Goal: Task Accomplishment & Management: Manage account settings

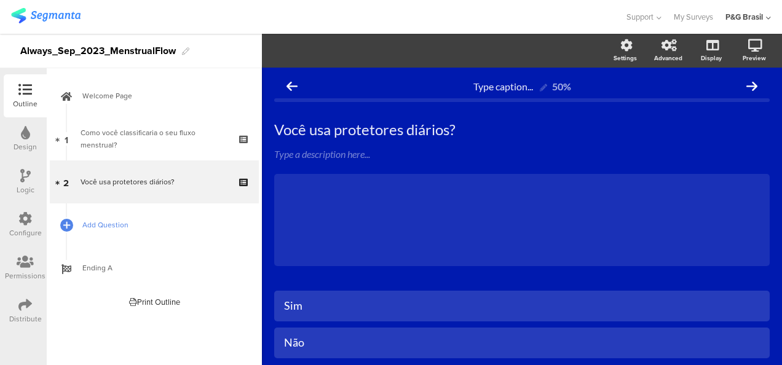
click at [145, 223] on span "Add Question" at bounding box center [160, 225] width 157 height 12
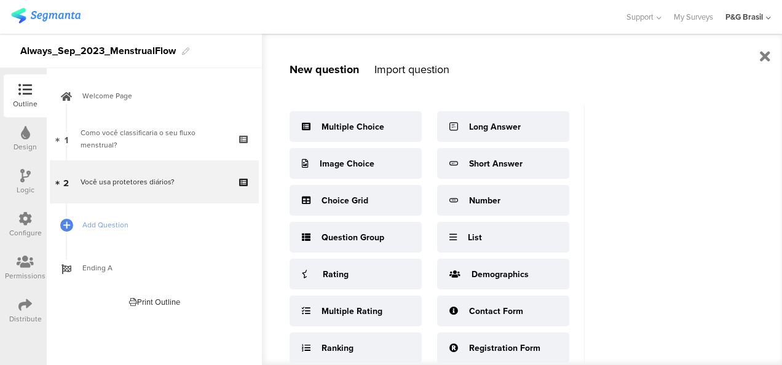
scroll to position [109, 0]
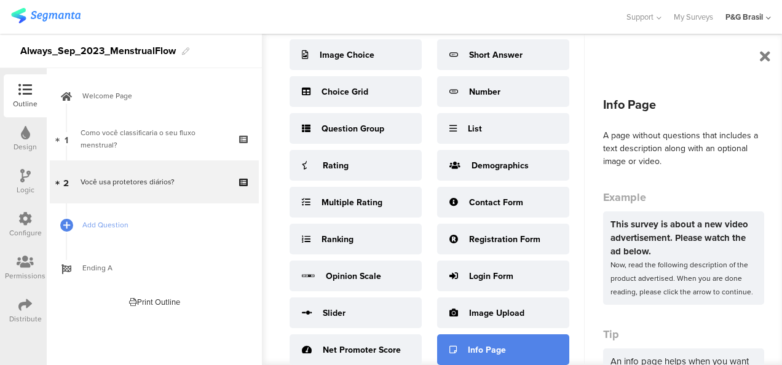
click at [513, 344] on div "Info Page" at bounding box center [503, 349] width 132 height 31
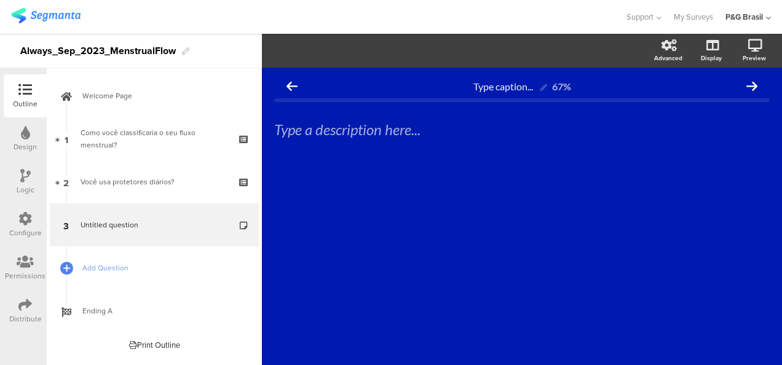
click at [24, 256] on icon at bounding box center [25, 262] width 17 height 14
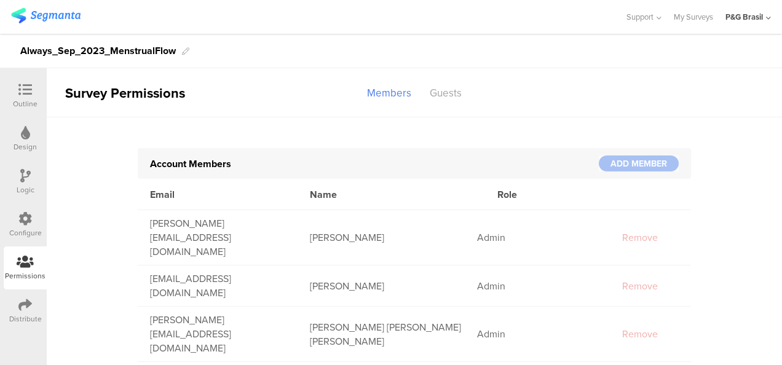
click at [447, 81] on sg-section-page-header "Survey Permissions Members Guests" at bounding box center [414, 92] width 735 height 49
click at [452, 92] on div "Guests" at bounding box center [445, 93] width 50 height 22
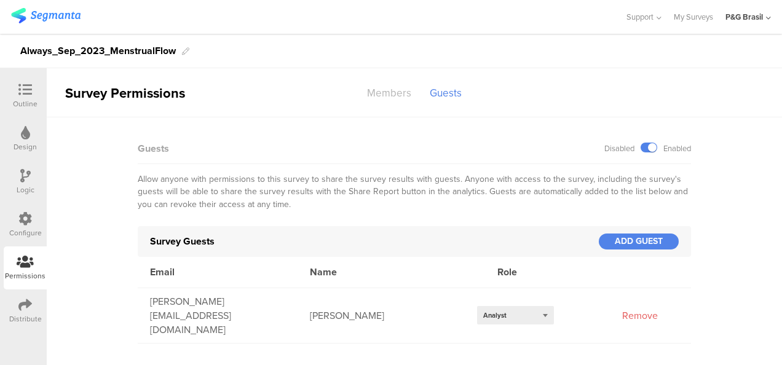
click at [406, 97] on div "Members" at bounding box center [389, 93] width 63 height 22
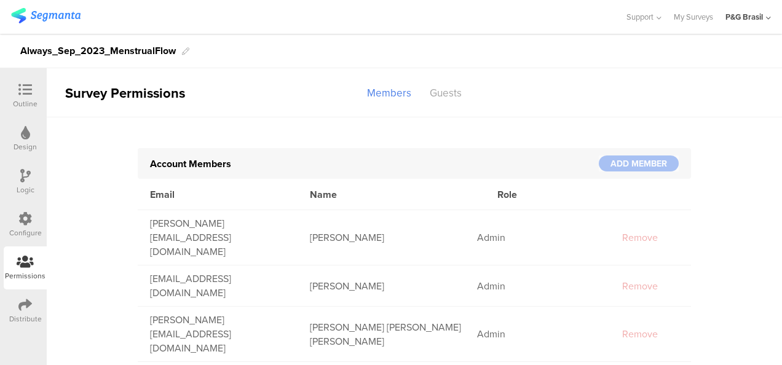
click at [25, 309] on icon at bounding box center [25, 305] width 14 height 14
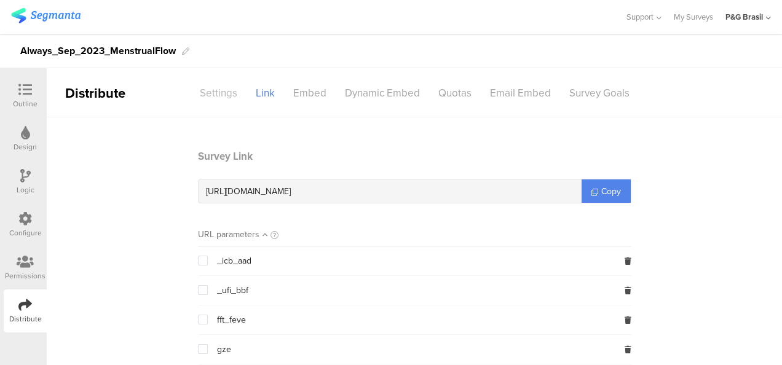
click at [234, 91] on div "Settings" at bounding box center [219, 93] width 56 height 22
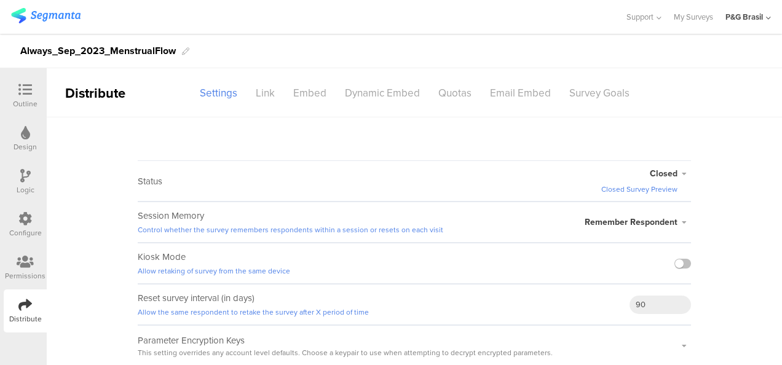
click at [26, 90] on icon at bounding box center [25, 90] width 14 height 14
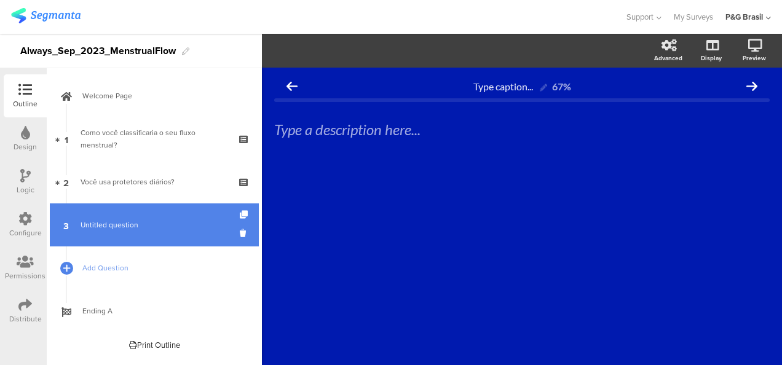
click at [183, 225] on span "Untitled question" at bounding box center [154, 225] width 147 height 12
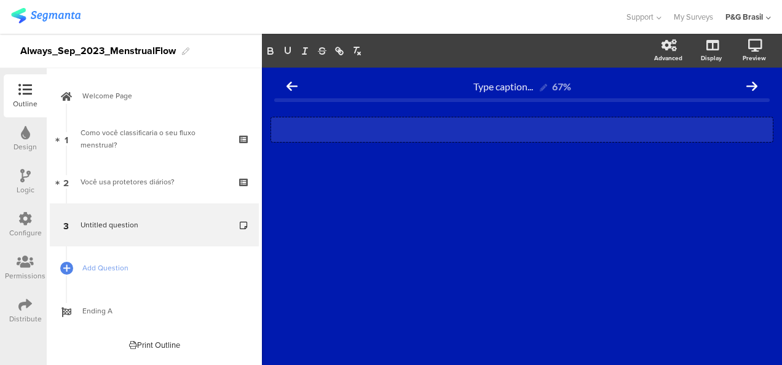
click at [461, 136] on div "Type a description here..." at bounding box center [521, 129] width 501 height 25
click at [367, 132] on p at bounding box center [521, 129] width 495 height 18
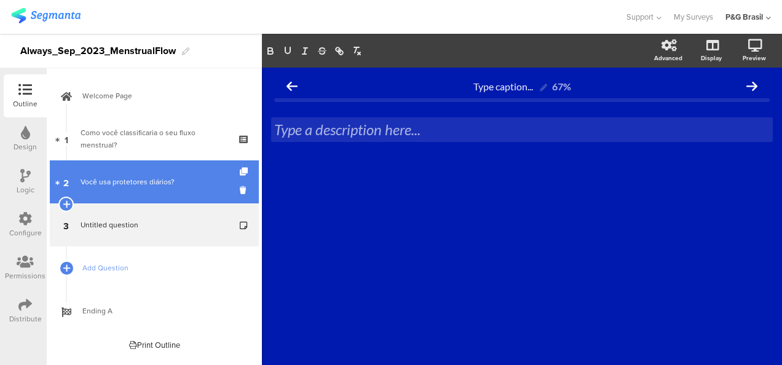
click at [118, 172] on link "2 Você usa protetores diários?" at bounding box center [154, 181] width 209 height 43
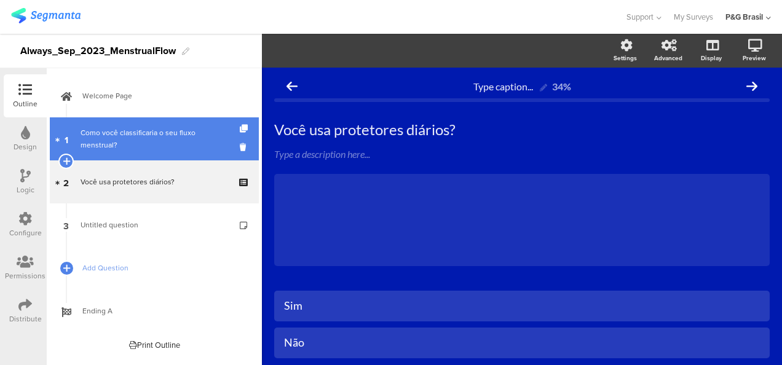
click at [124, 144] on div "Como você classificaria o seu fluxo menstrual?" at bounding box center [154, 139] width 147 height 25
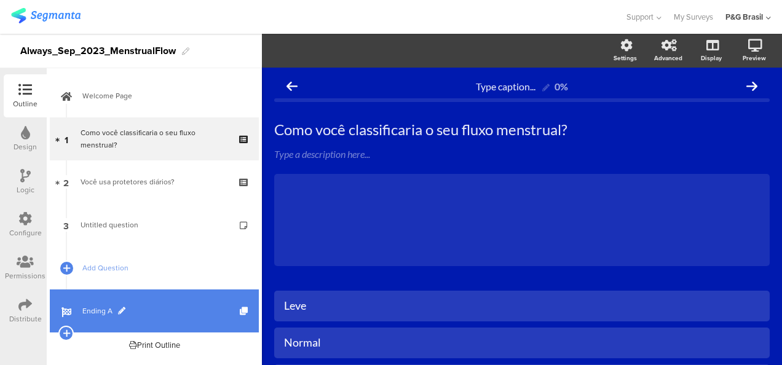
click at [157, 309] on span "Ending A" at bounding box center [160, 311] width 157 height 12
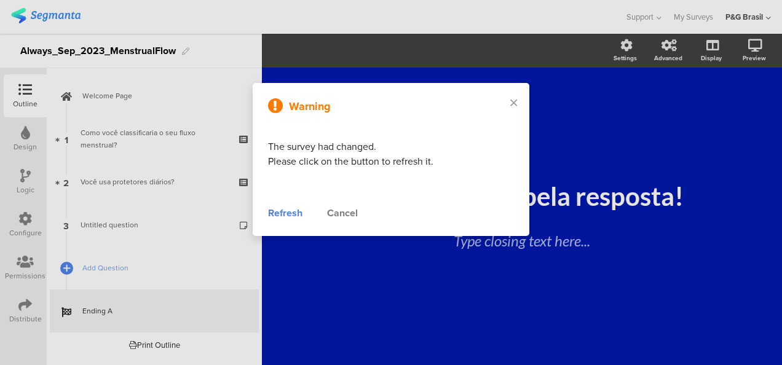
click at [291, 208] on div "Refresh" at bounding box center [285, 213] width 34 height 15
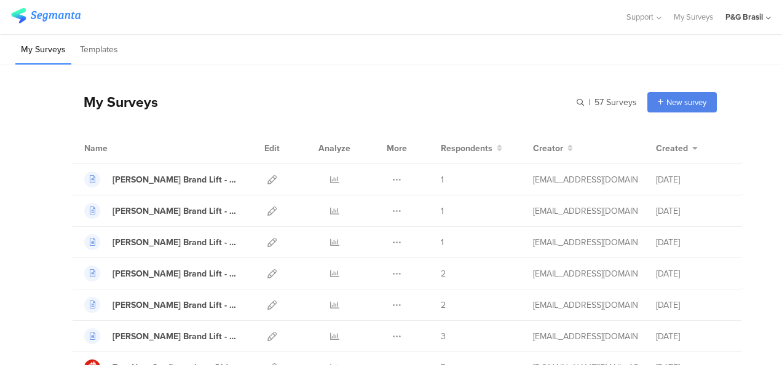
scroll to position [1287, 0]
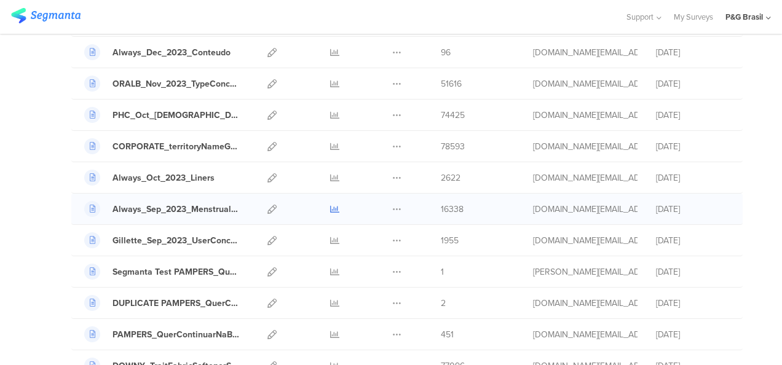
click at [330, 205] on icon at bounding box center [334, 209] width 9 height 9
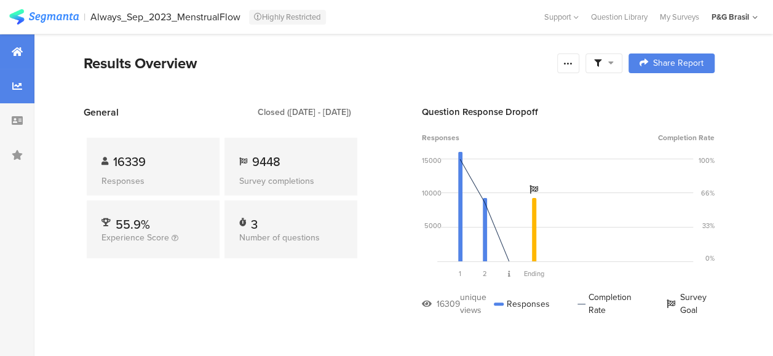
click at [26, 85] on div at bounding box center [17, 86] width 34 height 34
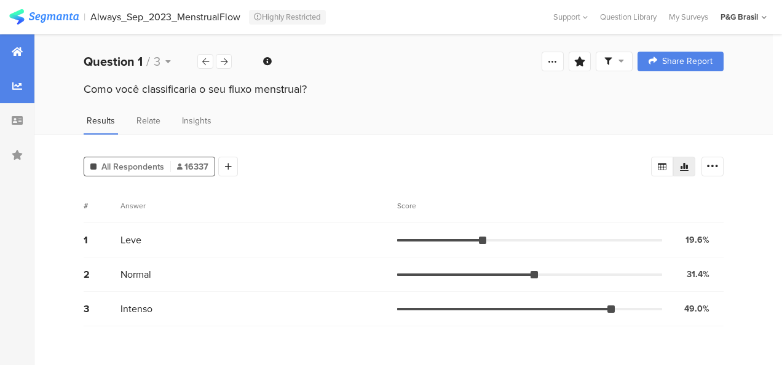
click at [14, 54] on icon at bounding box center [17, 52] width 11 height 10
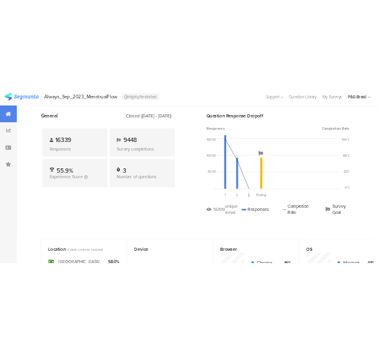
scroll to position [57, 0]
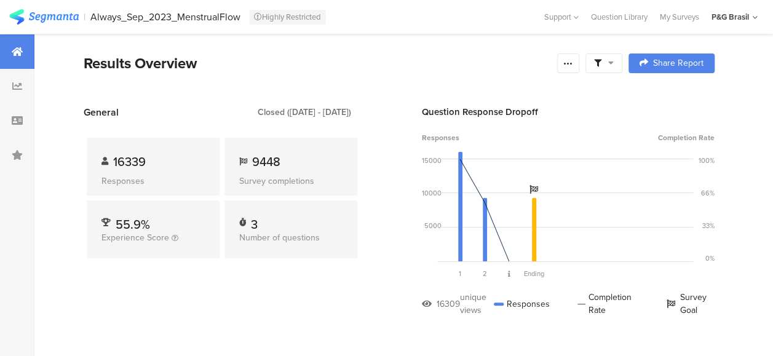
click at [314, 114] on div "Closed ([DATE] - [DATE])" at bounding box center [304, 112] width 93 height 13
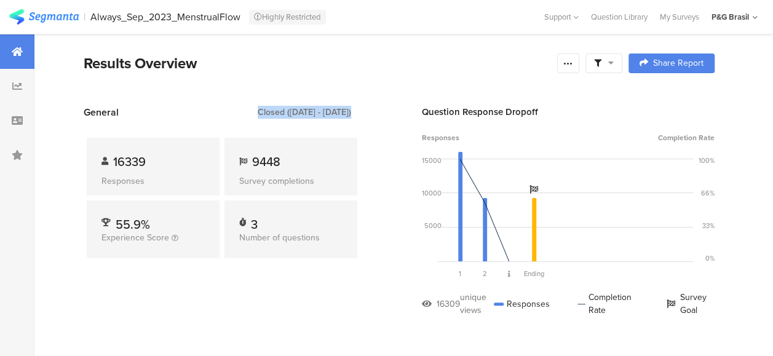
click at [314, 114] on div "Closed (Oct 10 2023 - Aug 20 2025)" at bounding box center [304, 112] width 93 height 13
click at [314, 114] on div "Closed ([DATE] - [DATE])" at bounding box center [304, 112] width 93 height 13
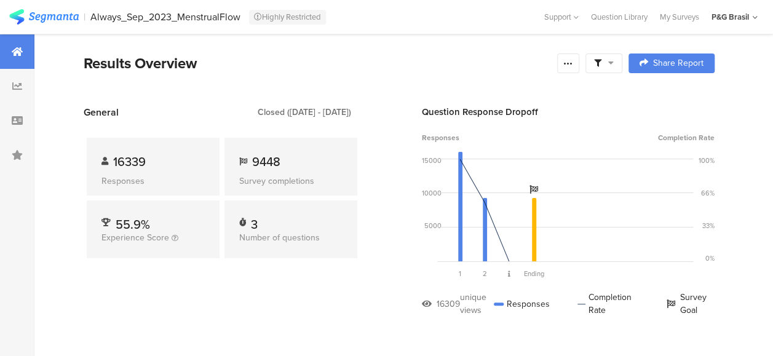
click at [314, 114] on div "Closed (Oct 10 2023 - Aug 20 2025)" at bounding box center [304, 112] width 93 height 13
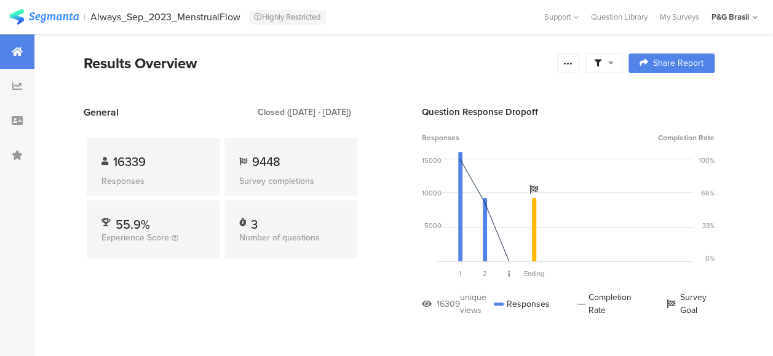
click at [15, 47] on icon at bounding box center [17, 52] width 11 height 10
click at [18, 82] on icon at bounding box center [17, 86] width 10 height 10
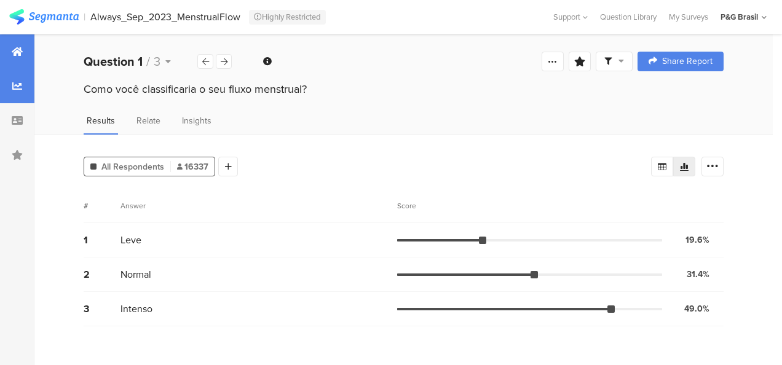
click at [11, 44] on div at bounding box center [17, 51] width 34 height 34
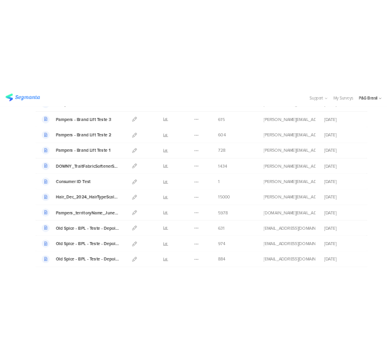
scroll to position [1287, 0]
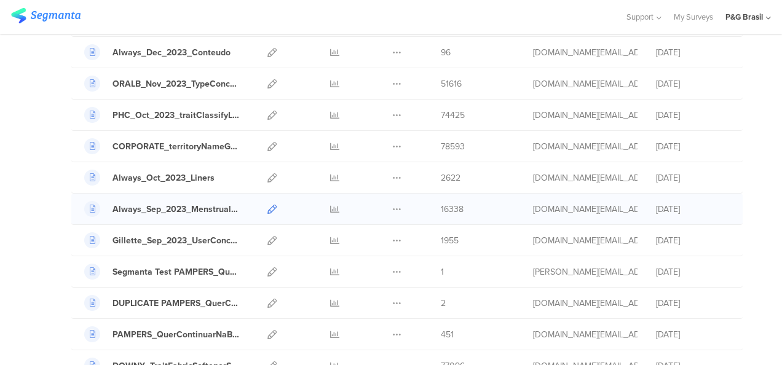
click at [267, 205] on icon at bounding box center [271, 209] width 9 height 9
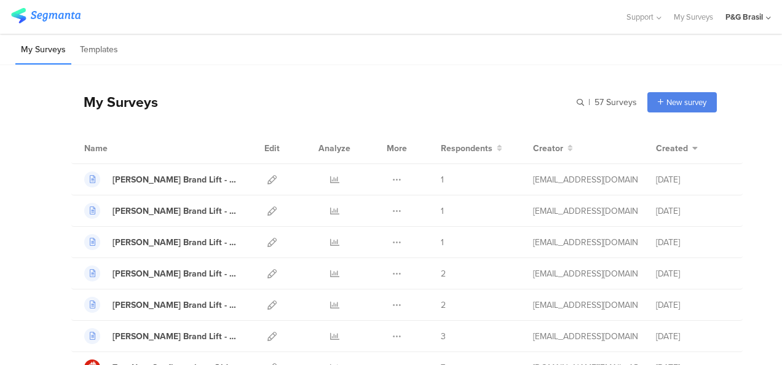
scroll to position [1069, 0]
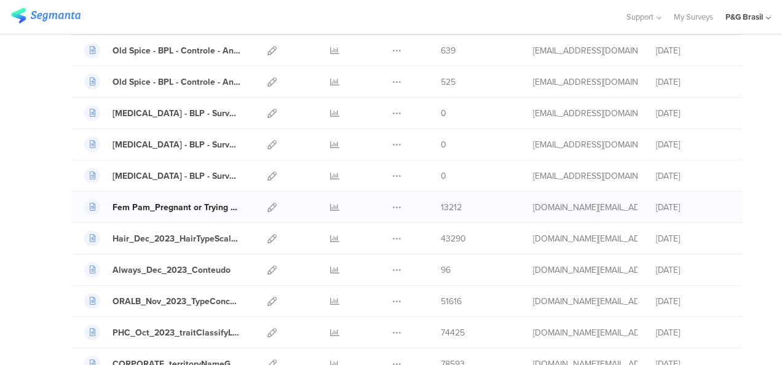
click at [140, 201] on div "Fem Pam_Pregnant or Trying DOB_Dec_2023" at bounding box center [176, 207] width 128 height 13
click at [267, 193] on link at bounding box center [271, 207] width 9 height 31
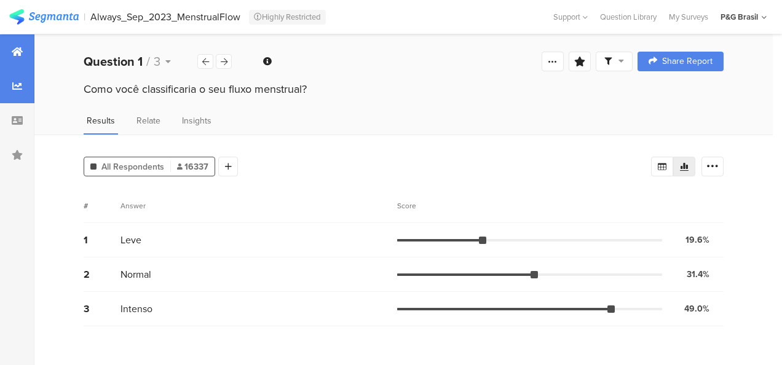
click at [19, 66] on div at bounding box center [17, 51] width 34 height 34
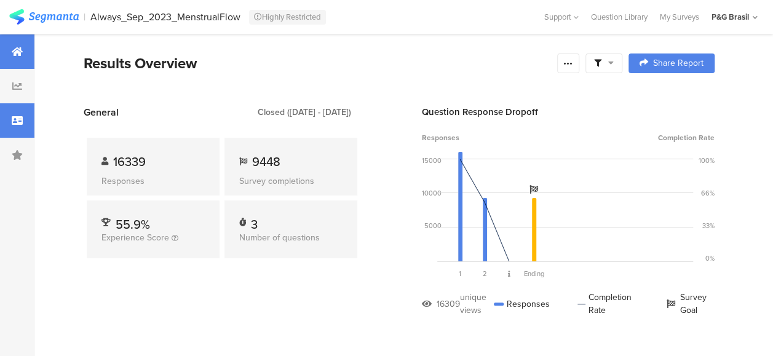
click at [9, 119] on div at bounding box center [17, 120] width 34 height 34
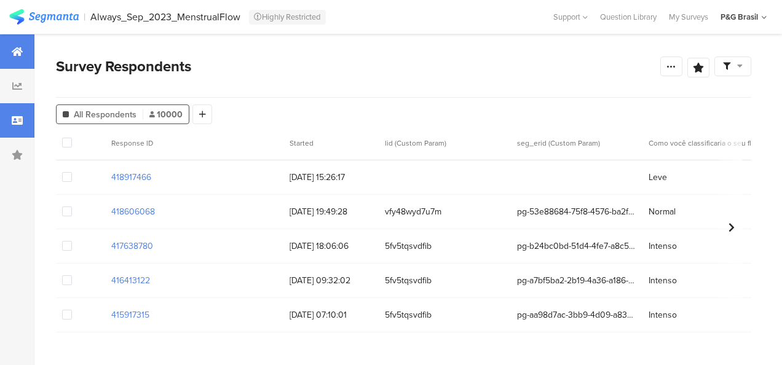
click at [10, 57] on div at bounding box center [17, 51] width 34 height 34
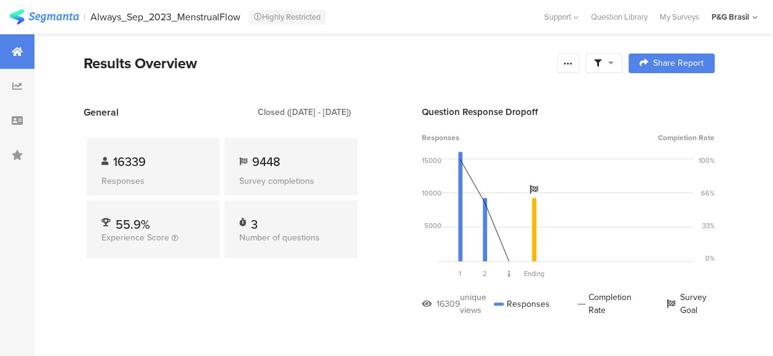
click at [13, 42] on div at bounding box center [17, 51] width 34 height 34
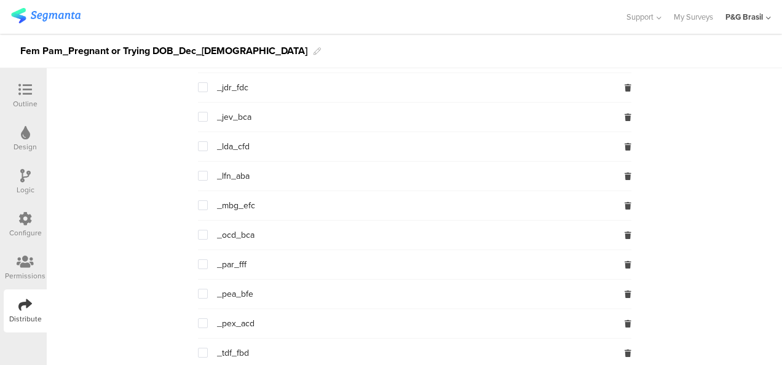
scroll to position [540, 0]
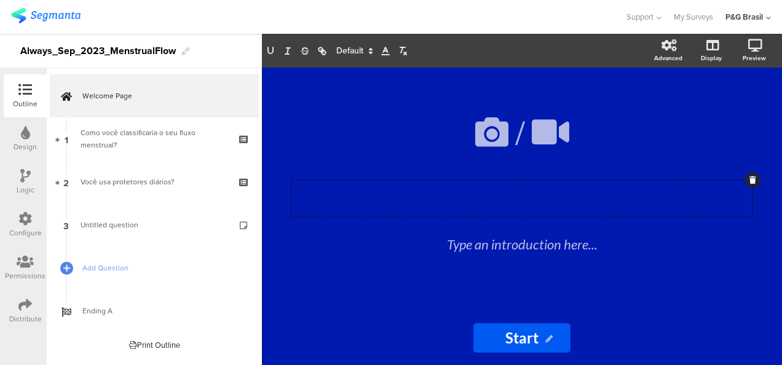
click at [353, 194] on div "Type a heading here..." at bounding box center [521, 198] width 461 height 37
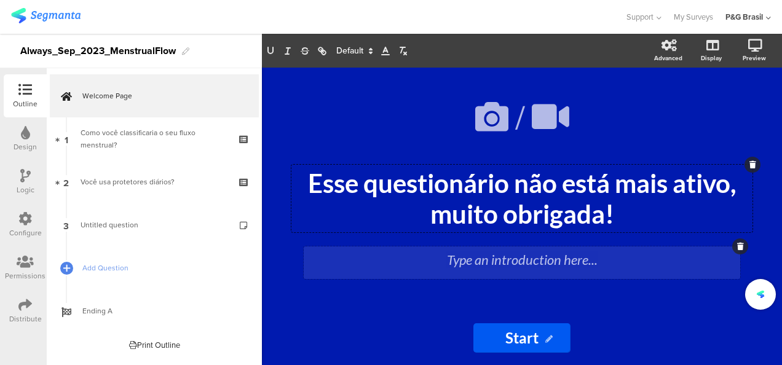
click at [501, 268] on div "Type an introduction here..." at bounding box center [522, 262] width 436 height 33
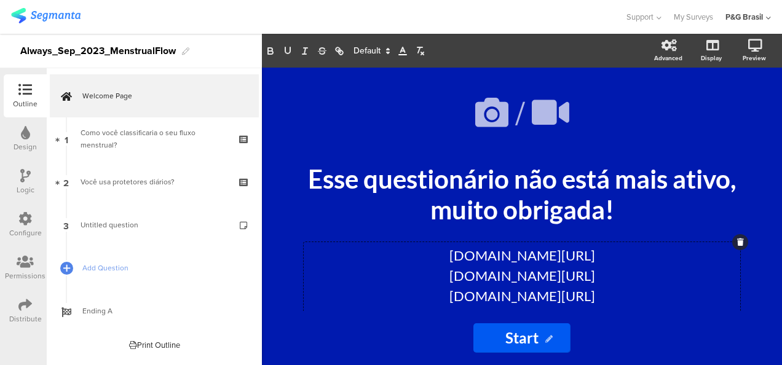
click at [399, 48] on icon at bounding box center [402, 50] width 11 height 11
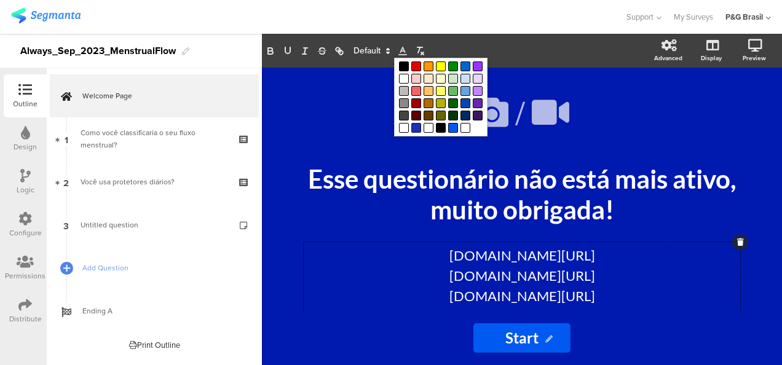
click at [415, 124] on span at bounding box center [416, 128] width 10 height 10
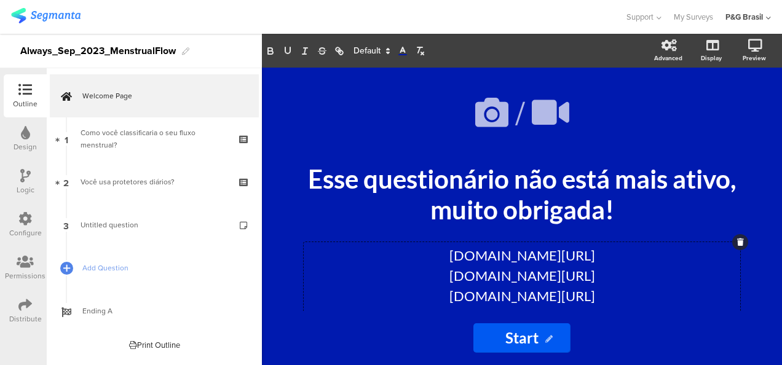
click at [403, 52] on icon at bounding box center [402, 50] width 11 height 11
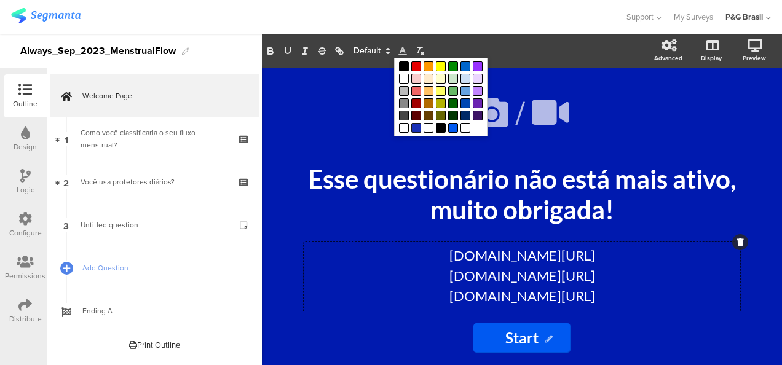
click at [417, 127] on span at bounding box center [416, 128] width 10 height 10
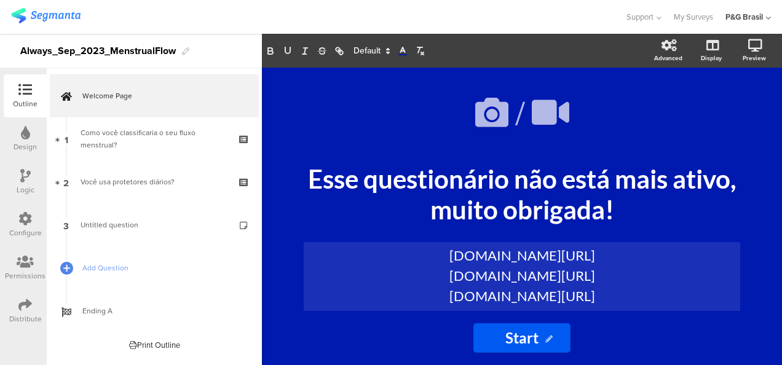
click at [678, 229] on div "/ Esse questionário não está mais ativo, muito obrigada! Esse questionário não …" at bounding box center [521, 242] width 455 height 313
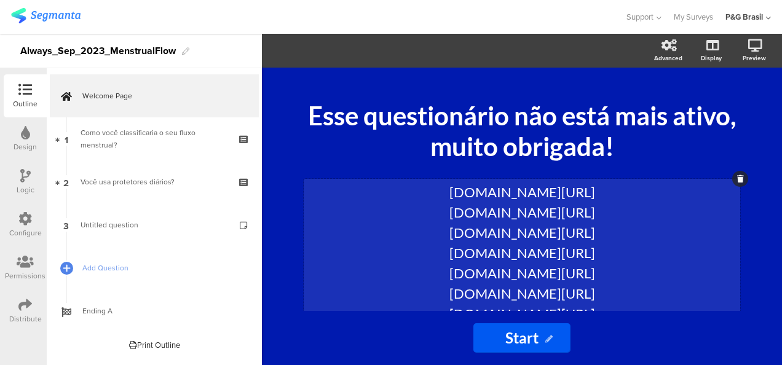
click at [647, 270] on div "pgsurveys.segmanta.com/preview/72f559_50774-5 pgsurveys.segmanta.com/preview/75…" at bounding box center [522, 253] width 436 height 148
click at [647, 270] on p "pgsurveys.segmanta.com/preview/acqb6f_50774-17" at bounding box center [522, 273] width 430 height 20
click at [380, 54] on span at bounding box center [371, 51] width 46 height 15
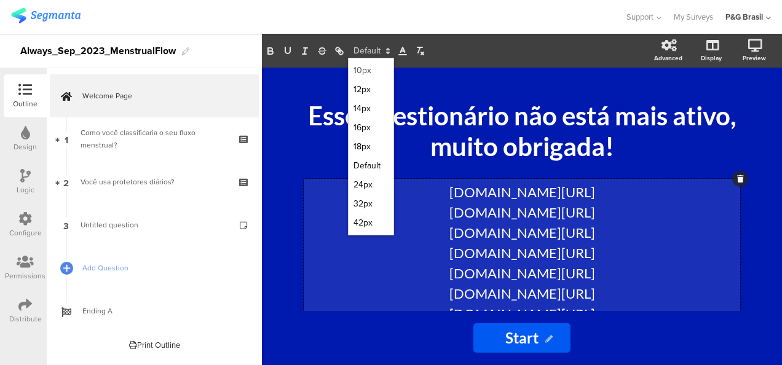
click at [364, 73] on span at bounding box center [370, 70] width 35 height 19
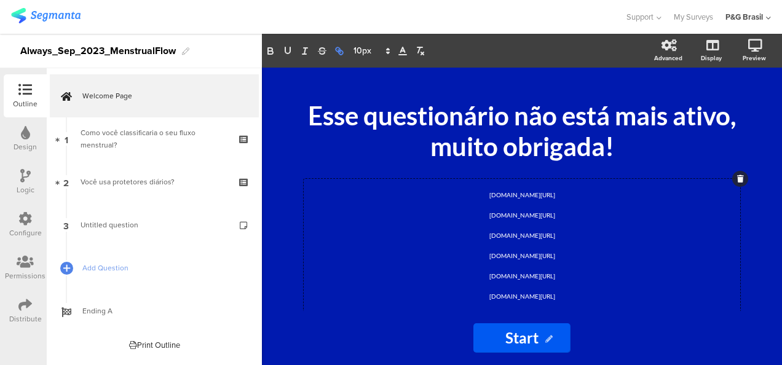
click at [337, 47] on icon "button" at bounding box center [338, 49] width 4 height 4
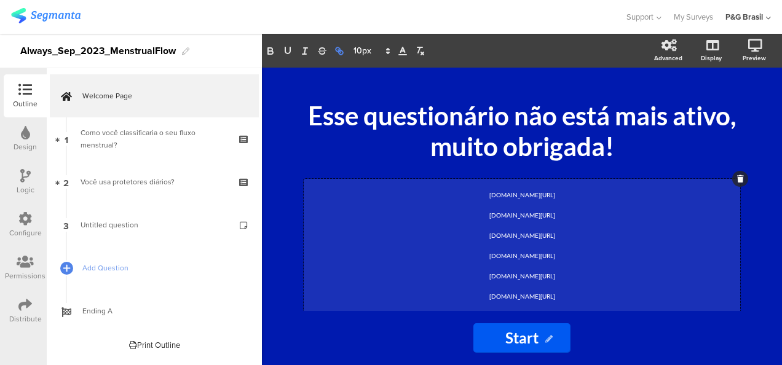
type input "pgsurveys.segmanta.com/preview/72f559_50774-5pgsurveys.segmanta.com/preview/75f…"
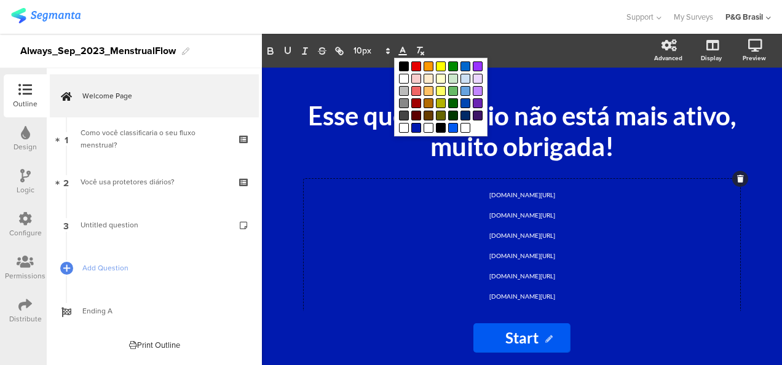
click at [396, 50] on span at bounding box center [402, 51] width 17 height 15
click at [414, 127] on span at bounding box center [440, 97] width 93 height 79
click at [414, 127] on span at bounding box center [416, 128] width 10 height 10
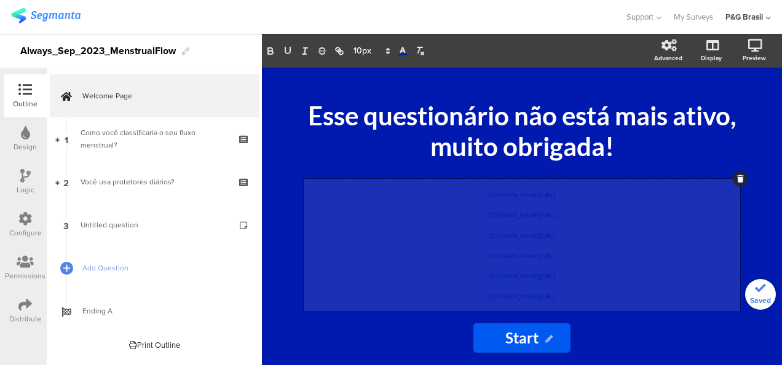
click at [575, 238] on p "pgsurveys.segmanta.com/preview/7ej8b2_50774-16" at bounding box center [522, 232] width 430 height 20
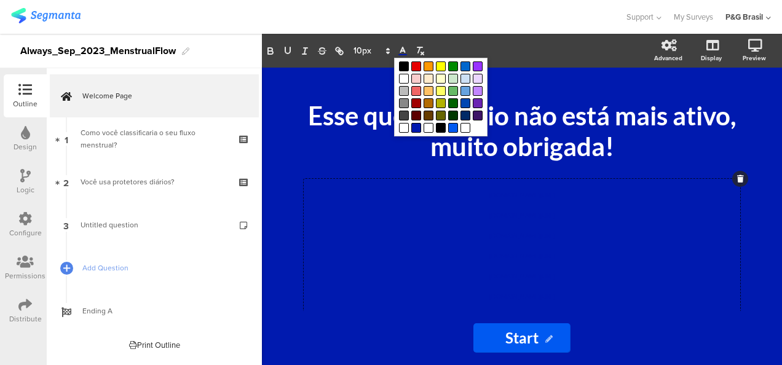
click at [401, 50] on polyline at bounding box center [403, 49] width 4 height 5
click at [415, 125] on span at bounding box center [416, 128] width 10 height 10
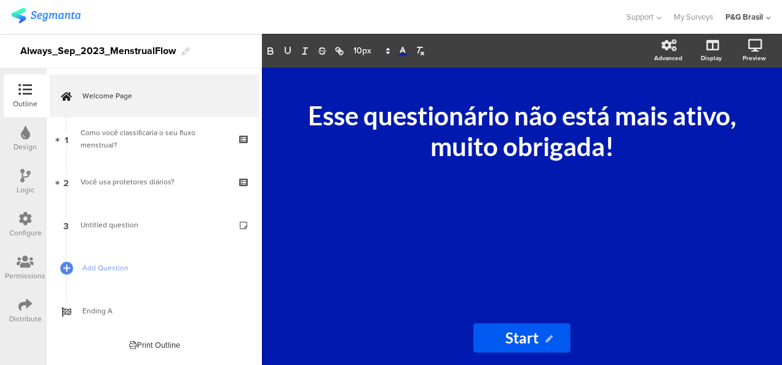
click at [286, 198] on div "/ Esse questionário não está mais ativo, muito obrigada! Esse questionário não …" at bounding box center [522, 189] width 492 height 243
click at [22, 124] on div "Design" at bounding box center [25, 138] width 43 height 43
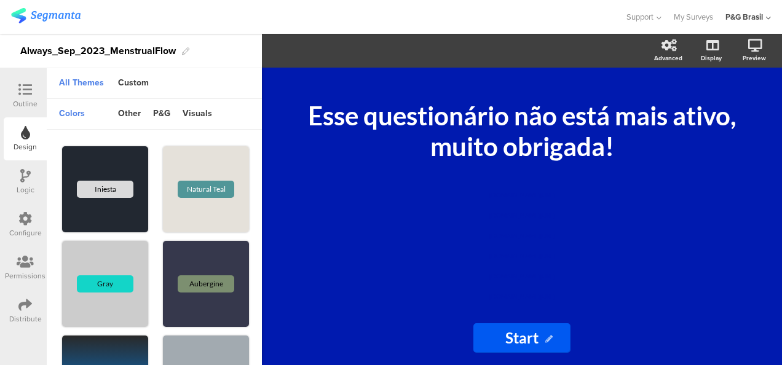
click at [29, 274] on div "Permissions" at bounding box center [25, 275] width 41 height 11
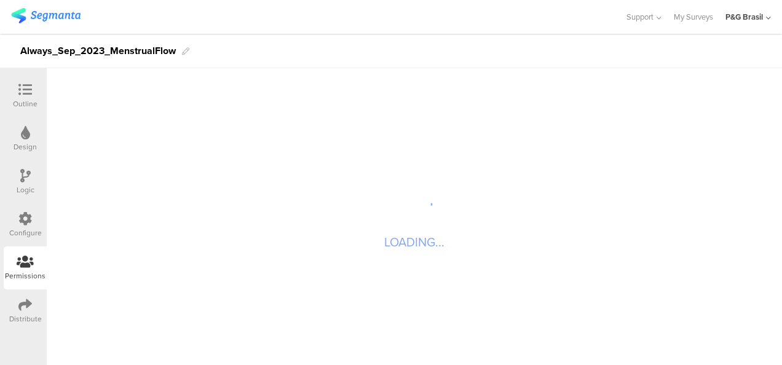
click at [26, 316] on div "Distribute" at bounding box center [25, 318] width 33 height 11
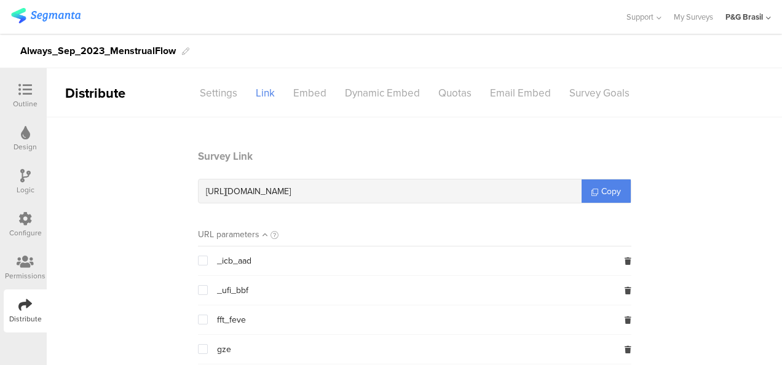
click at [23, 132] on icon at bounding box center [25, 133] width 9 height 14
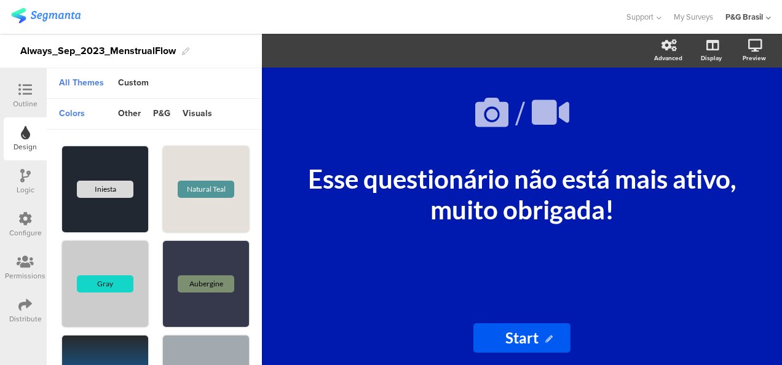
click at [29, 182] on icon at bounding box center [25, 176] width 10 height 14
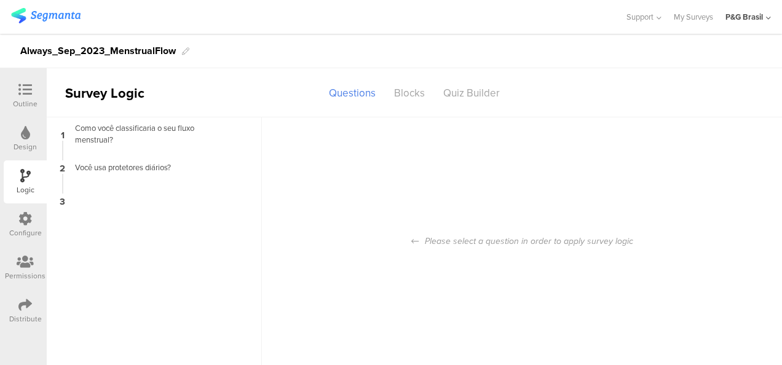
click at [27, 213] on icon at bounding box center [25, 219] width 14 height 14
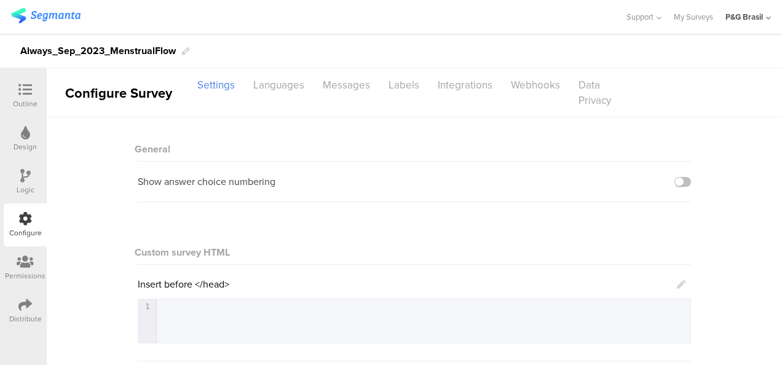
click at [29, 266] on icon at bounding box center [25, 262] width 17 height 14
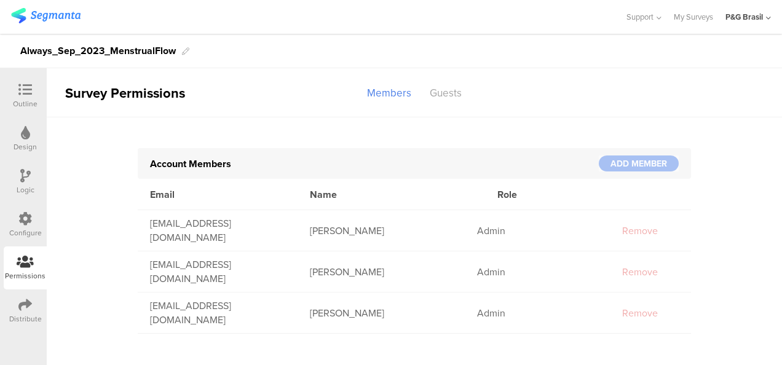
click at [26, 306] on icon at bounding box center [25, 305] width 14 height 14
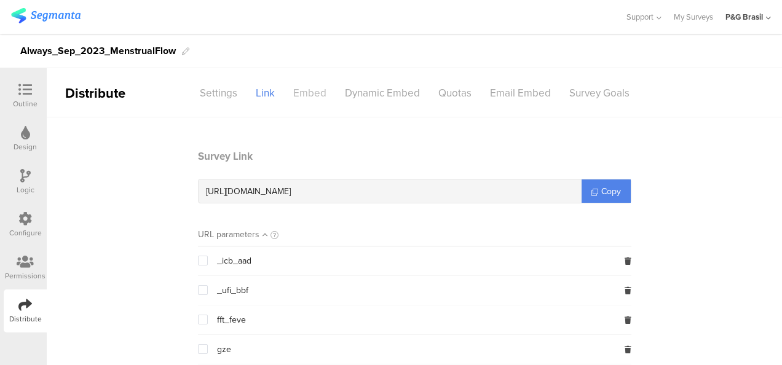
click at [300, 90] on div "Embed" at bounding box center [310, 93] width 52 height 22
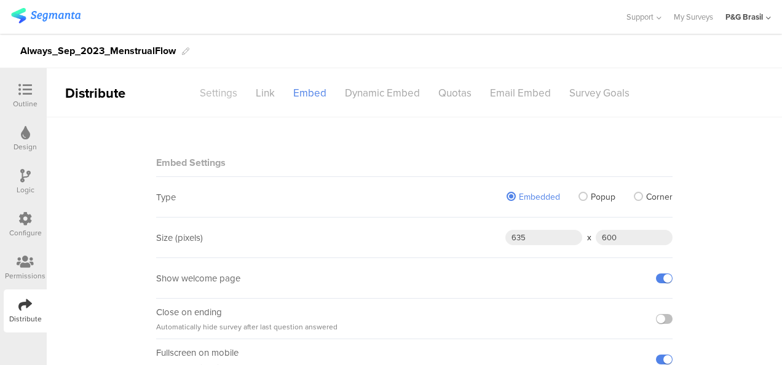
click at [213, 82] on div "Settings" at bounding box center [219, 93] width 56 height 22
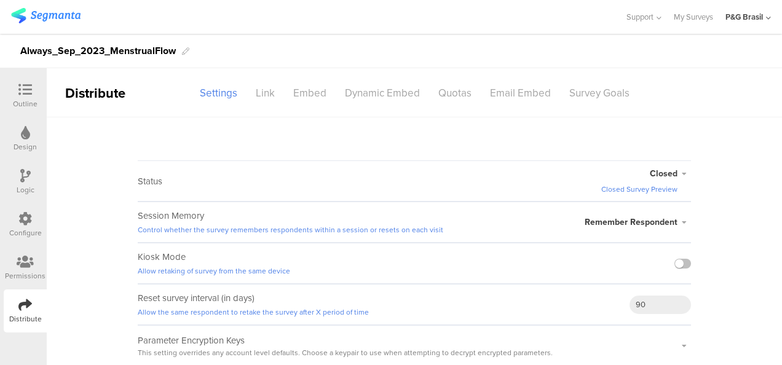
click at [21, 91] on icon at bounding box center [25, 90] width 14 height 14
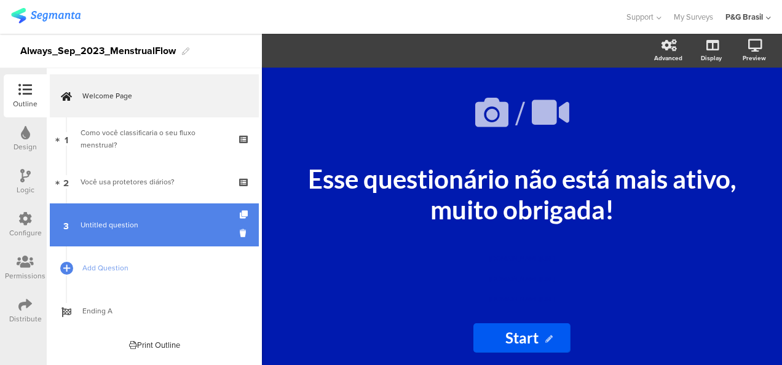
click at [127, 235] on link "3 Untitled question" at bounding box center [154, 224] width 209 height 43
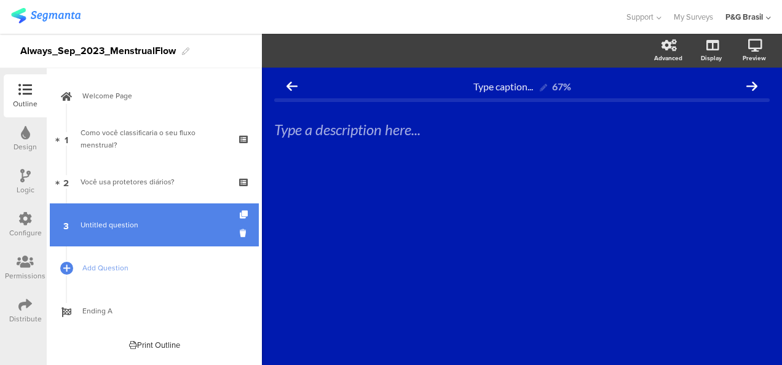
click at [122, 225] on span "Untitled question" at bounding box center [110, 224] width 58 height 11
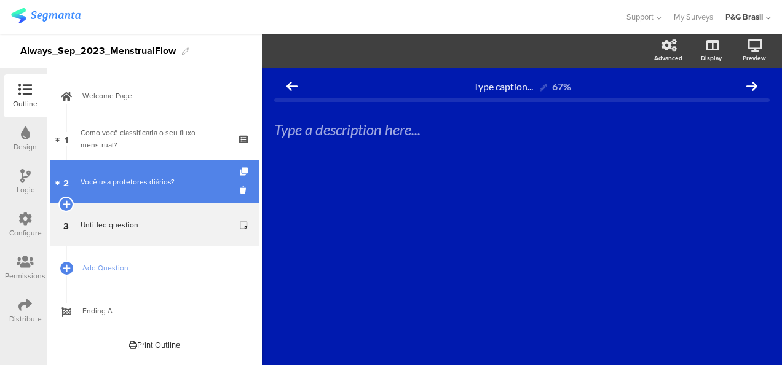
click at [140, 181] on div "Você usa protetores diários?" at bounding box center [154, 182] width 147 height 12
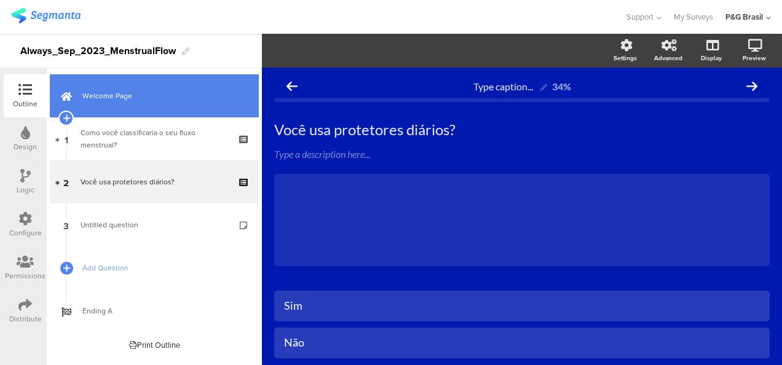
click at [156, 114] on link "Welcome Page" at bounding box center [154, 95] width 209 height 43
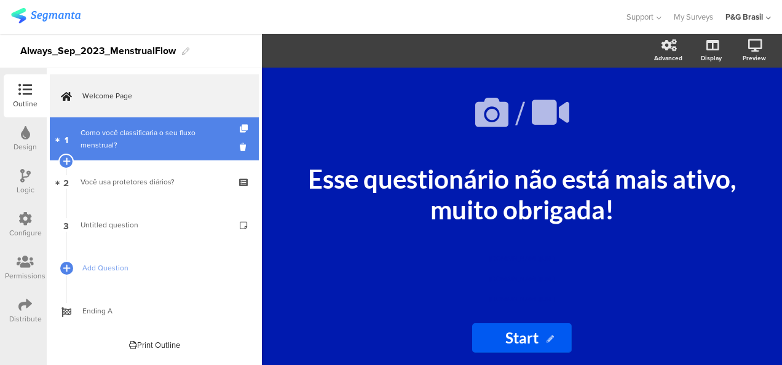
click at [160, 149] on div "Como você classificaria o seu fluxo menstrual?" at bounding box center [154, 139] width 147 height 25
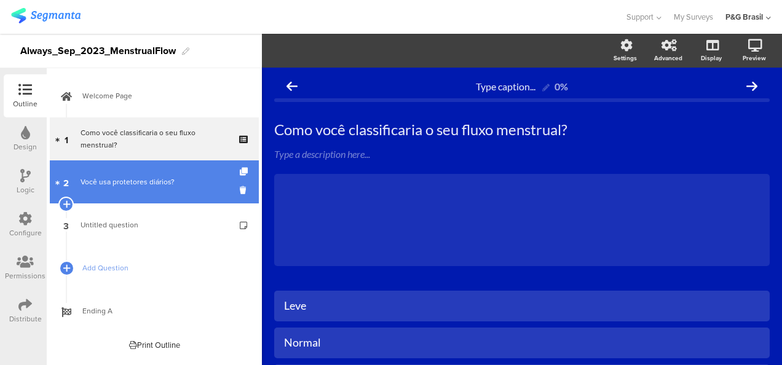
click at [163, 198] on link "2 Você usa protetores diários?" at bounding box center [154, 181] width 209 height 43
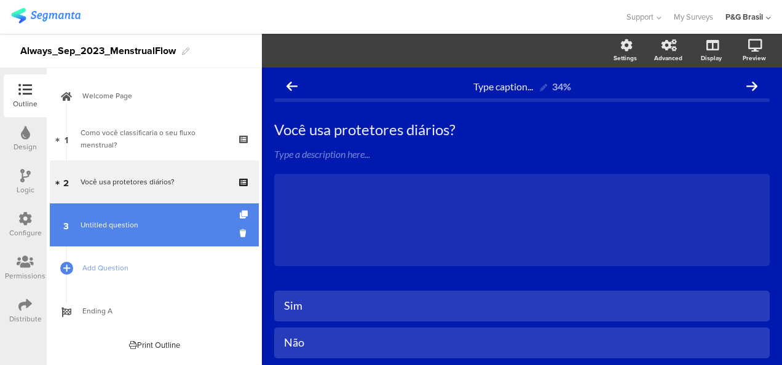
click at [163, 224] on span "Untitled question" at bounding box center [154, 225] width 147 height 12
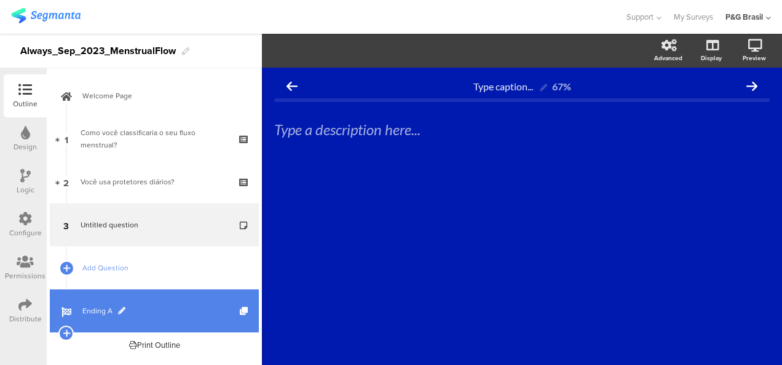
click at [163, 295] on link "Ending A" at bounding box center [154, 310] width 209 height 43
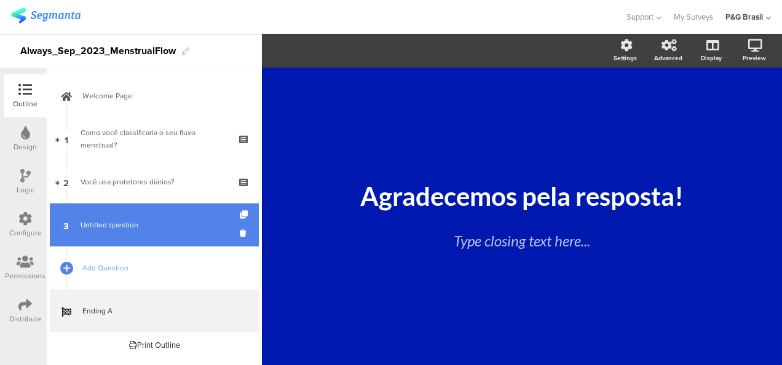
click at [179, 213] on link "3 Untitled question" at bounding box center [154, 224] width 209 height 43
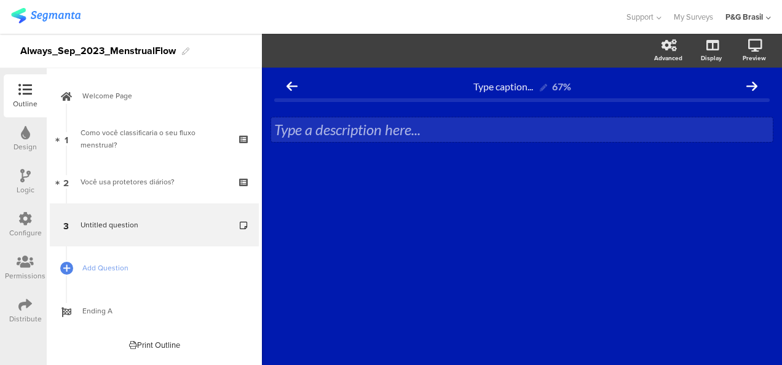
click at [477, 127] on div "Type a description here..." at bounding box center [521, 129] width 501 height 25
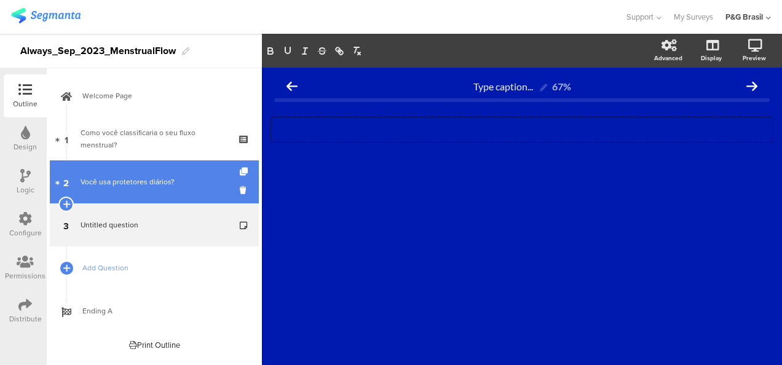
click at [112, 172] on link "2 Você usa protetores diários?" at bounding box center [154, 181] width 209 height 43
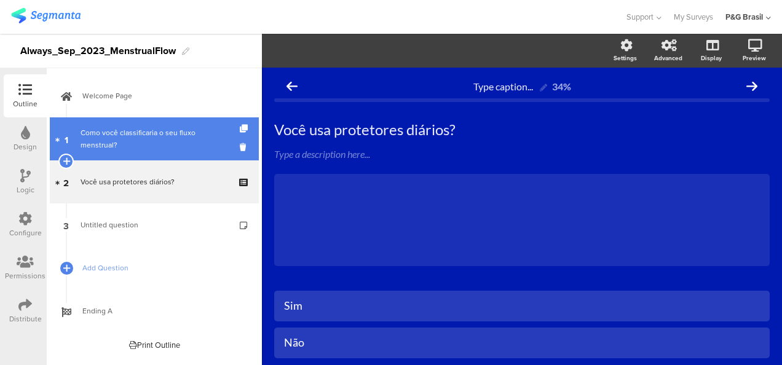
click at [128, 147] on div "Como você classificaria o seu fluxo menstrual?" at bounding box center [154, 139] width 147 height 25
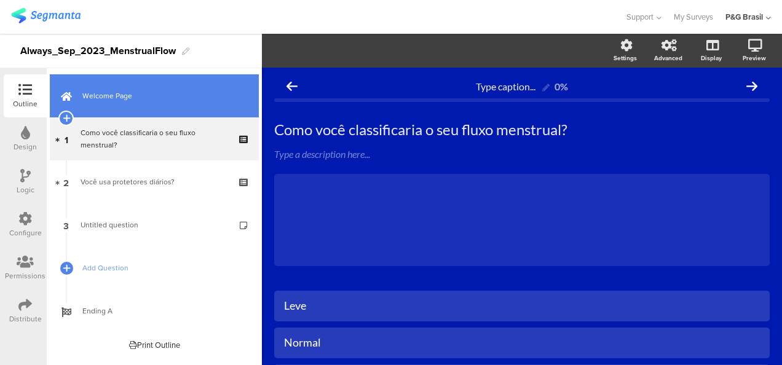
click at [168, 104] on link "Welcome Page" at bounding box center [154, 95] width 209 height 43
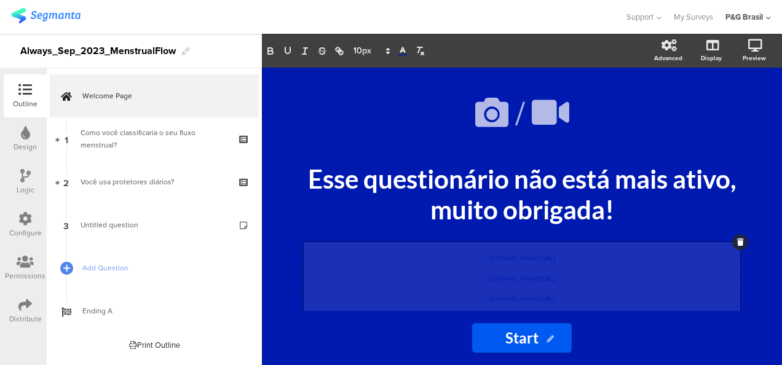
scroll to position [66, 0]
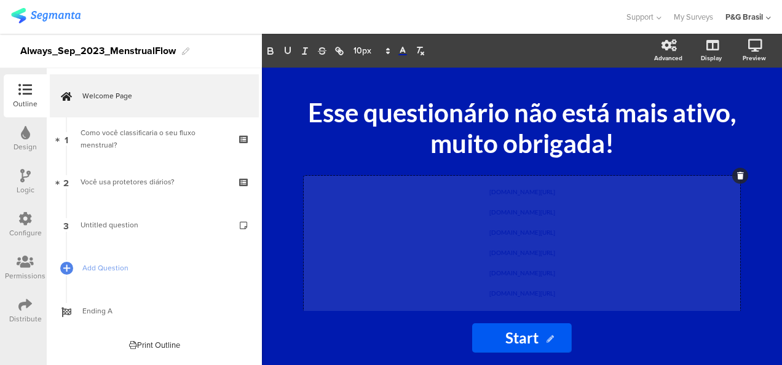
click at [576, 267] on div "pgsurveys.segmanta.com/preview/72f559_50774-5 pgsurveys.segmanta.com/preview/75…" at bounding box center [522, 250] width 436 height 148
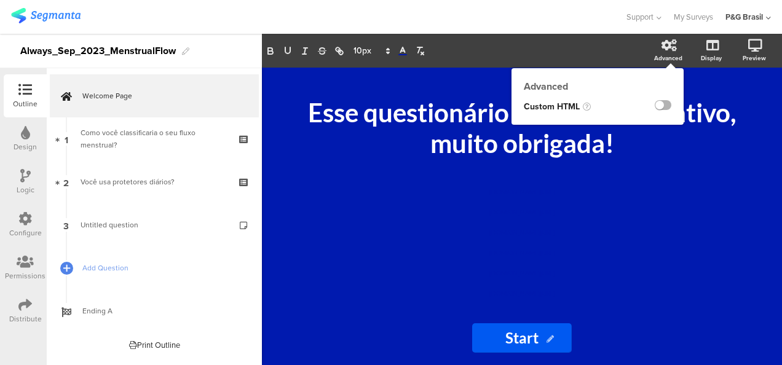
click at [665, 108] on label at bounding box center [663, 105] width 17 height 10
click at [0, 0] on input "checkbox" at bounding box center [0, 0] width 0 height 0
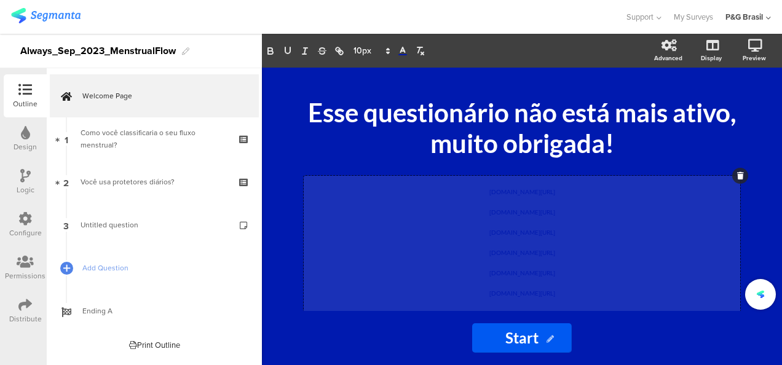
click at [562, 232] on div "pgsurveys.segmanta.com/preview/72f559_50774-5 pgsurveys.segmanta.com/preview/75…" at bounding box center [522, 250] width 436 height 148
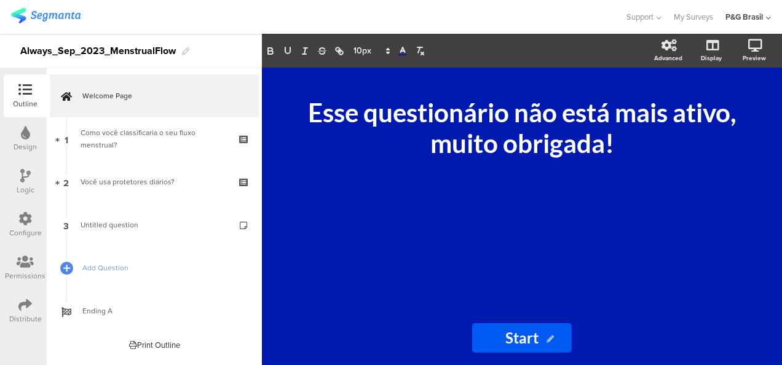
click at [550, 337] on icon at bounding box center [549, 339] width 7 height 7
click at [548, 336] on icon at bounding box center [549, 339] width 7 height 7
click at [490, 332] on input "Start" at bounding box center [522, 337] width 100 height 29
click at [558, 331] on input "Start" at bounding box center [522, 337] width 100 height 29
drag, startPoint x: 549, startPoint y: 347, endPoint x: 430, endPoint y: 316, distance: 122.5
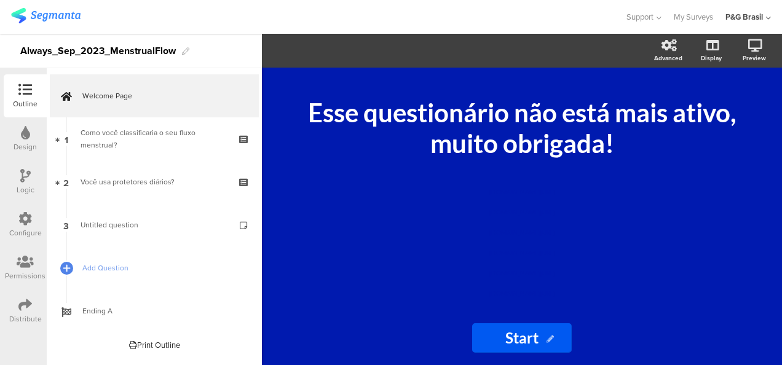
click at [430, 316] on div "/ Esse questionário não está mais ativo, muito obrigada! Esse questionário não …" at bounding box center [522, 216] width 516 height 297
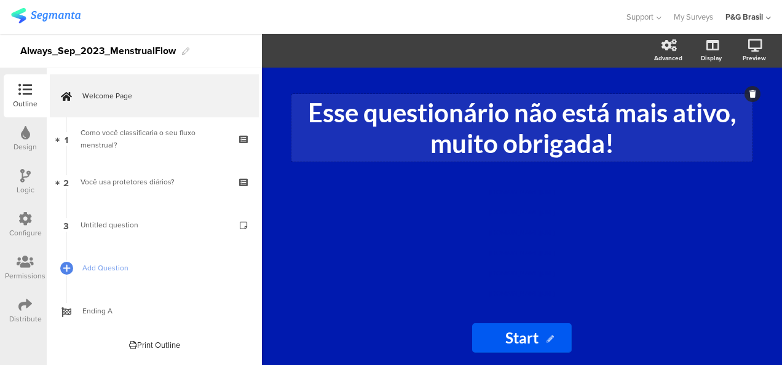
click at [495, 155] on div "Esse questionário não está mais ativo, muito obrigada! Esse questionário não es…" at bounding box center [521, 128] width 461 height 68
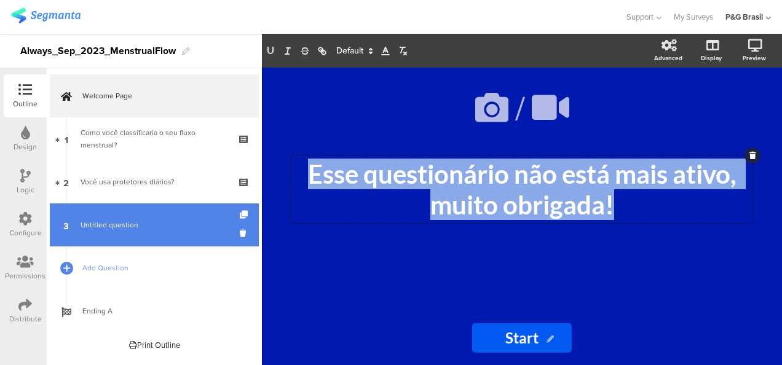
click at [108, 225] on span "Untitled question" at bounding box center [110, 224] width 58 height 11
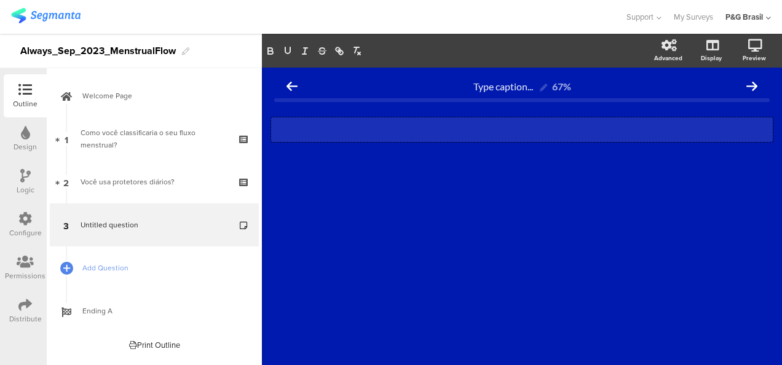
click at [390, 134] on div "Type a description here..." at bounding box center [521, 129] width 501 height 25
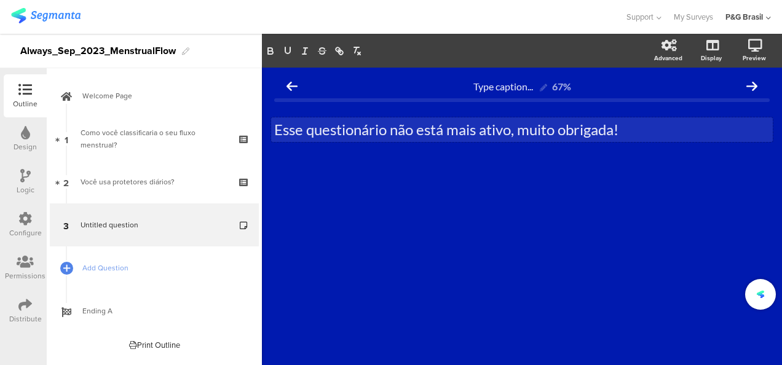
click at [393, 222] on div "Type caption... 67% Esse questionário não está mais ativo, muito obrigada! Esse…" at bounding box center [522, 216] width 520 height 297
click at [492, 132] on div "Esse questionário não está mais ativo, muito obrigada! Esse questionário não es…" at bounding box center [521, 129] width 501 height 25
click at [493, 138] on p "Esse questionário não está mais ativo, muito obrigada!" at bounding box center [521, 129] width 495 height 18
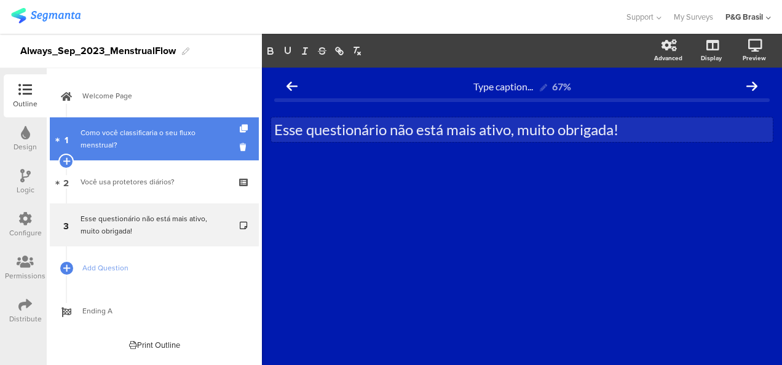
click at [134, 129] on div "Como você classificaria o seu fluxo menstrual?" at bounding box center [154, 139] width 147 height 25
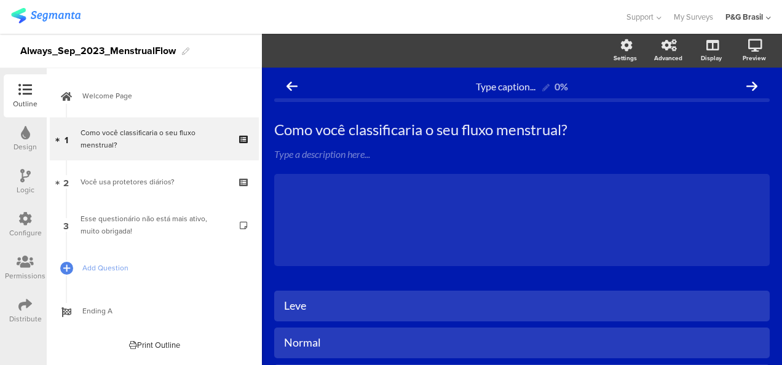
click at [35, 300] on div "Distribute" at bounding box center [25, 310] width 43 height 43
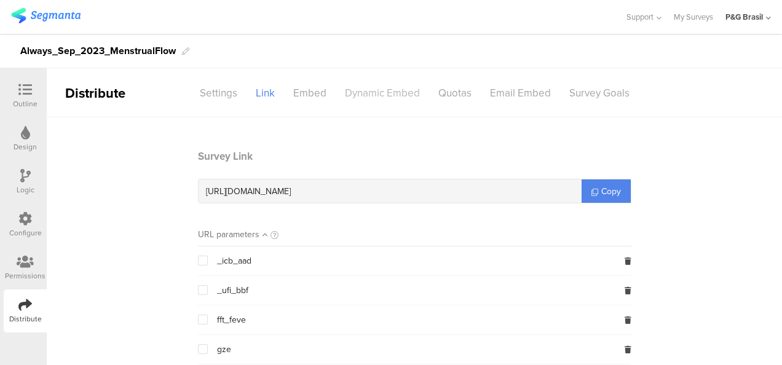
click at [347, 96] on div "Dynamic Embed" at bounding box center [382, 93] width 93 height 22
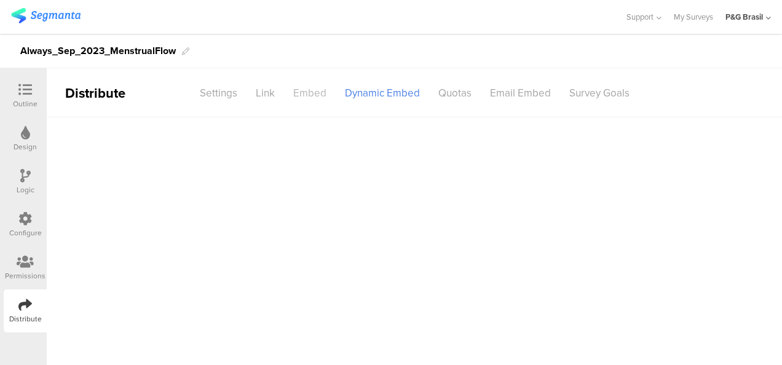
click at [314, 96] on div "Embed" at bounding box center [310, 93] width 52 height 22
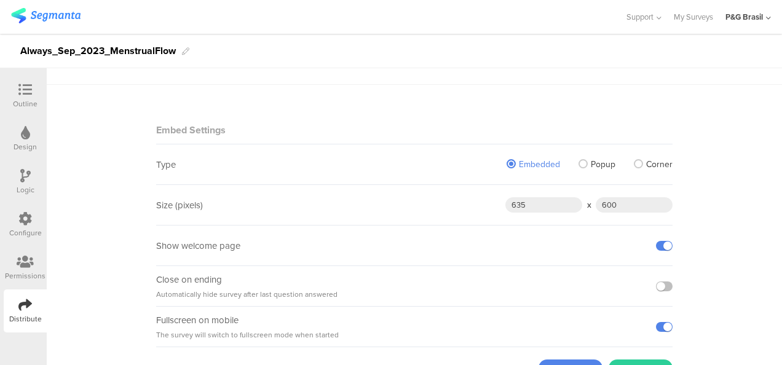
scroll to position [82, 0]
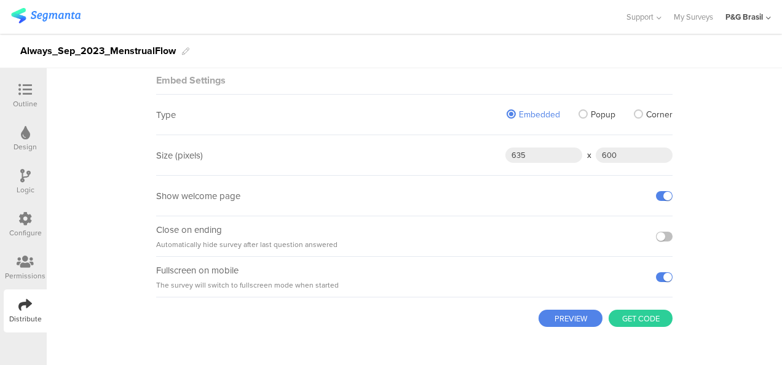
click at [23, 138] on icon at bounding box center [25, 133] width 9 height 14
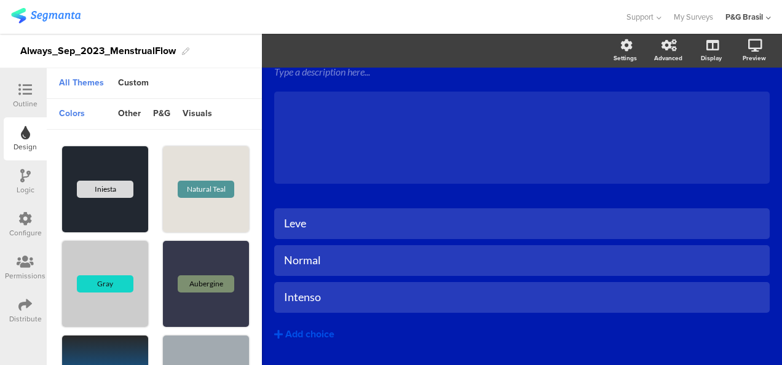
click at [27, 170] on icon at bounding box center [25, 176] width 10 height 14
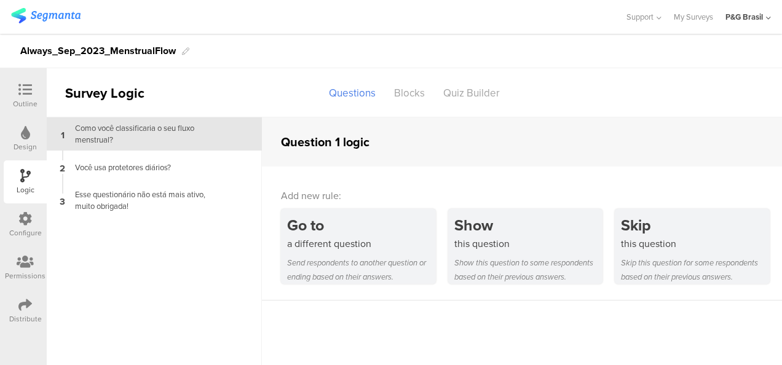
click at [26, 111] on div "Outline" at bounding box center [25, 95] width 43 height 43
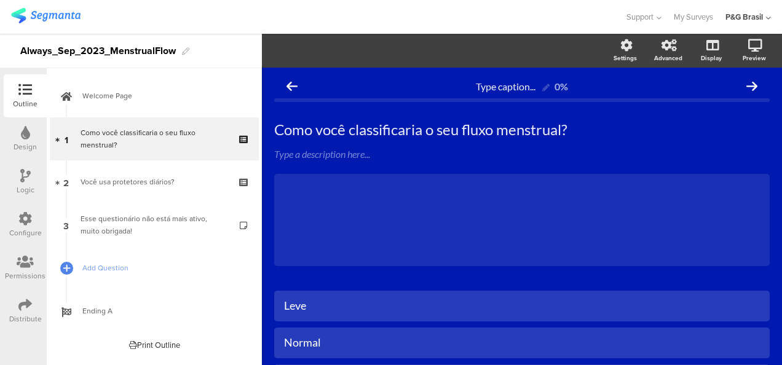
click at [26, 132] on icon at bounding box center [25, 133] width 9 height 14
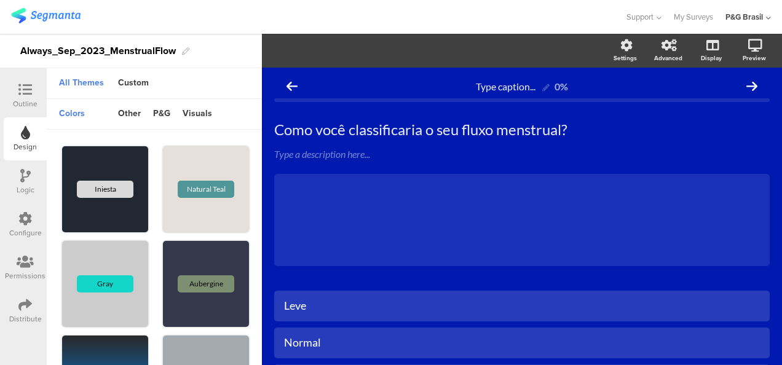
click at [23, 90] on icon at bounding box center [25, 90] width 14 height 14
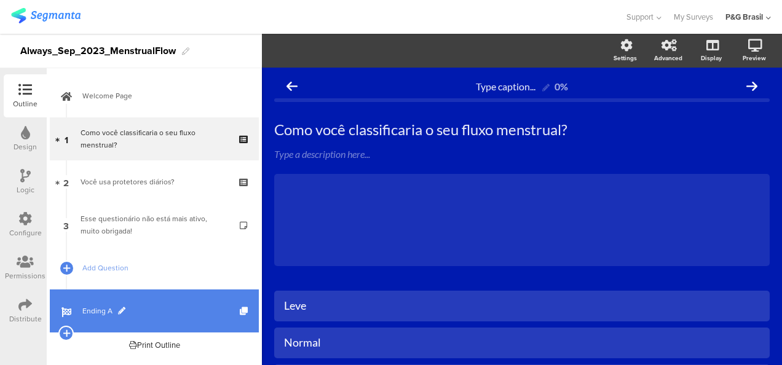
click at [130, 302] on link "Ending A" at bounding box center [154, 310] width 209 height 43
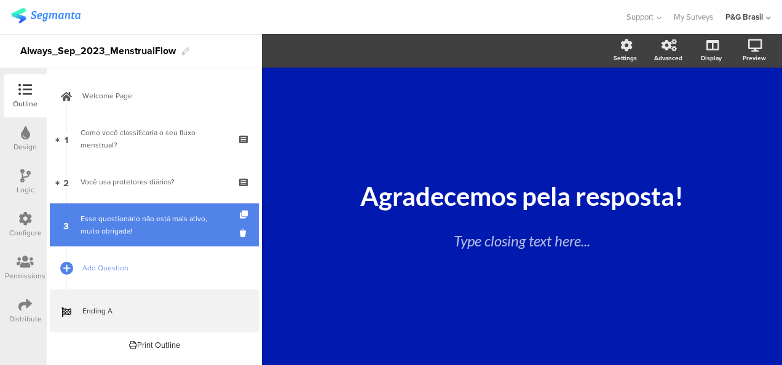
click at [176, 217] on div "Esse questionário não está mais ativo, muito obrigada!" at bounding box center [154, 225] width 147 height 25
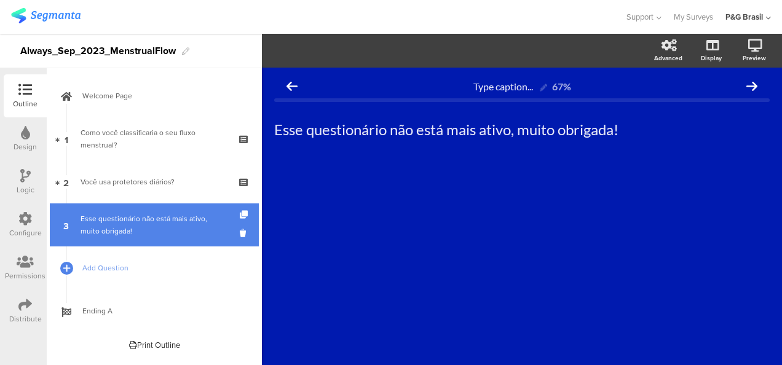
click at [176, 217] on div "Esse questionário não está mais ativo, muito obrigada!" at bounding box center [154, 225] width 147 height 25
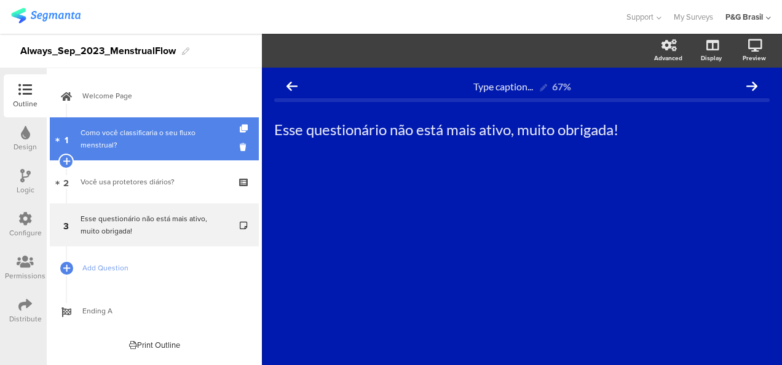
click at [151, 137] on div "Como você classificaria o seu fluxo menstrual?" at bounding box center [154, 139] width 147 height 25
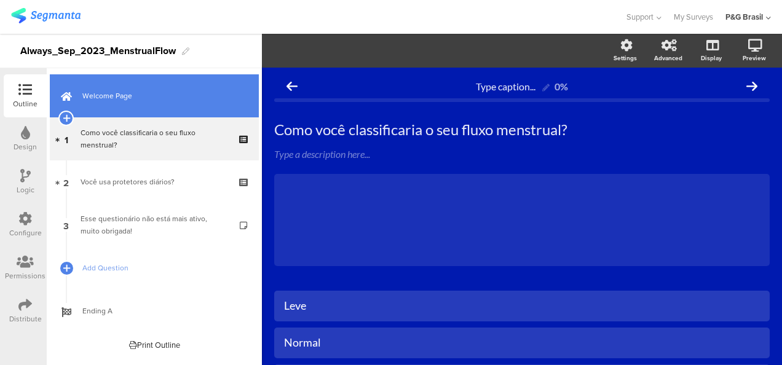
click at [141, 103] on link "Welcome Page" at bounding box center [154, 95] width 209 height 43
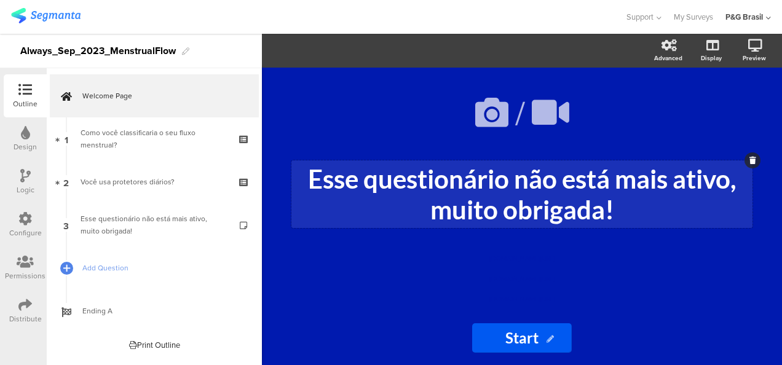
click at [573, 212] on div "Esse questionário não está mais ativo, muito obrigada! Esse questionário não es…" at bounding box center [521, 194] width 461 height 68
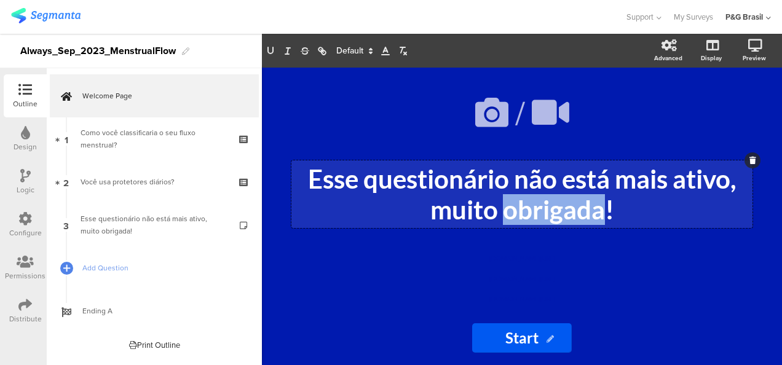
click at [573, 212] on p "Esse questionário não está mais ativo, muito obrigada!" at bounding box center [521, 193] width 455 height 61
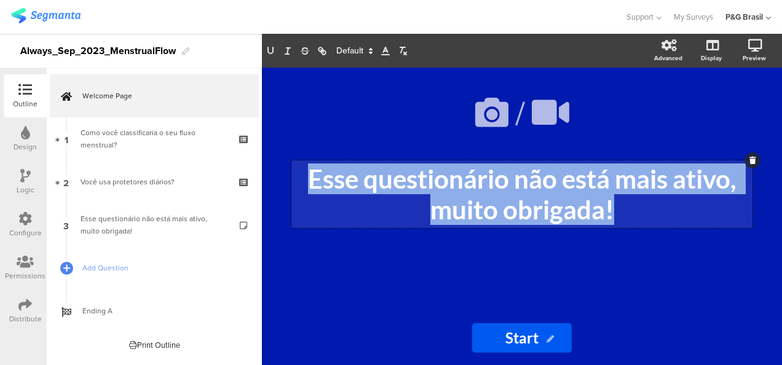
copy p "Esse questionário não está mais ativo, muito obrigada!"
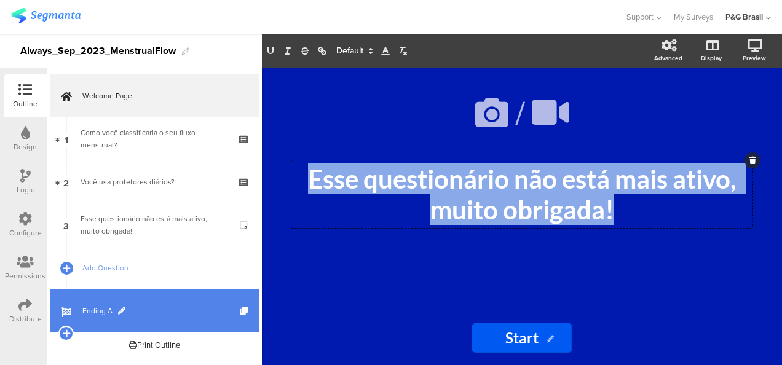
click at [168, 307] on span "Ending A" at bounding box center [160, 311] width 157 height 12
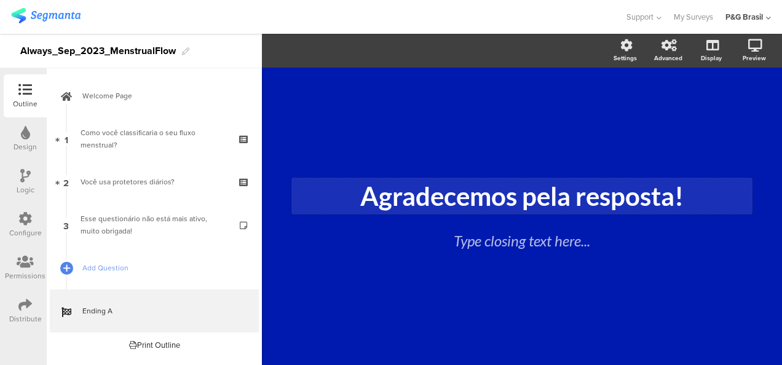
click at [505, 199] on div "Agradecemos pela resposta! Agradecemos pela resposta!" at bounding box center [521, 196] width 461 height 37
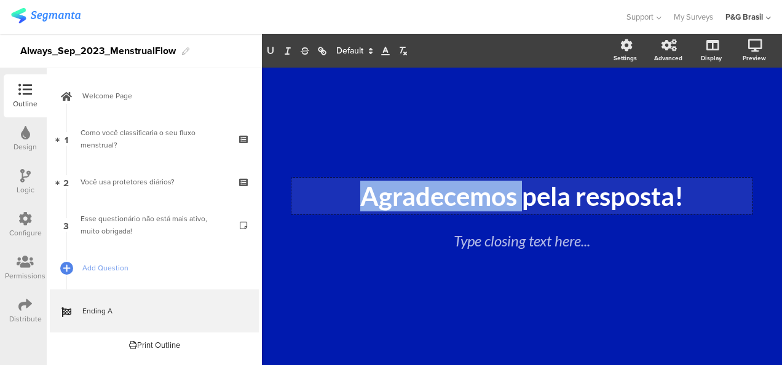
click at [505, 199] on p "Agradecemos pela resposta!" at bounding box center [521, 196] width 455 height 31
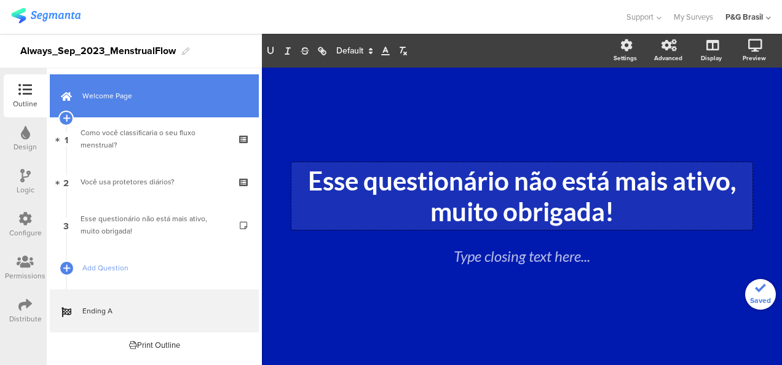
click at [124, 107] on link "Welcome Page" at bounding box center [154, 95] width 209 height 43
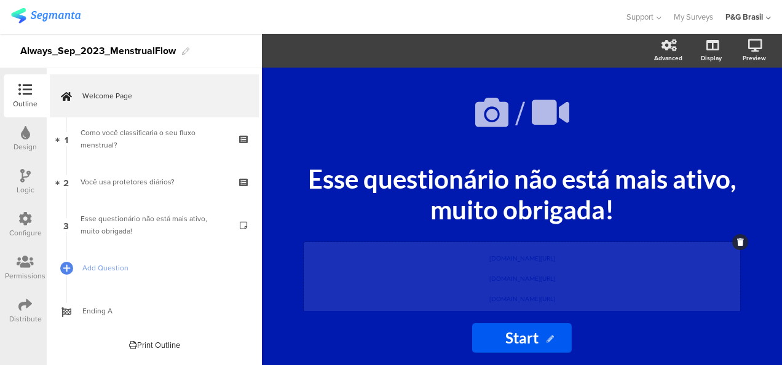
click at [554, 264] on div "pgsurveys.segmanta.com/preview/72f559_50774-5 pgsurveys.segmanta.com/preview/75…" at bounding box center [522, 316] width 436 height 148
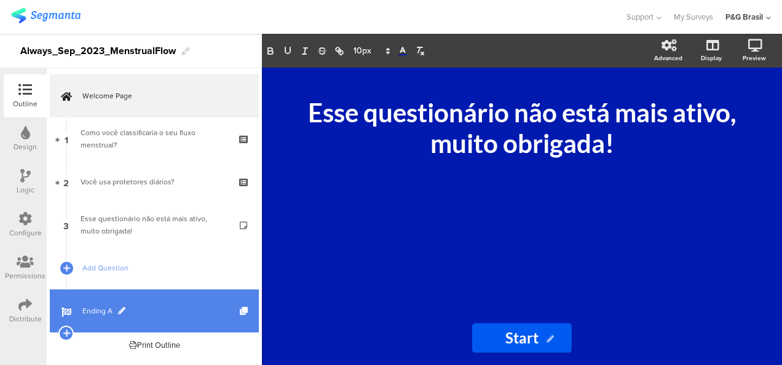
click at [163, 311] on span "Ending A" at bounding box center [160, 311] width 157 height 12
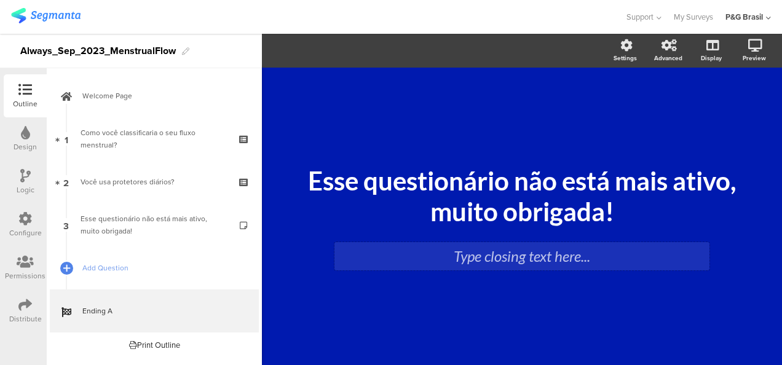
click at [521, 258] on div "Type closing text here..." at bounding box center [521, 256] width 375 height 28
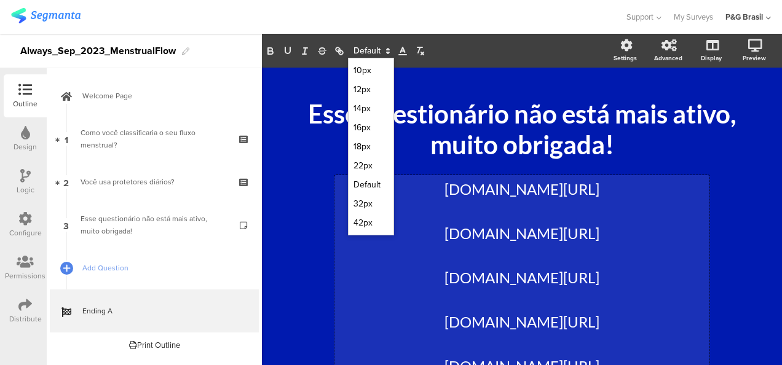
click at [377, 52] on span at bounding box center [371, 51] width 46 height 15
click at [366, 65] on span at bounding box center [370, 70] width 35 height 19
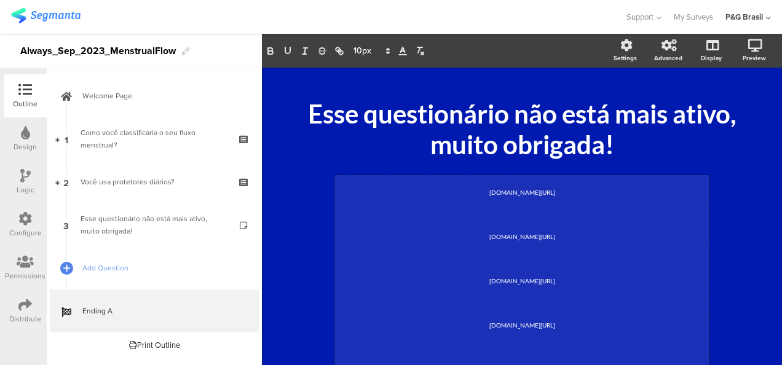
click at [465, 211] on p at bounding box center [521, 211] width 369 height 22
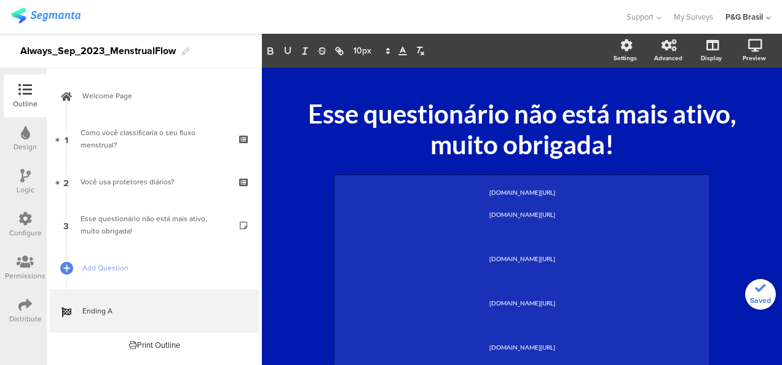
click at [485, 230] on p at bounding box center [521, 233] width 369 height 22
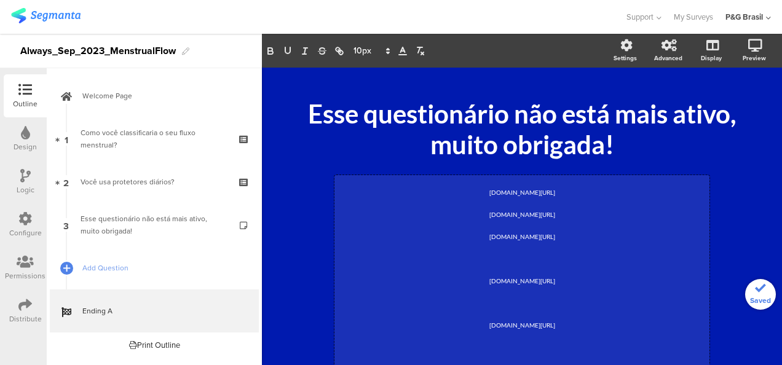
click at [493, 258] on p at bounding box center [521, 256] width 369 height 22
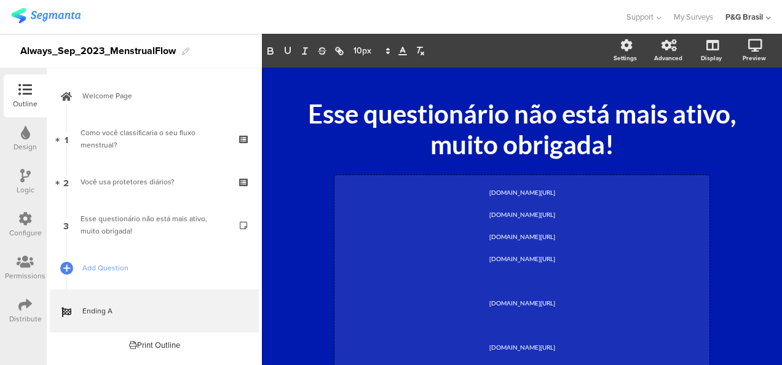
click at [507, 283] on p at bounding box center [521, 278] width 369 height 22
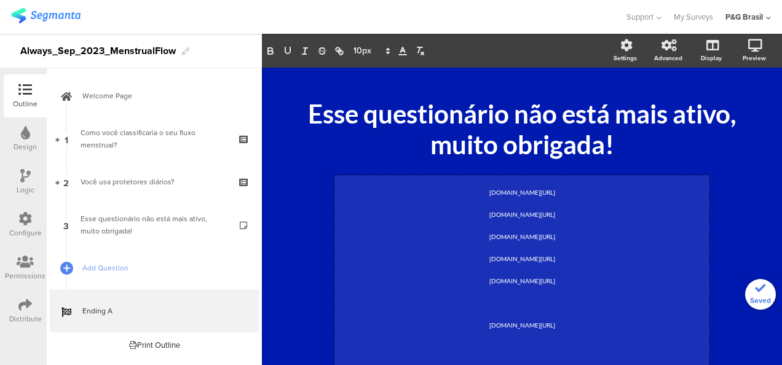
click at [510, 299] on p at bounding box center [521, 300] width 369 height 22
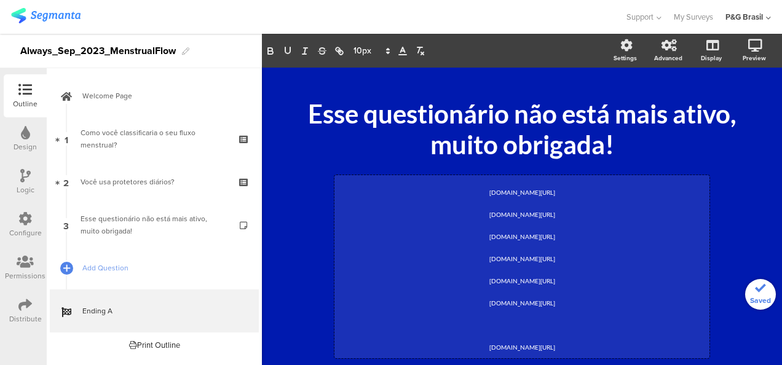
click at [521, 332] on p at bounding box center [521, 322] width 369 height 22
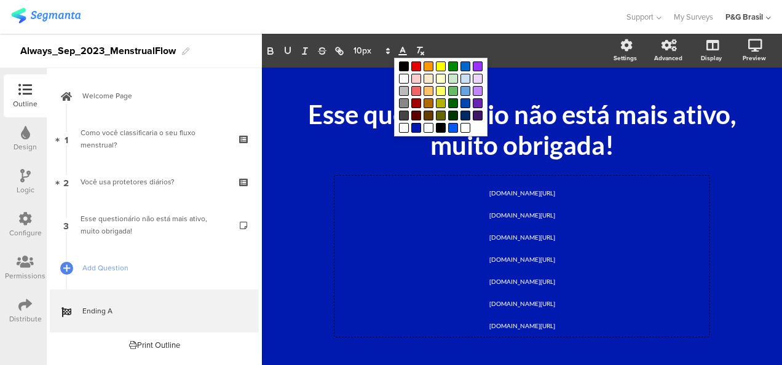
click at [403, 54] on icon at bounding box center [402, 50] width 11 height 11
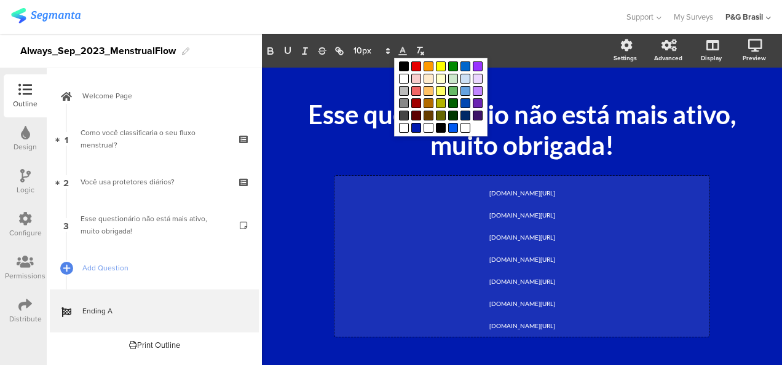
click at [555, 284] on span "pgsurveys.segmanta.com/preview/acqb6f_50774-17" at bounding box center [522, 281] width 66 height 7
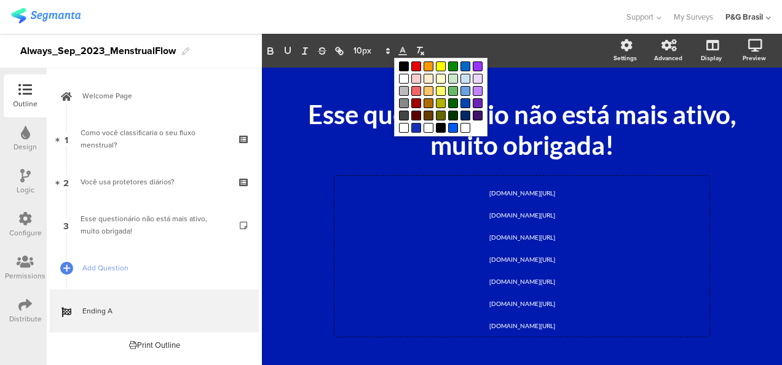
click at [416, 125] on span at bounding box center [416, 128] width 10 height 10
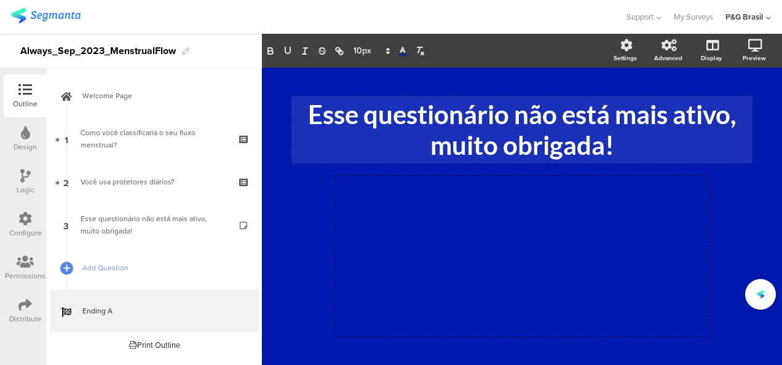
click at [309, 146] on div "Esse questionário não está mais ativo, muito obrigada! Esse questionário não es…" at bounding box center [521, 130] width 461 height 68
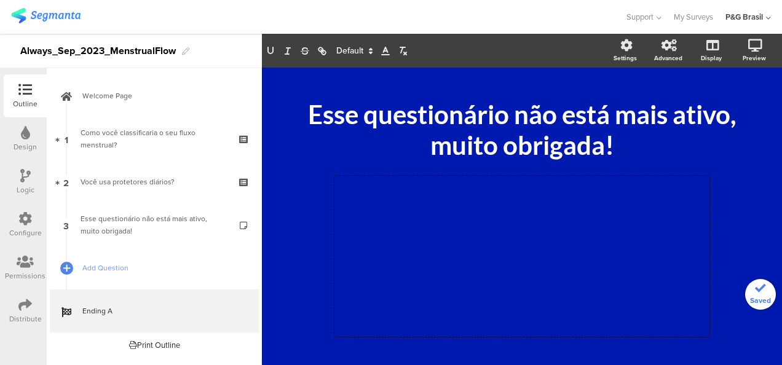
click at [465, 230] on div "pgsurveys.segmanta.com/preview/72f559_50774-5 pgsurveys.segmanta.com/preview/75…" at bounding box center [521, 256] width 375 height 161
drag, startPoint x: 335, startPoint y: 177, endPoint x: 359, endPoint y: 288, distance: 113.8
click at [359, 288] on div "pgsurveys.segmanta.com/preview/72f559_50774-5 pgsurveys.segmanta.com/preview/75…" at bounding box center [521, 256] width 375 height 161
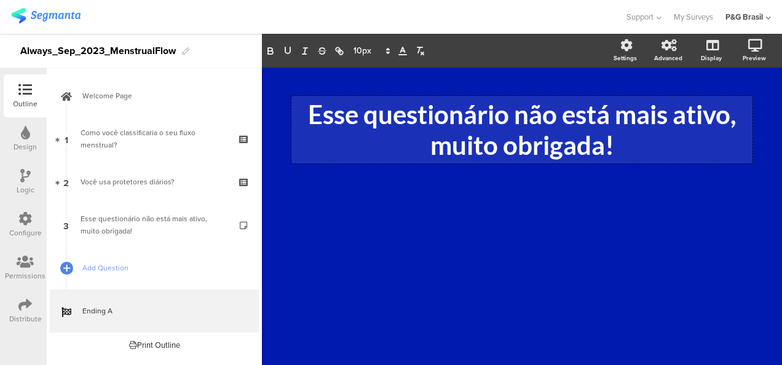
click at [493, 128] on div "Esse questionário não está mais ativo, muito obrigada! Esse questionário não es…" at bounding box center [521, 130] width 461 height 68
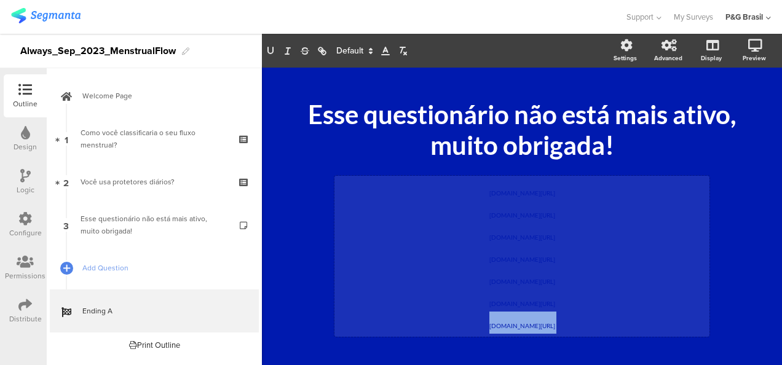
drag, startPoint x: 643, startPoint y: 163, endPoint x: 643, endPoint y: 199, distance: 35.6
click at [643, 199] on div "/ Esse questionário não está mais ativo, muito obrigada! Esse questionário não …" at bounding box center [522, 217] width 492 height 272
click at [610, 283] on div "pgsurveys.segmanta.com/preview/72f559_50774-5 pgsurveys.segmanta.com/preview/75…" at bounding box center [521, 256] width 375 height 161
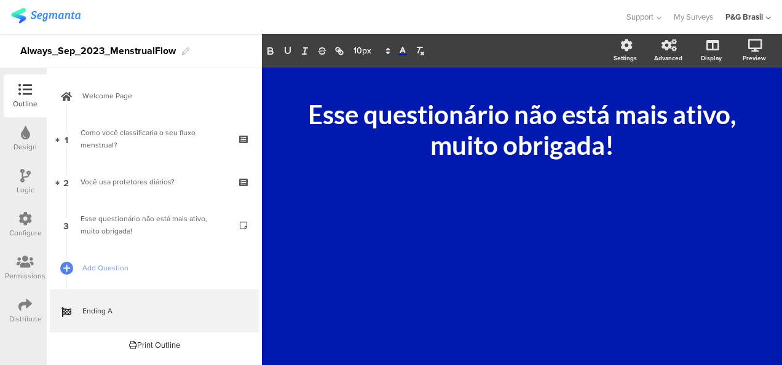
click at [318, 211] on div "/ Esse questionário não está mais ativo, muito obrigada! Esse questionário não …" at bounding box center [522, 217] width 492 height 272
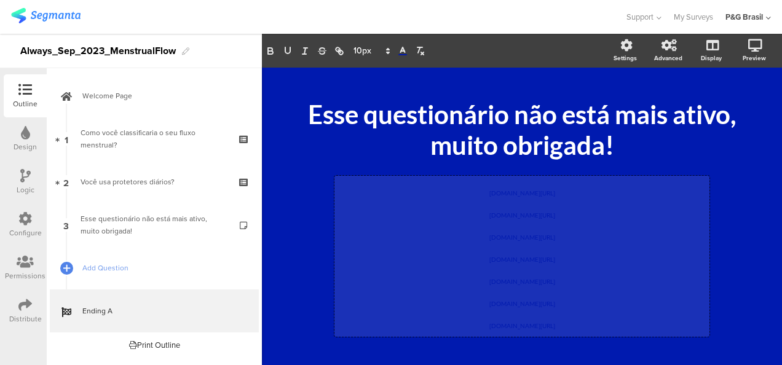
click at [485, 247] on div "pgsurveys.segmanta.com/preview/72f559_50774-5 pgsurveys.segmanta.com/preview/75…" at bounding box center [521, 256] width 375 height 161
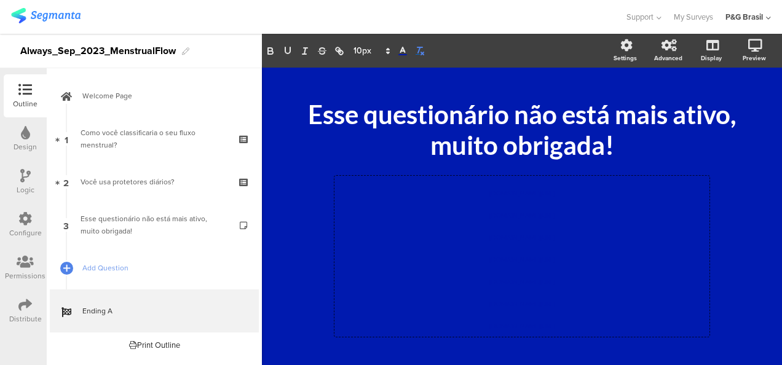
click at [419, 52] on icon "button" at bounding box center [419, 50] width 11 height 11
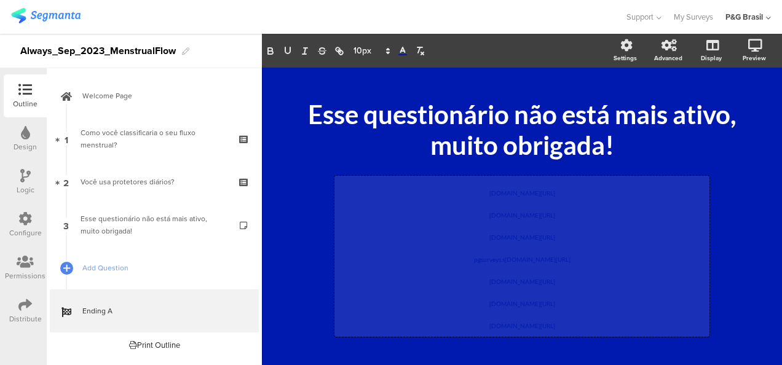
click at [462, 246] on p "pgsurveys.s ﻿ egmanta.com/preview/a5cp1a_50774-6" at bounding box center [521, 256] width 369 height 22
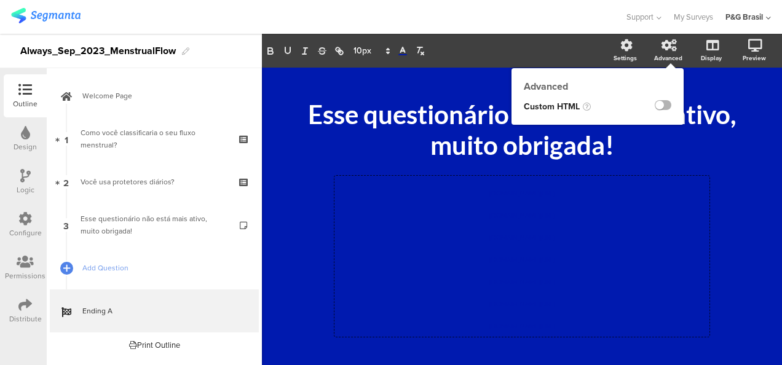
click at [662, 107] on label at bounding box center [663, 105] width 17 height 10
click at [0, 0] on input "checkbox" at bounding box center [0, 0] width 0 height 0
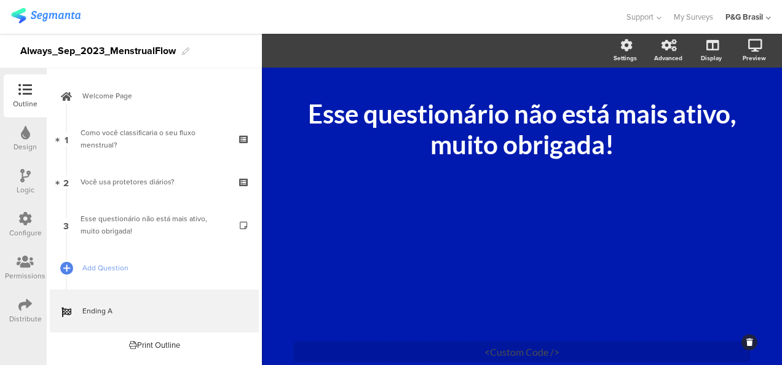
click at [513, 350] on div "<Custom Code />" at bounding box center [521, 351] width 455 height 19
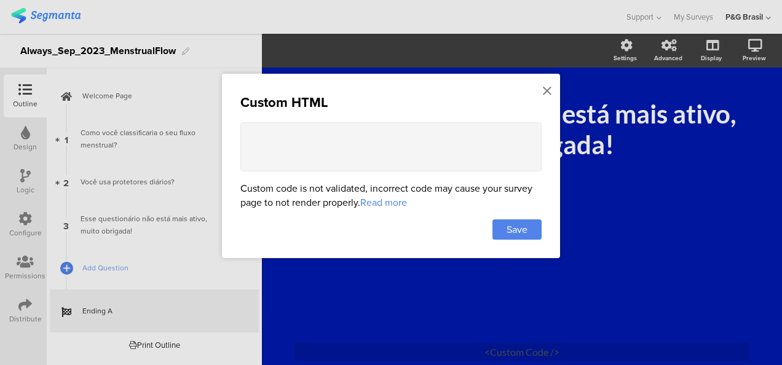
click at [474, 159] on textarea at bounding box center [390, 146] width 301 height 49
click at [549, 86] on icon at bounding box center [547, 91] width 9 height 14
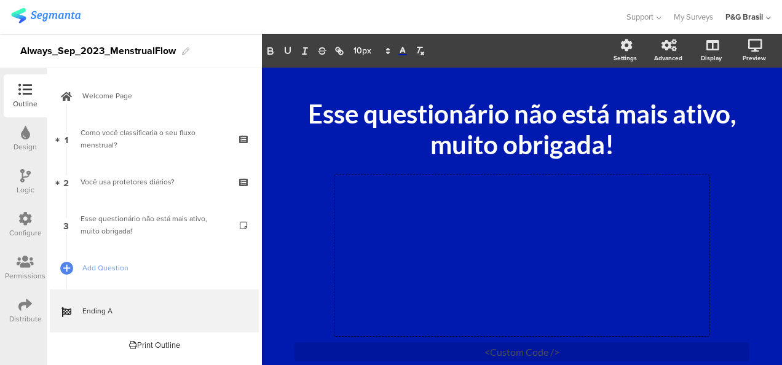
click at [687, 192] on div "pgsurveys.segmanta.com/preview/72f559_50774-5 pgsurveys.segmanta.com/preview/75…" at bounding box center [521, 255] width 375 height 161
click at [733, 198] on div "/ Esse questionário não está mais ativo, muito obrigada! Esse questionário não …" at bounding box center [522, 230] width 492 height 300
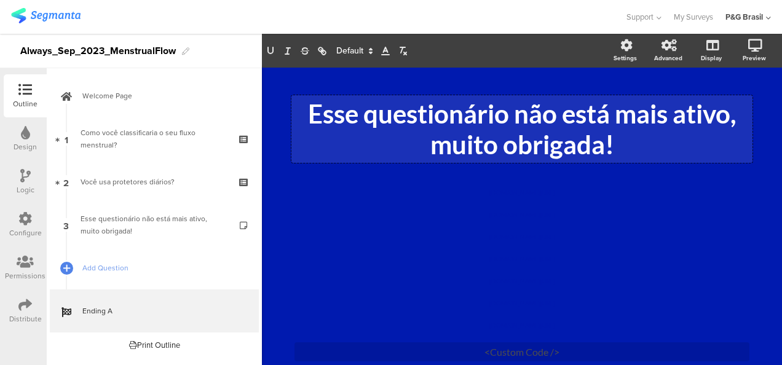
click at [612, 125] on div "Esse questionário não está mais ativo, muito obrigada! Esse questionário não es…" at bounding box center [521, 129] width 461 height 68
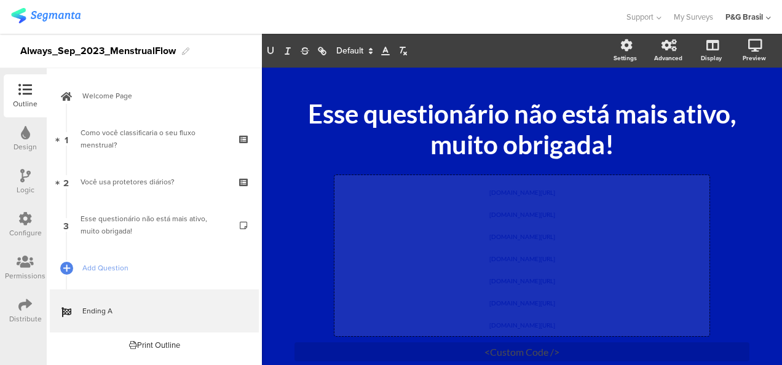
click at [532, 214] on div "pgsurveys.segmanta.com/preview/72f559_50774-5 pgsurveys.segmanta.com/preview/75…" at bounding box center [521, 255] width 375 height 161
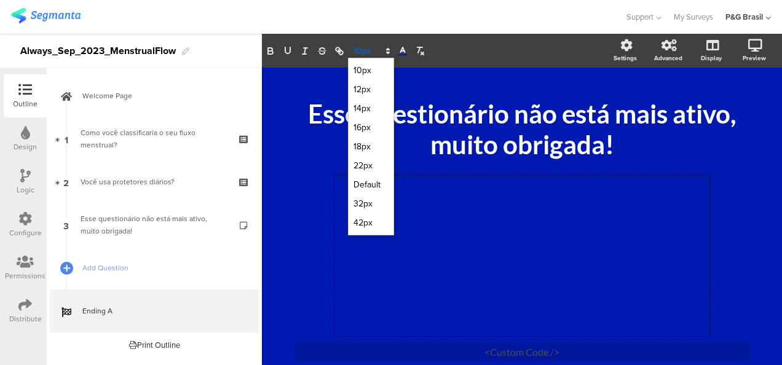
click at [371, 52] on span at bounding box center [371, 51] width 46 height 15
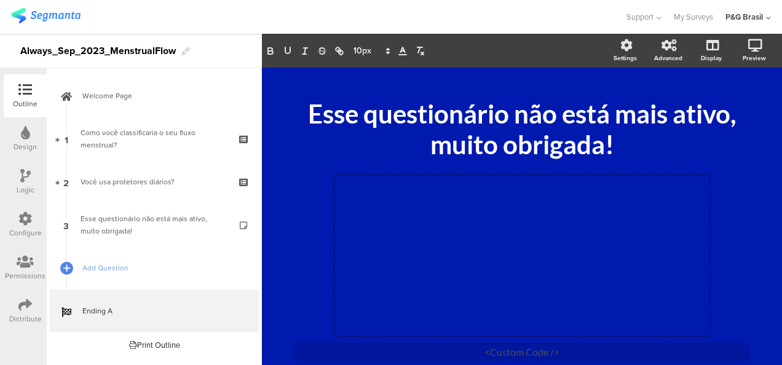
click at [388, 49] on polygon at bounding box center [388, 49] width 2 height 1
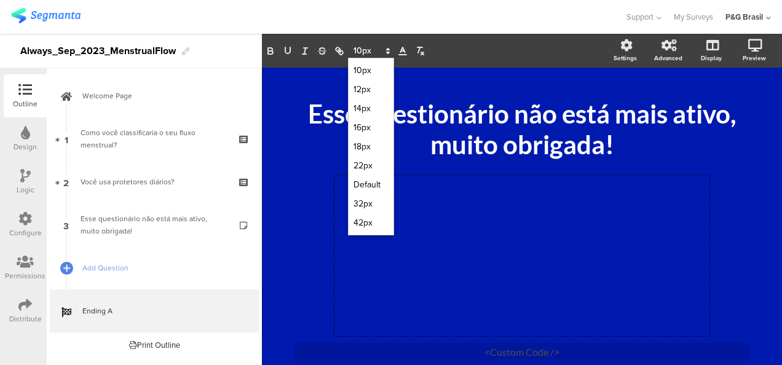
click at [371, 49] on span at bounding box center [371, 51] width 46 height 15
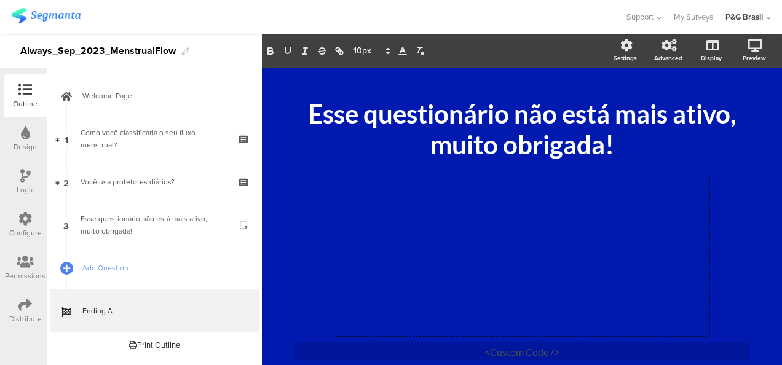
click at [388, 52] on icon at bounding box center [387, 50] width 11 height 11
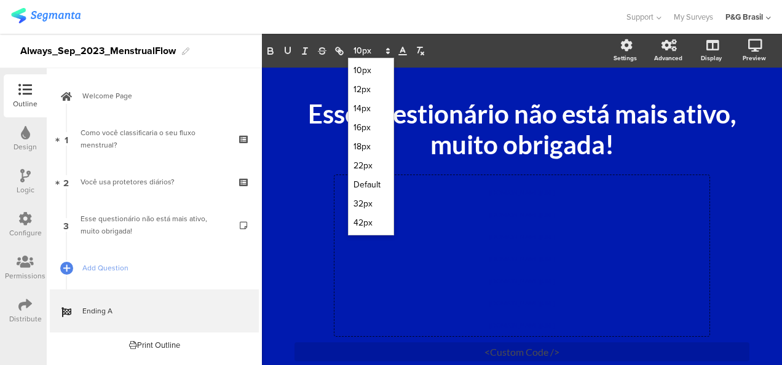
click at [388, 47] on icon at bounding box center [387, 50] width 11 height 11
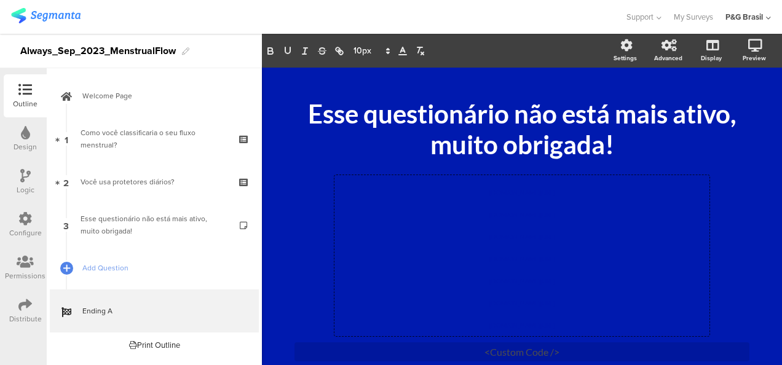
click at [388, 47] on icon at bounding box center [387, 50] width 11 height 11
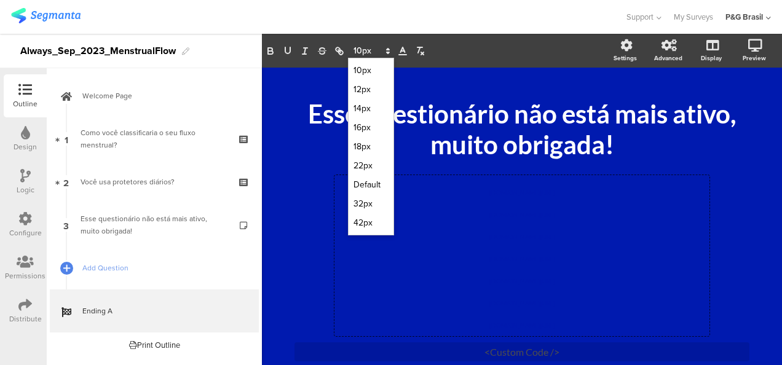
click at [388, 47] on icon at bounding box center [387, 50] width 11 height 11
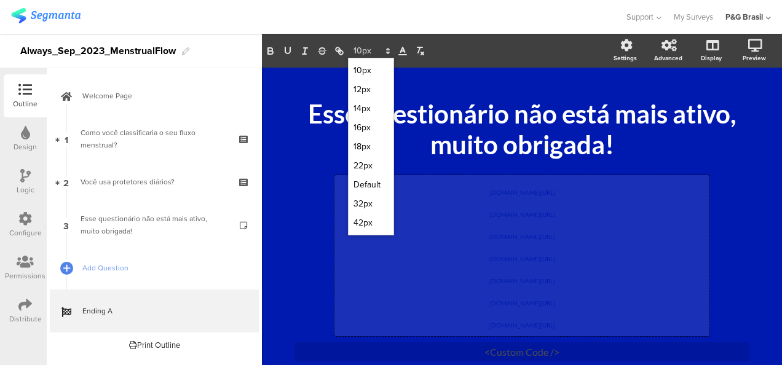
click at [424, 229] on p "pgsurveys.segmanta.com/preview/7ej8b2_50774-16" at bounding box center [521, 233] width 369 height 22
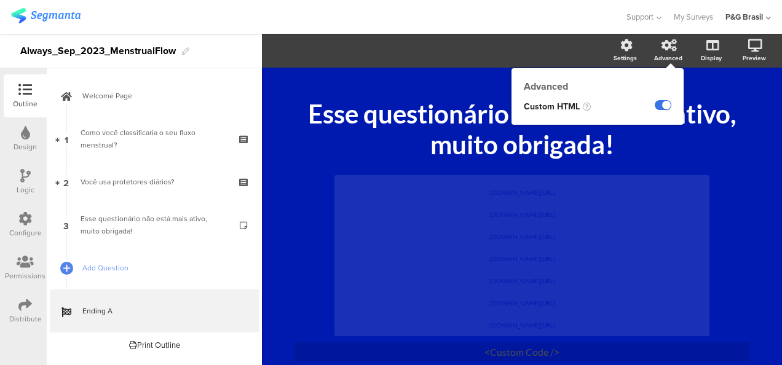
click at [659, 106] on label at bounding box center [663, 105] width 17 height 10
click at [0, 0] on input "checkbox" at bounding box center [0, 0] width 0 height 0
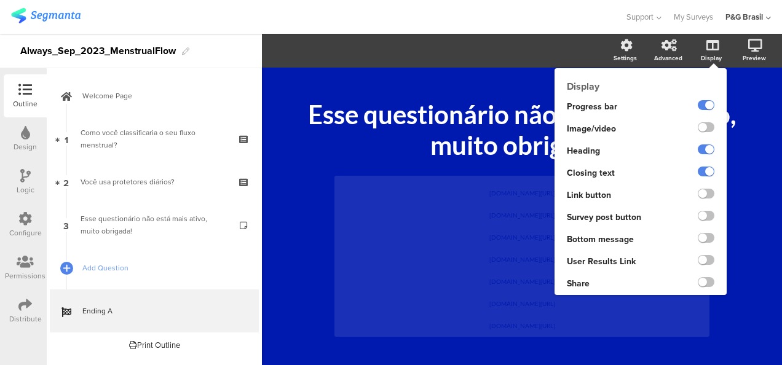
click at [709, 112] on ng-transclude at bounding box center [706, 107] width 17 height 14
click at [703, 173] on label at bounding box center [706, 172] width 17 height 10
click at [0, 0] on input "checkbox" at bounding box center [0, 0] width 0 height 0
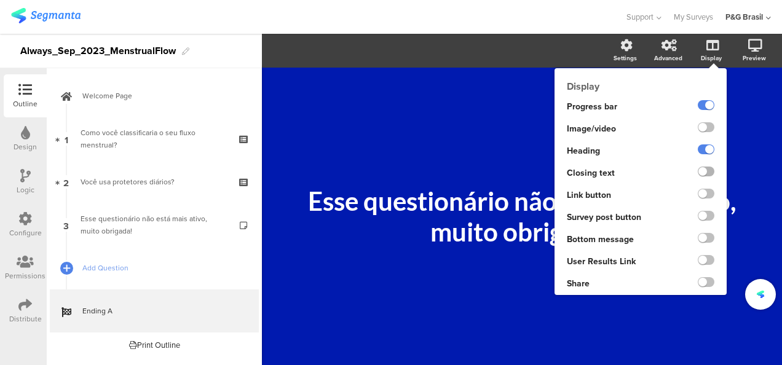
click at [704, 173] on label at bounding box center [706, 172] width 17 height 10
click at [0, 0] on input "checkbox" at bounding box center [0, 0] width 0 height 0
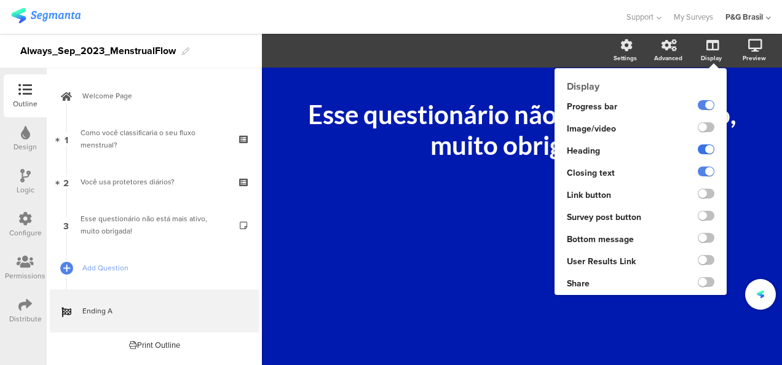
click at [708, 152] on label at bounding box center [706, 149] width 17 height 10
click at [0, 0] on input "checkbox" at bounding box center [0, 0] width 0 height 0
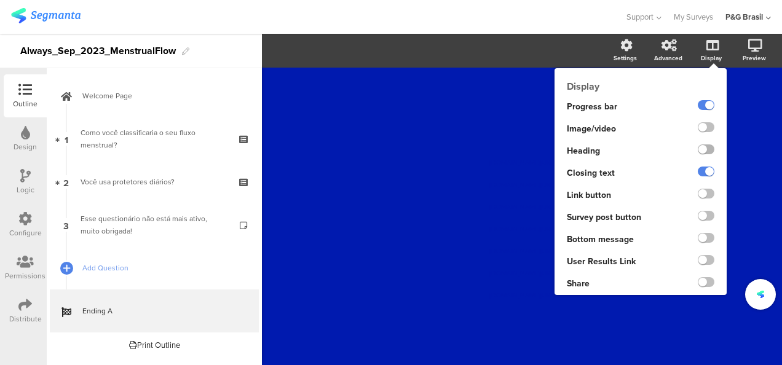
click at [708, 152] on label at bounding box center [706, 149] width 17 height 10
click at [0, 0] on input "checkbox" at bounding box center [0, 0] width 0 height 0
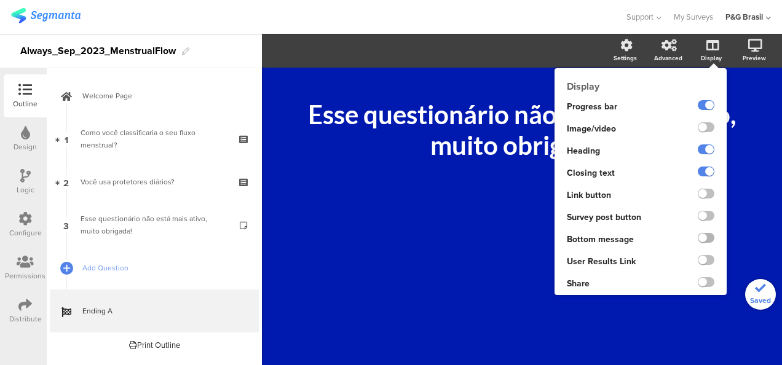
click at [706, 236] on label at bounding box center [706, 238] width 17 height 10
click at [0, 0] on input "checkbox" at bounding box center [0, 0] width 0 height 0
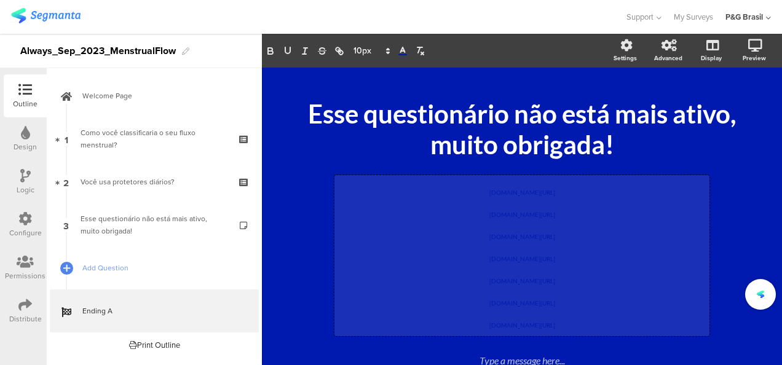
click at [503, 242] on div "pgsurveys.segmanta.com/preview/72f559_50774-5 pgsurveys.segmanta.com/preview/75…" at bounding box center [521, 255] width 375 height 161
copy div "pgsurveys.segmanta.com/preview/72f559_50774-5 pgsurveys.segmanta.com/preview/75…"
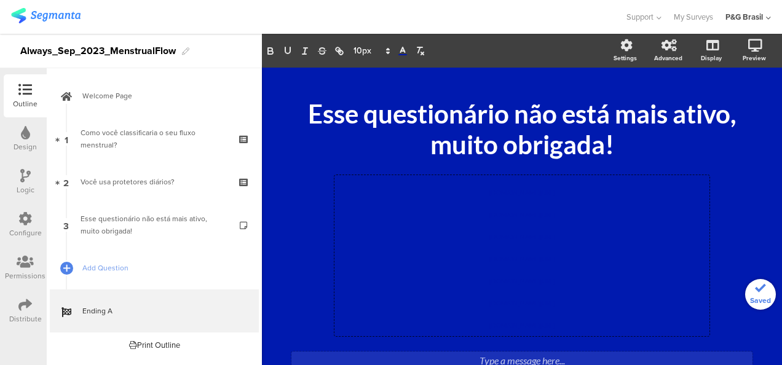
click at [520, 358] on div "Type a message here..." at bounding box center [521, 362] width 461 height 20
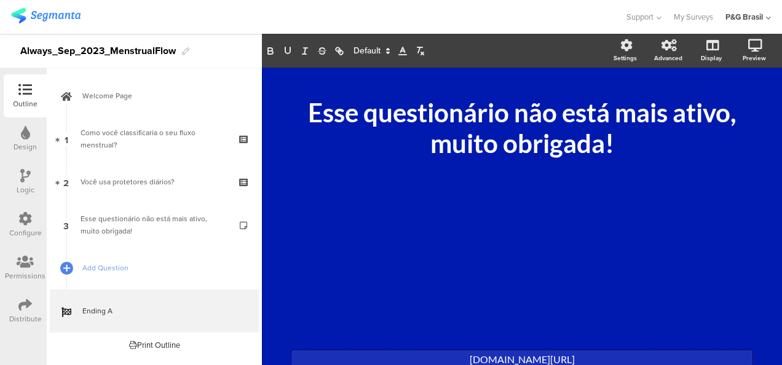
click at [387, 47] on icon at bounding box center [387, 50] width 11 height 11
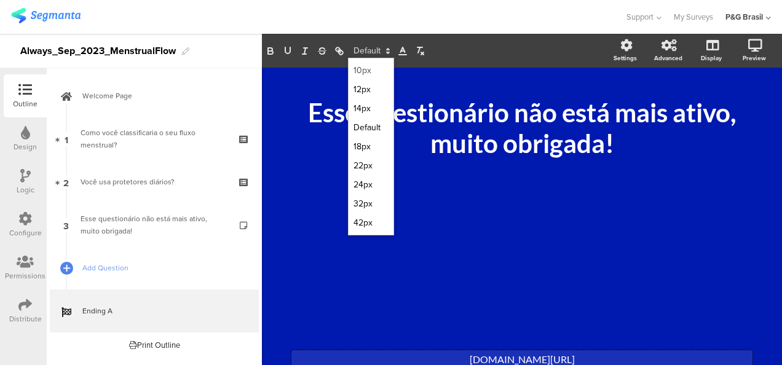
click at [376, 64] on span at bounding box center [370, 70] width 35 height 19
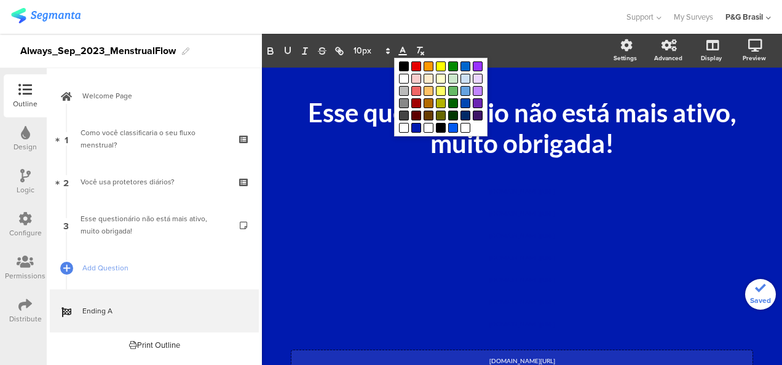
click at [406, 52] on icon at bounding box center [402, 50] width 11 height 11
click at [418, 125] on span at bounding box center [416, 128] width 10 height 10
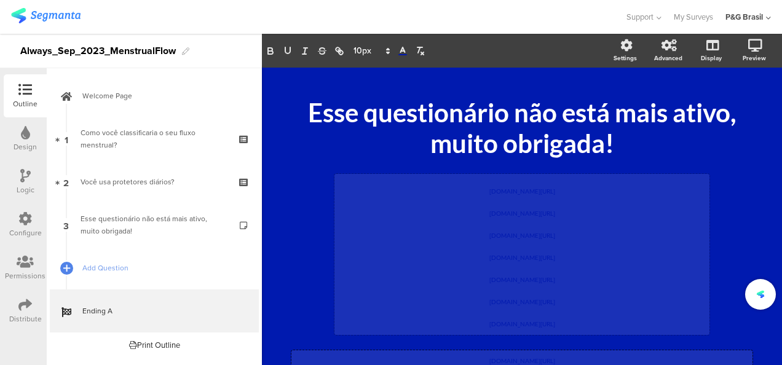
click at [525, 235] on span "pgsurveys.segmanta.com/preview/7ej8b2_50774-16" at bounding box center [522, 235] width 66 height 7
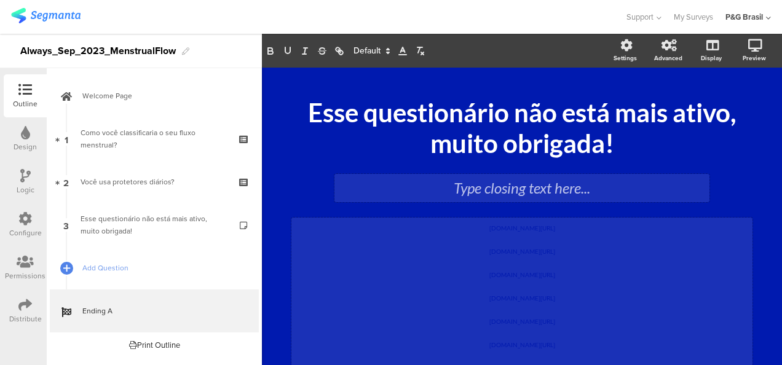
click at [758, 136] on div "/ Esse questionário não está mais ativo, muito obrigada! Esse questionário não …" at bounding box center [522, 235] width 492 height 312
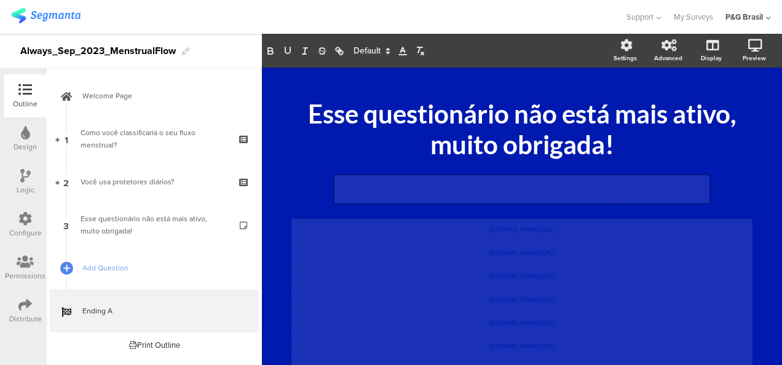
click at [588, 183] on div "Type closing text here..." at bounding box center [521, 189] width 375 height 28
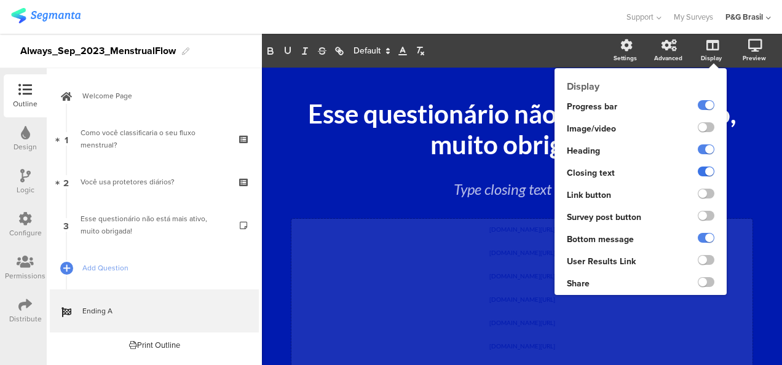
click at [698, 168] on label at bounding box center [706, 172] width 17 height 10
click at [0, 0] on input "checkbox" at bounding box center [0, 0] width 0 height 0
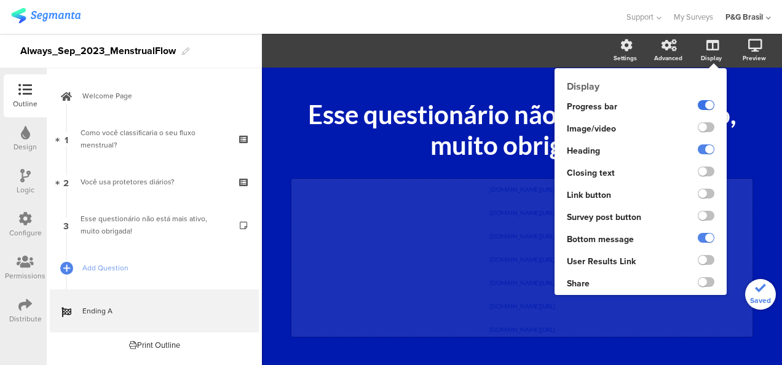
click at [698, 103] on label at bounding box center [706, 105] width 17 height 10
click at [0, 0] on input "checkbox" at bounding box center [0, 0] width 0 height 0
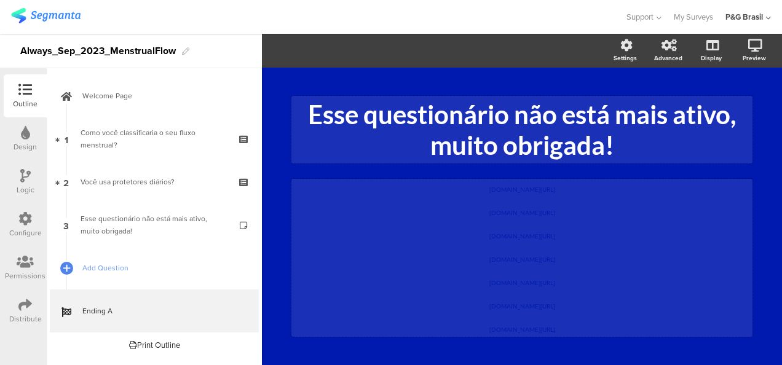
click at [743, 160] on div "Esse questionário não está mais ativo, muito obrigada! Esse questionário não es…" at bounding box center [521, 130] width 461 height 68
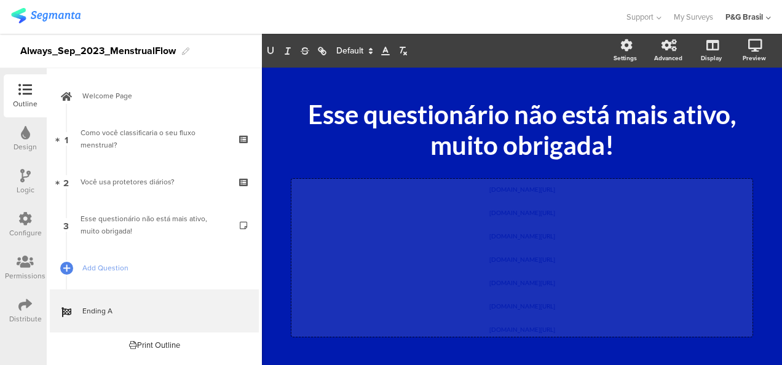
click at [724, 243] on div "pgsurveys.segmanta.com/preview/72f559_50774-5 pgsurveys.segmanta.com/preview/75…" at bounding box center [521, 258] width 461 height 158
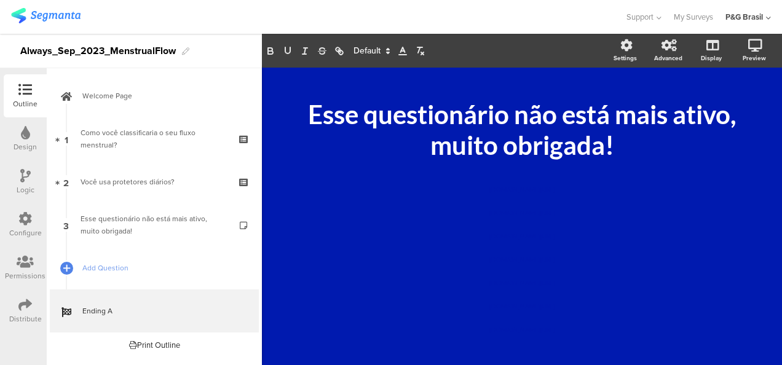
click at [761, 187] on div "/ Esse questionário não está mais ativo, muito obrigada! Esse questionário não …" at bounding box center [522, 210] width 516 height 285
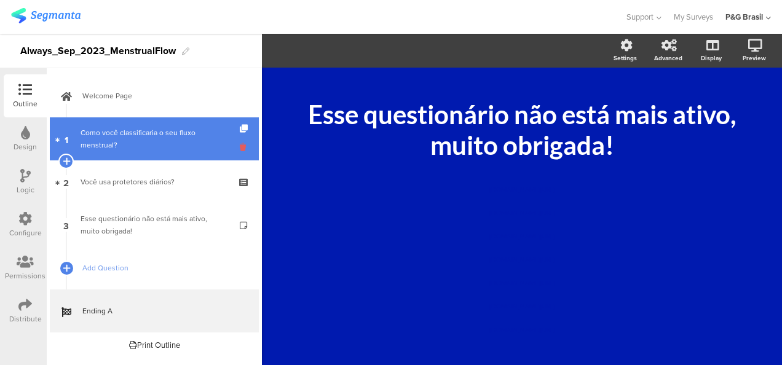
click at [242, 148] on icon at bounding box center [245, 147] width 10 height 12
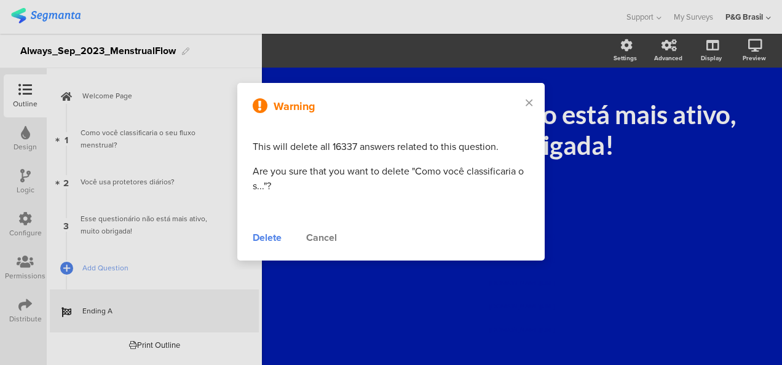
click at [271, 242] on div "Delete" at bounding box center [267, 237] width 29 height 15
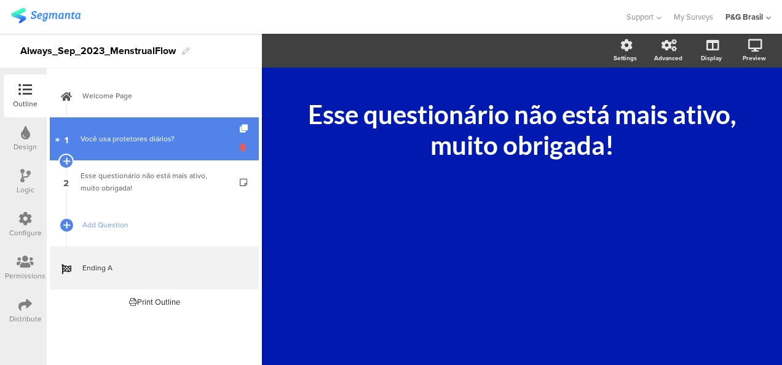
click at [240, 149] on icon at bounding box center [245, 147] width 10 height 12
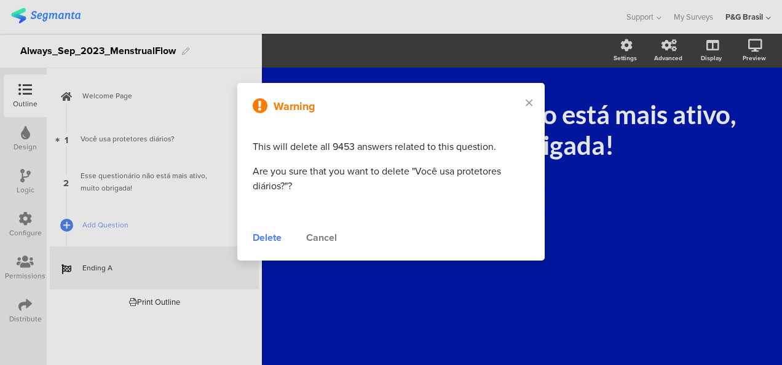
click at [263, 234] on div "Delete" at bounding box center [267, 237] width 29 height 15
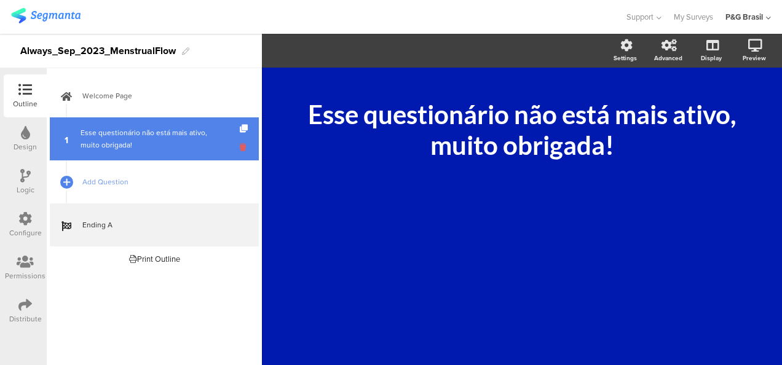
click at [241, 146] on icon at bounding box center [245, 147] width 10 height 12
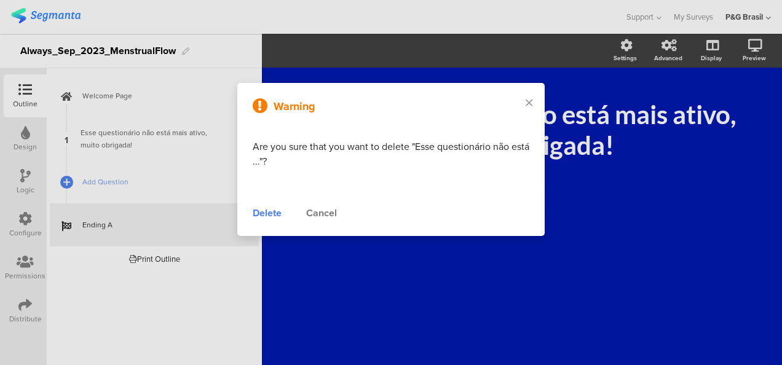
click at [268, 215] on div "Delete" at bounding box center [267, 213] width 29 height 15
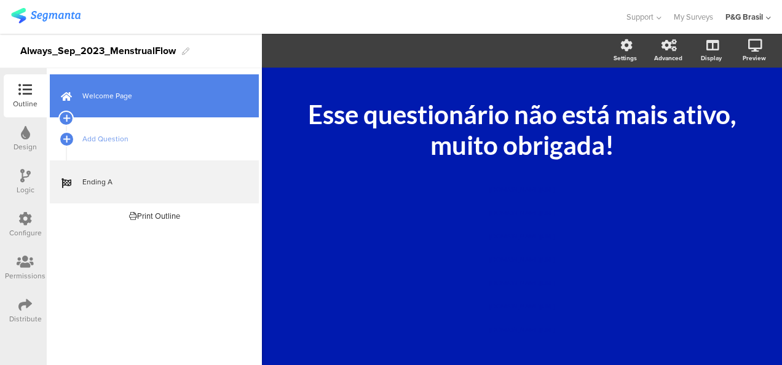
click at [199, 97] on span "Welcome Page" at bounding box center [160, 96] width 157 height 12
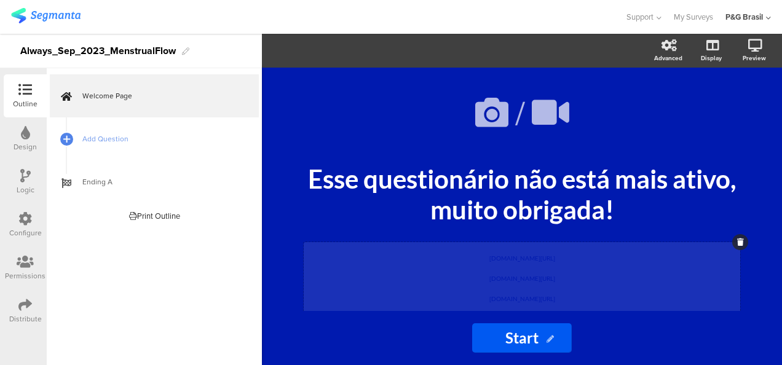
scroll to position [66, 0]
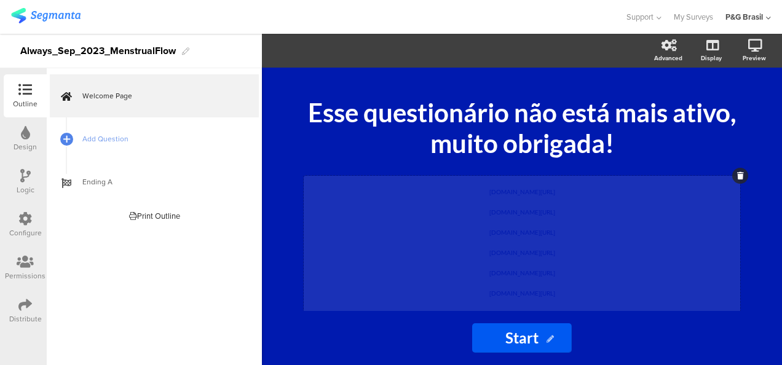
click at [520, 293] on div "pgsurveys.segmanta.com/preview/72f559_50774-5 pgsurveys.segmanta.com/preview/75…" at bounding box center [522, 250] width 436 height 148
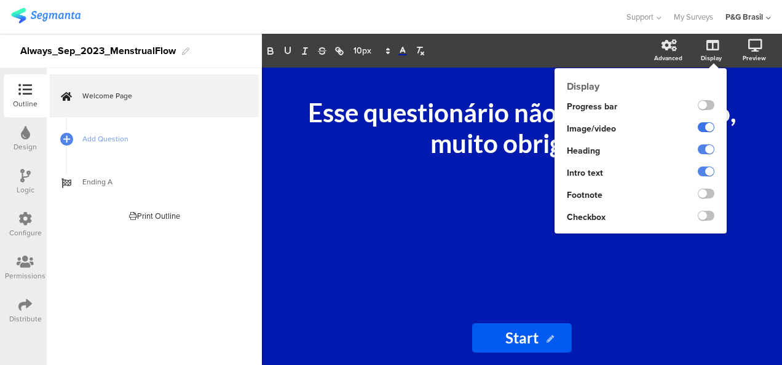
click at [706, 128] on label at bounding box center [706, 127] width 17 height 10
click at [0, 0] on input "checkbox" at bounding box center [0, 0] width 0 height 0
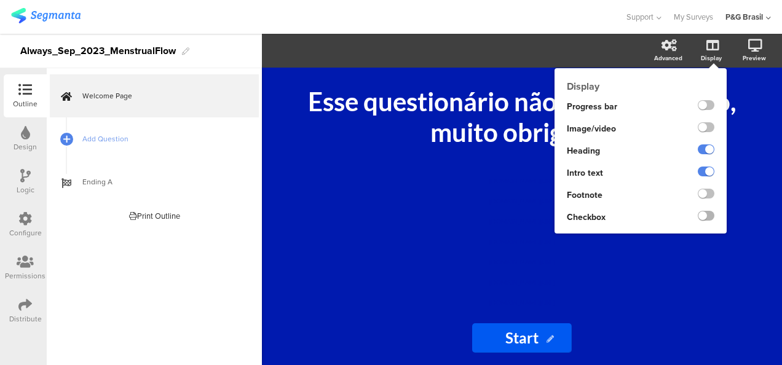
click at [710, 216] on label at bounding box center [706, 216] width 17 height 10
click at [0, 0] on input "checkbox" at bounding box center [0, 0] width 0 height 0
click at [710, 216] on label at bounding box center [706, 216] width 17 height 10
click at [0, 0] on input "checkbox" at bounding box center [0, 0] width 0 height 0
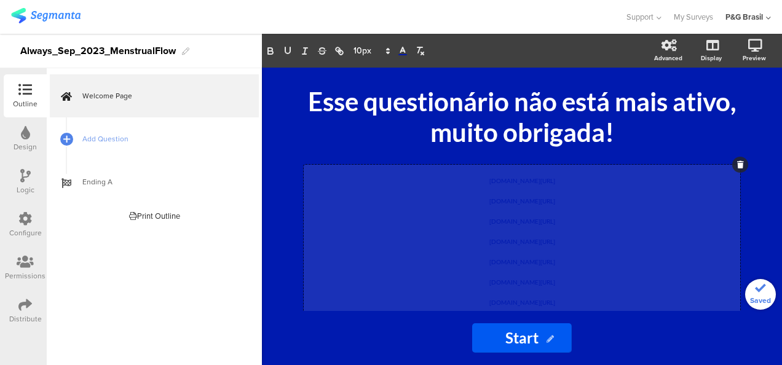
click at [350, 183] on div "pgsurveys.segmanta.com/preview/72f559_50774-5 pgsurveys.segmanta.com/preview/75…" at bounding box center [522, 239] width 436 height 148
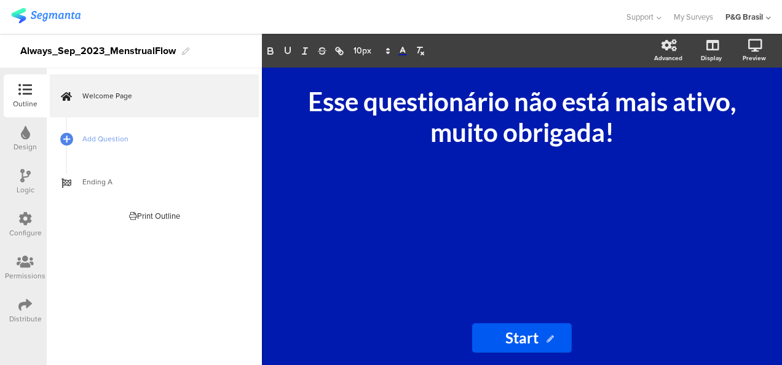
click at [551, 337] on icon at bounding box center [549, 339] width 7 height 7
click at [527, 337] on input "Start" at bounding box center [522, 337] width 100 height 29
click at [509, 337] on input "Start" at bounding box center [522, 337] width 100 height 29
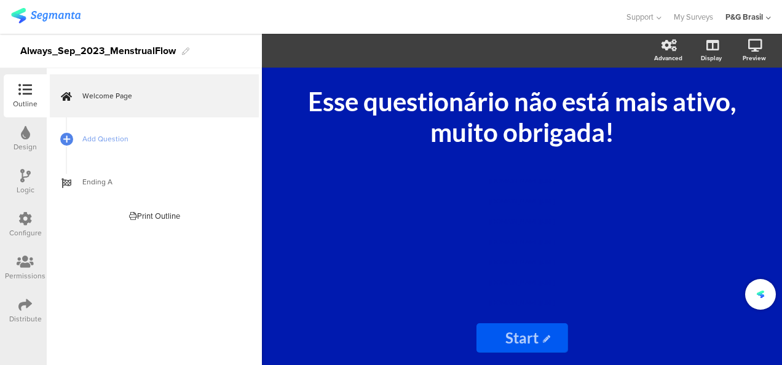
click at [544, 332] on input "text" at bounding box center [522, 337] width 92 height 29
click at [552, 338] on input "text" at bounding box center [522, 337] width 92 height 29
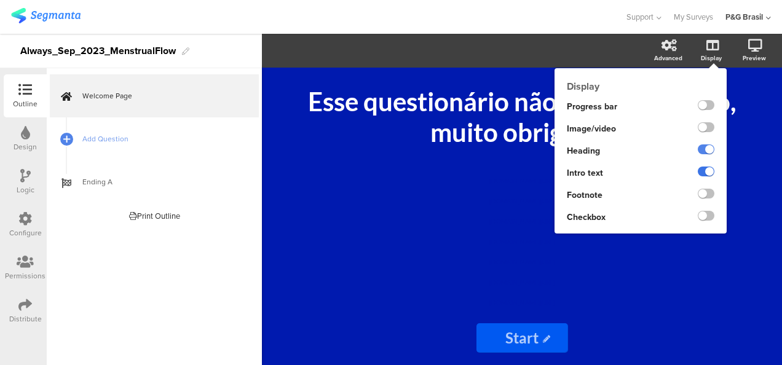
click at [708, 176] on label at bounding box center [706, 172] width 17 height 10
click at [0, 0] on input "checkbox" at bounding box center [0, 0] width 0 height 0
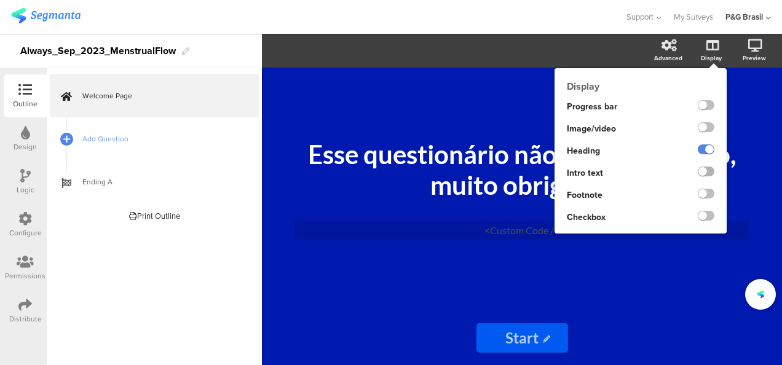
click at [708, 176] on label at bounding box center [706, 172] width 17 height 10
click at [0, 0] on input "checkbox" at bounding box center [0, 0] width 0 height 0
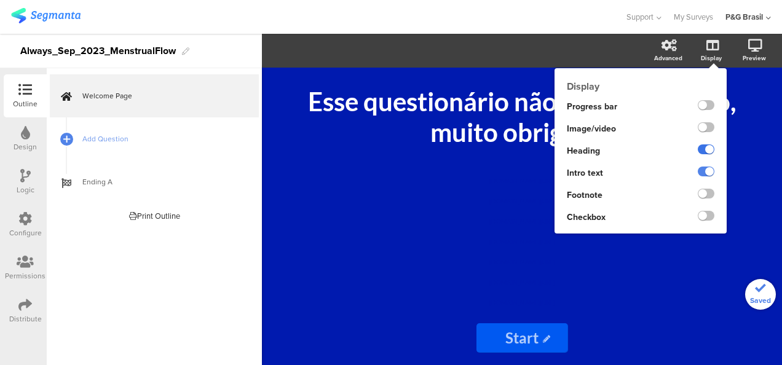
click at [704, 154] on label at bounding box center [706, 149] width 17 height 10
click at [0, 0] on input "checkbox" at bounding box center [0, 0] width 0 height 0
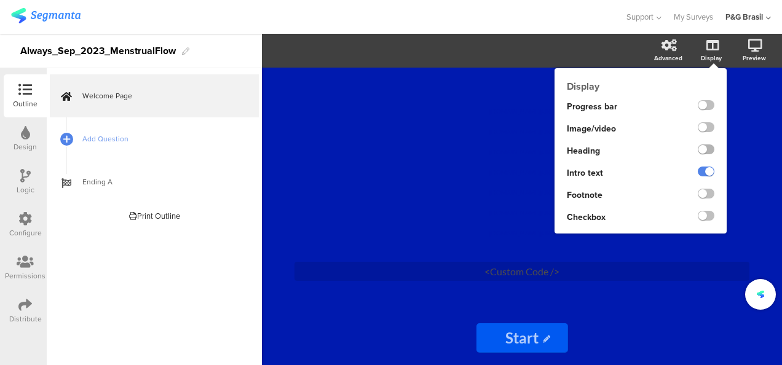
click at [704, 154] on label at bounding box center [706, 149] width 17 height 10
click at [0, 0] on input "checkbox" at bounding box center [0, 0] width 0 height 0
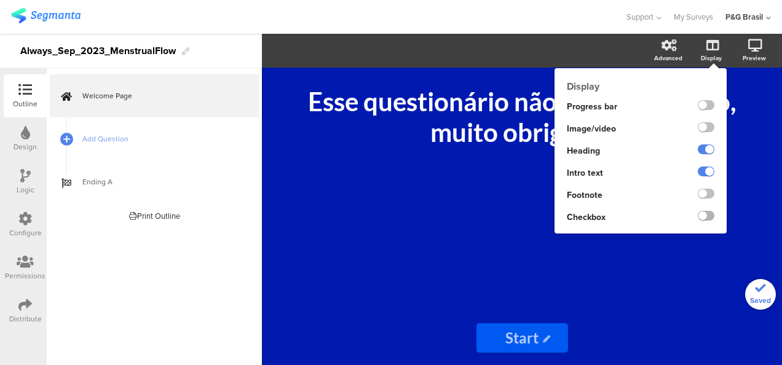
click at [704, 219] on label at bounding box center [706, 216] width 17 height 10
click at [0, 0] on input "checkbox" at bounding box center [0, 0] width 0 height 0
click at [704, 219] on label at bounding box center [706, 216] width 17 height 10
click at [0, 0] on input "checkbox" at bounding box center [0, 0] width 0 height 0
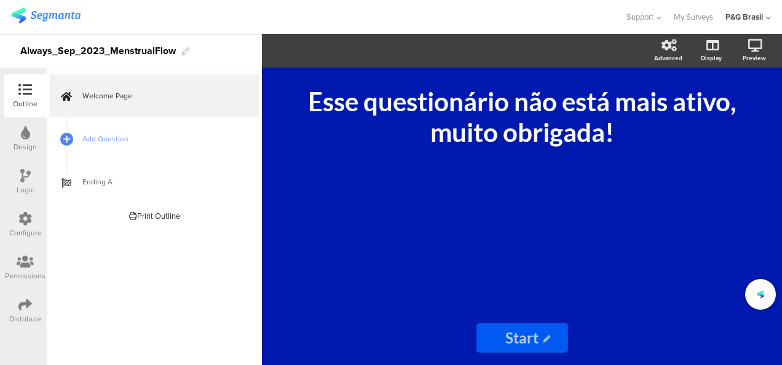
click at [545, 342] on icon at bounding box center [546, 339] width 7 height 7
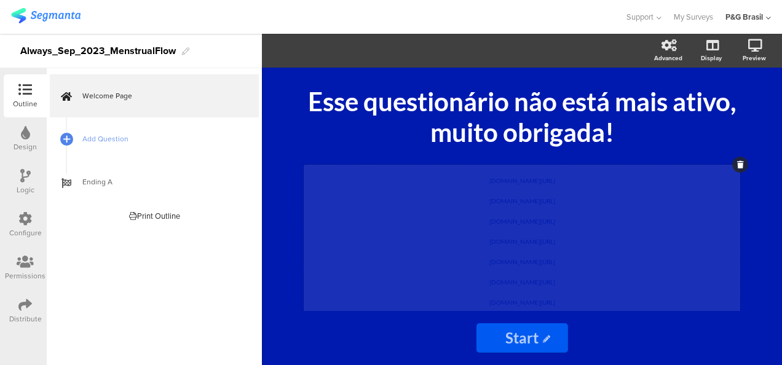
scroll to position [58, 0]
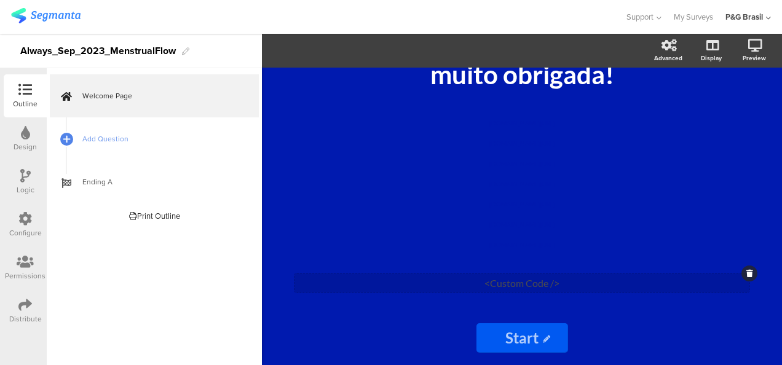
click at [524, 283] on div "<Custom Code />" at bounding box center [521, 282] width 455 height 19
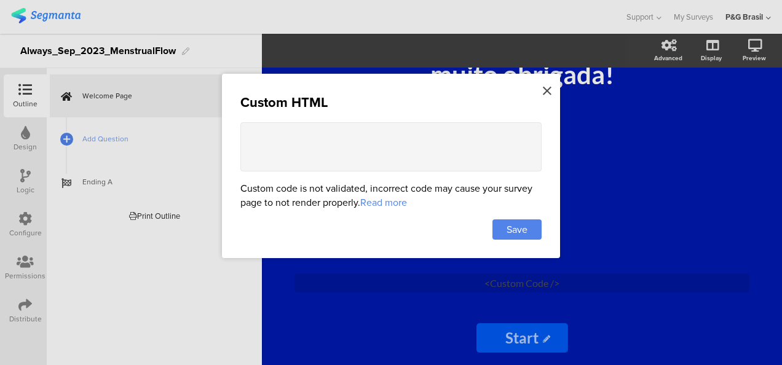
click at [547, 91] on icon at bounding box center [547, 91] width 9 height 14
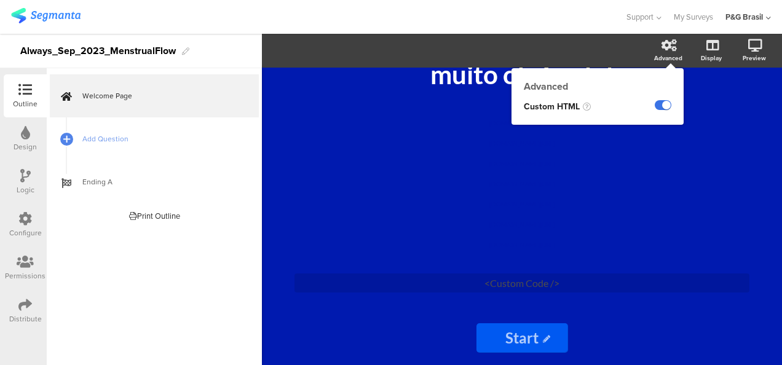
click at [664, 104] on label at bounding box center [663, 105] width 17 height 10
click at [0, 0] on input "checkbox" at bounding box center [0, 0] width 0 height 0
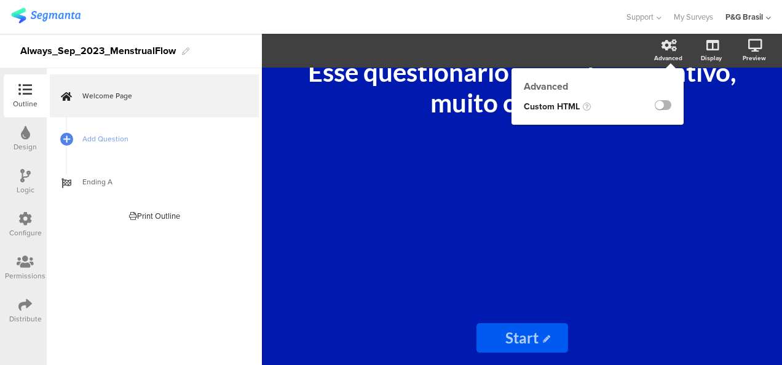
scroll to position [29, 0]
click at [664, 104] on label at bounding box center [663, 105] width 17 height 10
click at [0, 0] on input "checkbox" at bounding box center [0, 0] width 0 height 0
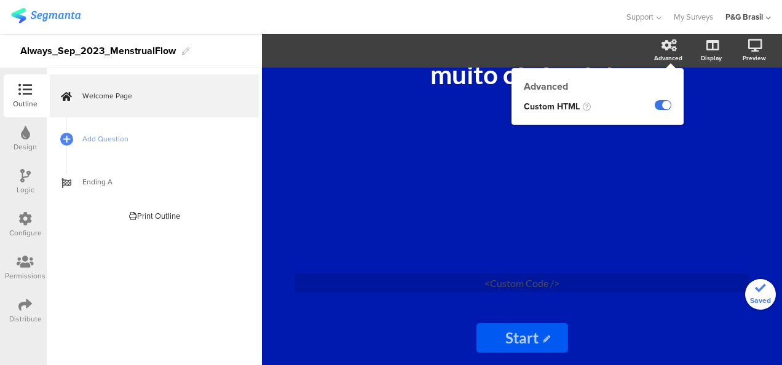
click at [661, 108] on label at bounding box center [663, 105] width 17 height 10
click at [0, 0] on input "checkbox" at bounding box center [0, 0] width 0 height 0
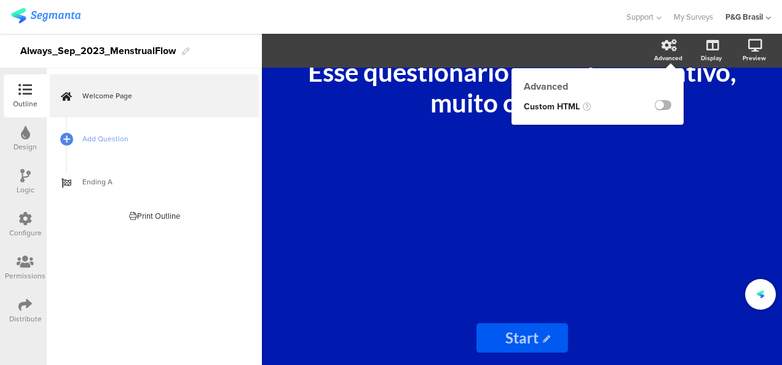
click at [661, 108] on label at bounding box center [663, 105] width 17 height 10
click at [0, 0] on input "checkbox" at bounding box center [0, 0] width 0 height 0
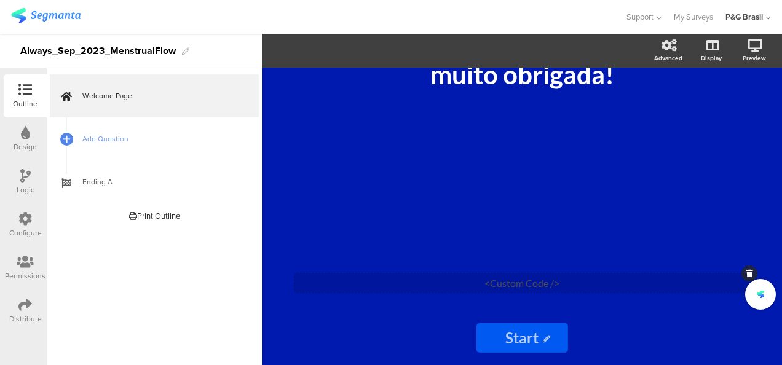
click at [522, 281] on div "<Custom Code />" at bounding box center [521, 282] width 455 height 19
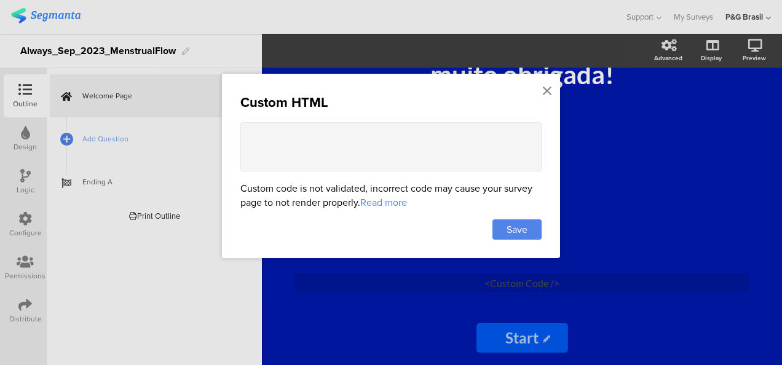
click at [392, 136] on textarea at bounding box center [390, 146] width 301 height 49
type textarea "s"
type textarea "</style>"
paste textarea "<p style="color: blue; font-size: 20px;">"
drag, startPoint x: 388, startPoint y: 134, endPoint x: 376, endPoint y: 135, distance: 11.7
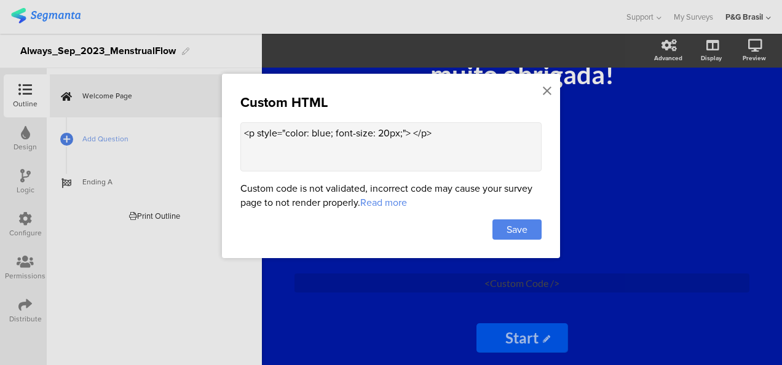
click at [376, 135] on textarea "<p style="color: blue; font-size: 20px;"> </p>" at bounding box center [390, 146] width 301 height 49
click at [318, 135] on textarea "<p style="color: blue; font-size: 0.05px;"> </p>" at bounding box center [390, 146] width 301 height 49
click at [471, 138] on textarea "<p style="color: blue; font-size: 0.05px;"> </p>" at bounding box center [390, 146] width 301 height 49
type textarea "<p style="color: blue; font-size: 0.05px;"> </p>"
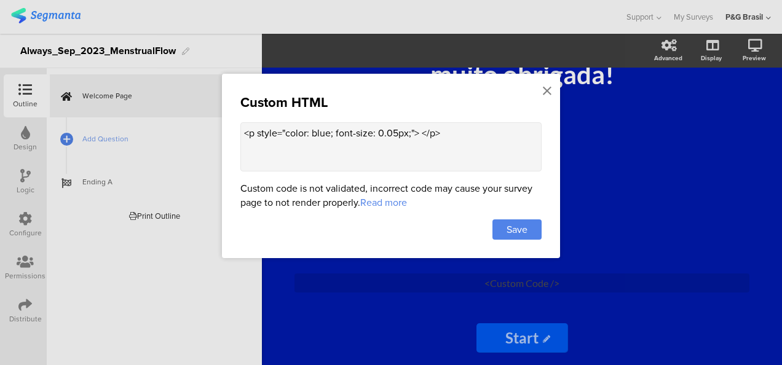
click at [303, 85] on div "Custom HTML <p style="color: blue; font-size: 0.05px;"> </p> Custom code is not…" at bounding box center [391, 166] width 338 height 184
click at [508, 225] on span "Save" at bounding box center [516, 229] width 21 height 14
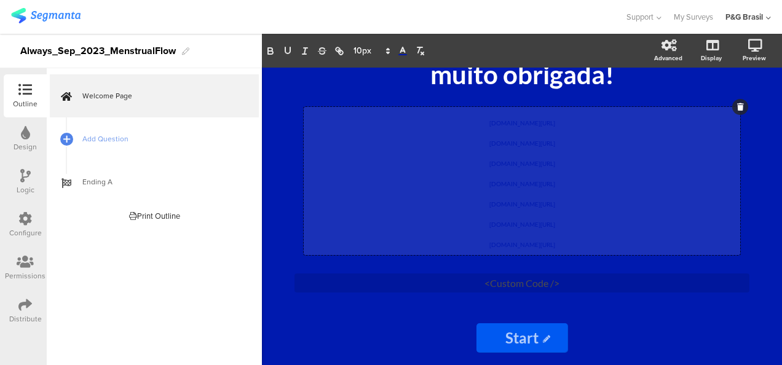
scroll to position [0, 0]
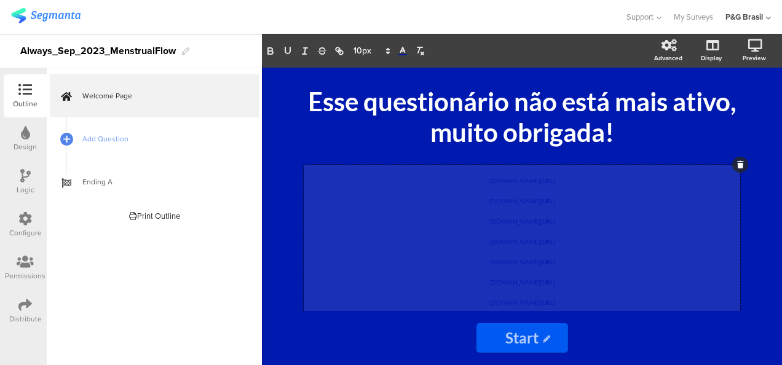
click at [516, 156] on div "Esse questionário não está mais ativo, muito obrigada! Esse questionário não es…" at bounding box center [521, 218] width 455 height 264
click at [552, 214] on p "pgsurveys.segmanta.com/preview/7ej8b2_50774-16" at bounding box center [522, 218] width 430 height 20
copy div "pgsurveys.segmanta.com/preview/72f559_50774-5 pgsurveys.segmanta.com/preview/75…"
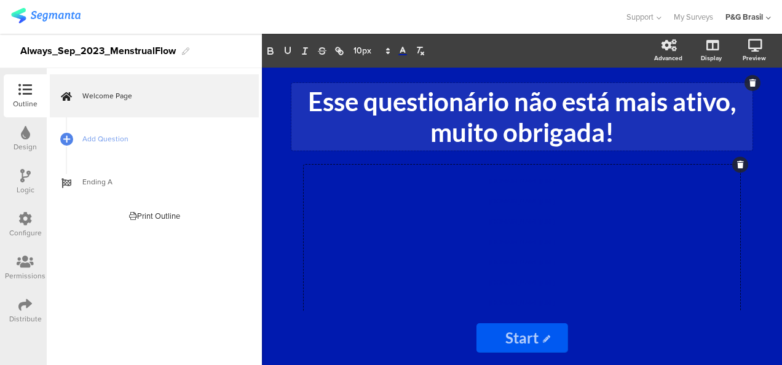
scroll to position [58, 0]
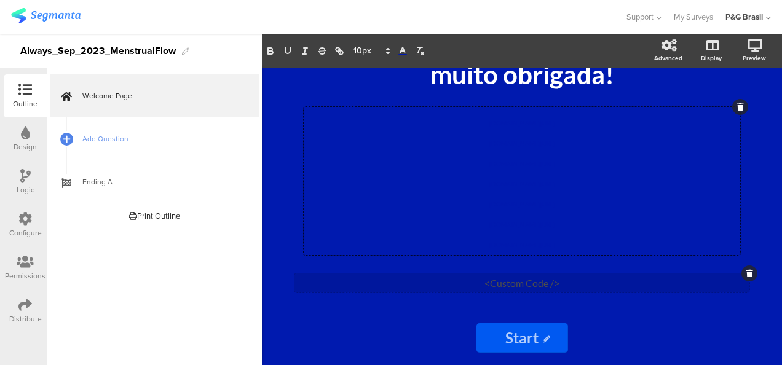
click at [613, 280] on div "<Custom Code />" at bounding box center [521, 282] width 455 height 19
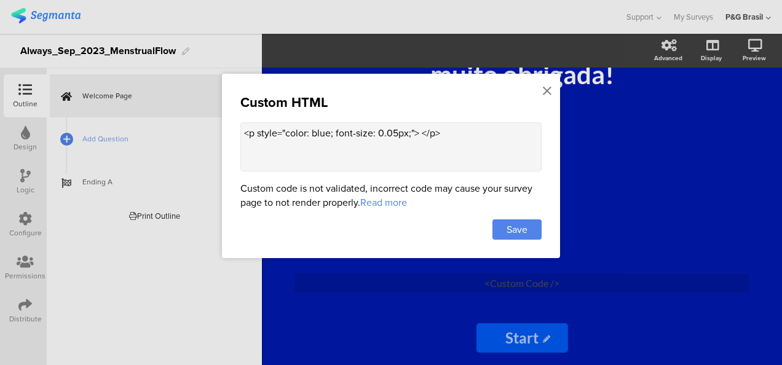
click at [419, 132] on textarea "<p style="color: blue; font-size: 0.05px;"> </p>" at bounding box center [390, 146] width 301 height 49
paste textarea "pgsurveys.segmanta.com/preview/72f559_50774-5 pgsurveys.segmanta.com/preview/75…"
click at [407, 152] on textarea "<p style="color: blue; font-size: 0.05px;">pgsurveys.segmanta.com/preview/72f55…" at bounding box center [390, 146] width 301 height 49
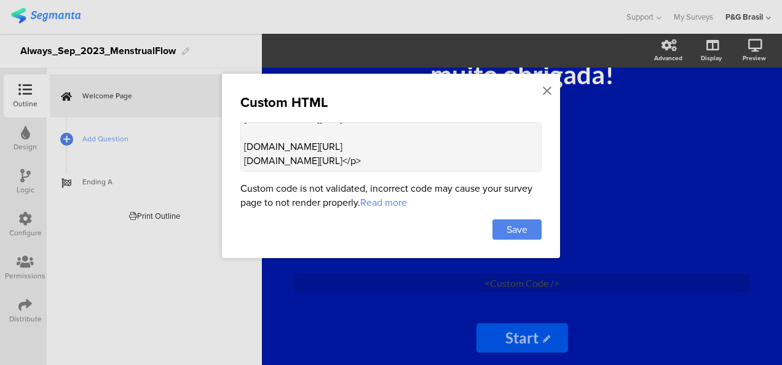
scroll to position [136, 0]
click at [342, 136] on textarea "<p style="color: blue; font-size: 0.05px;">pgsurveys.segmanta.com/preview/72f55…" at bounding box center [390, 146] width 301 height 49
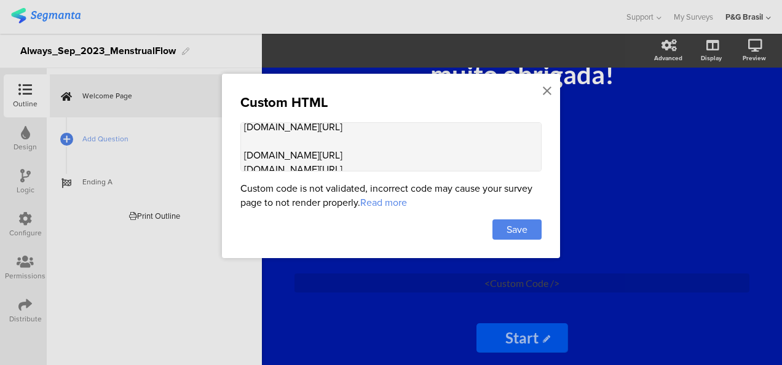
click at [339, 151] on textarea "<p style="color: blue; font-size: 0.05px;">pgsurveys.segmanta.com/preview/72f55…" at bounding box center [390, 146] width 301 height 49
click at [338, 158] on textarea "<p style="color: blue; font-size: 0.05px;">pgsurveys.segmanta.com/preview/72f55…" at bounding box center [390, 146] width 301 height 49
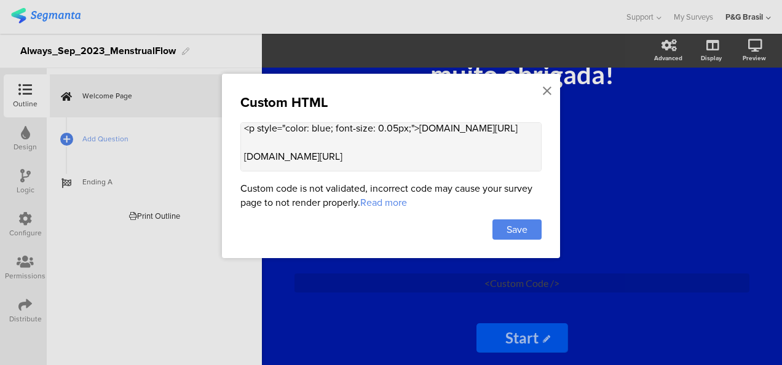
scroll to position [22, 0]
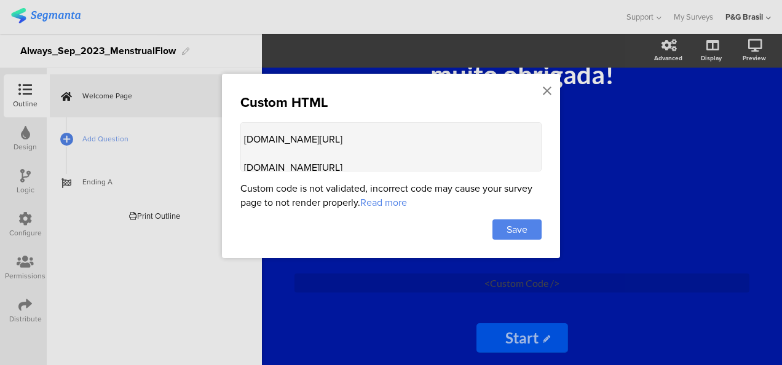
click at [331, 168] on textarea "<p style="color: blue; font-size: 0.05px;">pgsurveys.segmanta.com/preview/72f55…" at bounding box center [390, 146] width 301 height 49
click at [289, 132] on textarea "<p style="color: blue; font-size: 0.05px;">pgsurveys.segmanta.com/preview/72f55…" at bounding box center [390, 146] width 301 height 49
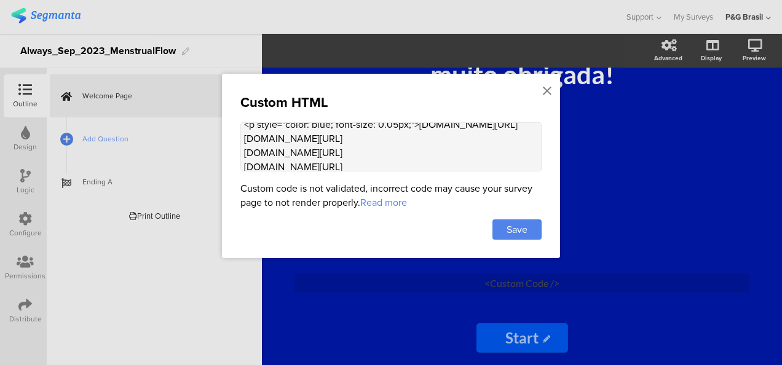
scroll to position [0, 0]
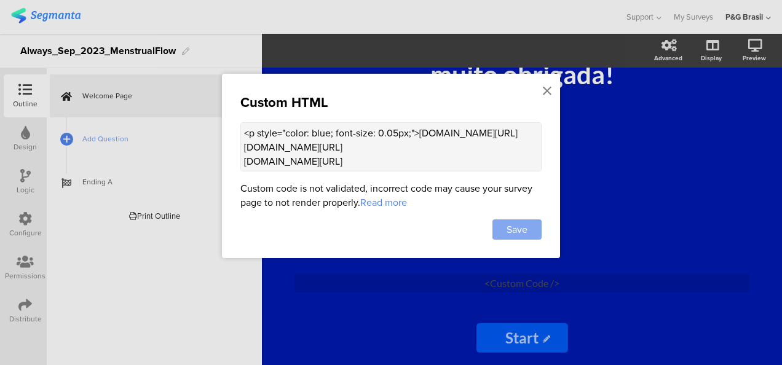
type textarea "<p style="color: blue; font-size: 0.05px;">pgsurveys.segmanta.com/preview/72f55…"
click at [525, 222] on span "Save" at bounding box center [516, 229] width 21 height 14
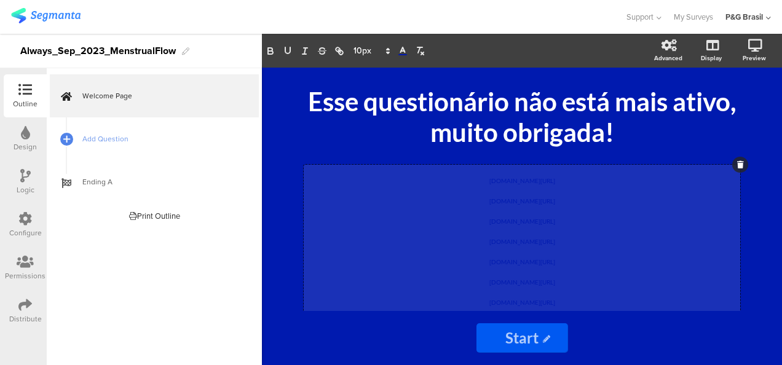
click at [520, 199] on div "pgsurveys.segmanta.com/preview/72f559_50774-5 pgsurveys.segmanta.com/preview/75…" at bounding box center [522, 239] width 436 height 148
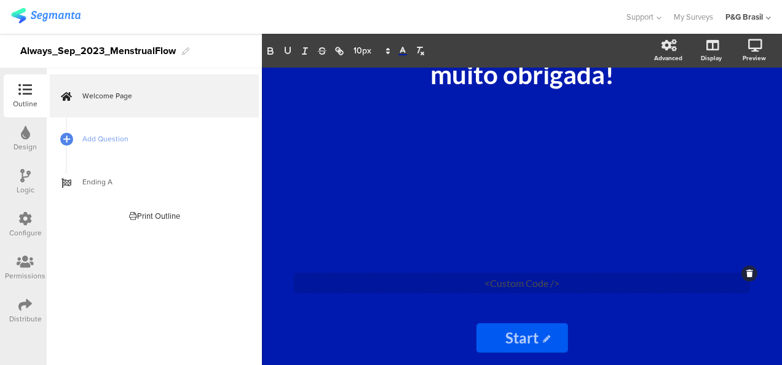
click at [536, 279] on div "<Custom Code />" at bounding box center [521, 282] width 455 height 19
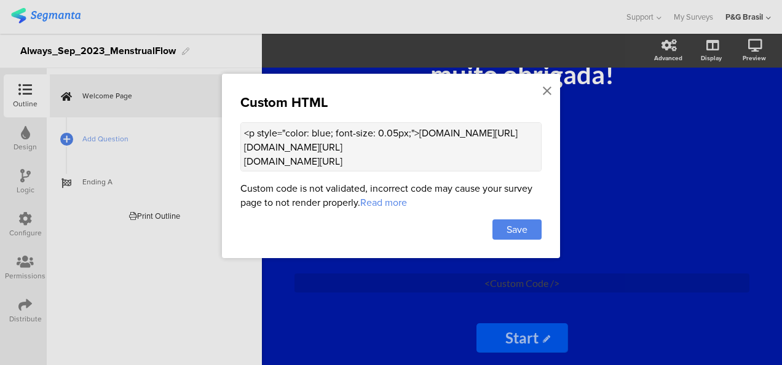
click at [477, 163] on textarea "<p style="color: blue; font-size: 0.05px;">pgsurveys.segmanta.com/preview/72f55…" at bounding box center [390, 146] width 301 height 49
click at [520, 226] on span "Save" at bounding box center [516, 229] width 21 height 14
click at [548, 90] on icon at bounding box center [547, 91] width 9 height 14
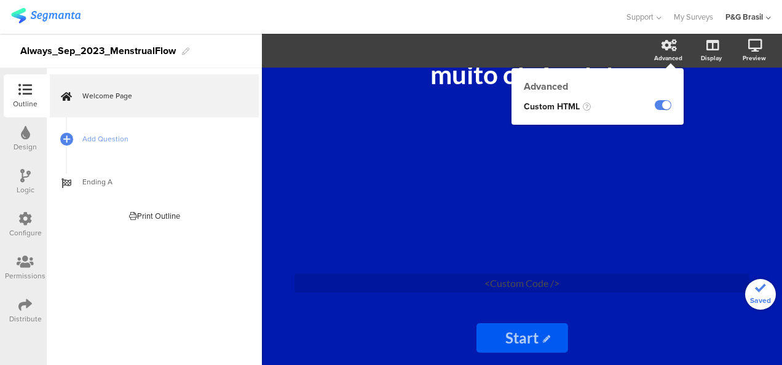
click at [664, 50] on icon at bounding box center [668, 45] width 15 height 12
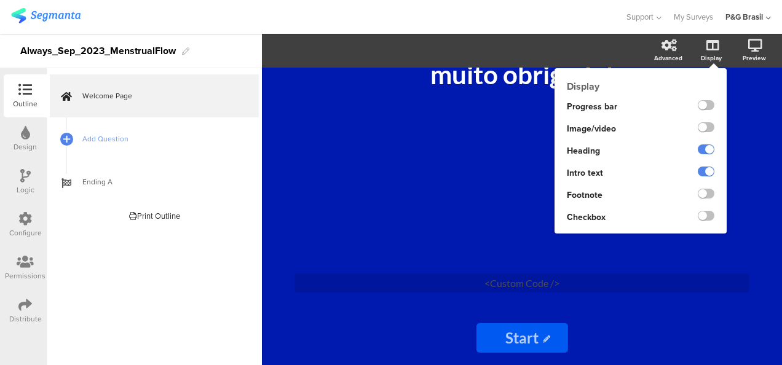
click at [714, 172] on div at bounding box center [696, 173] width 60 height 22
click at [708, 172] on label at bounding box center [706, 172] width 17 height 10
click at [0, 0] on input "checkbox" at bounding box center [0, 0] width 0 height 0
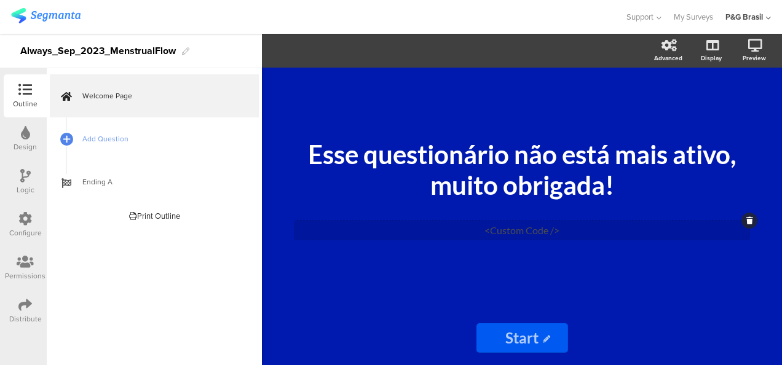
click at [531, 234] on div "<Custom Code />" at bounding box center [521, 230] width 455 height 19
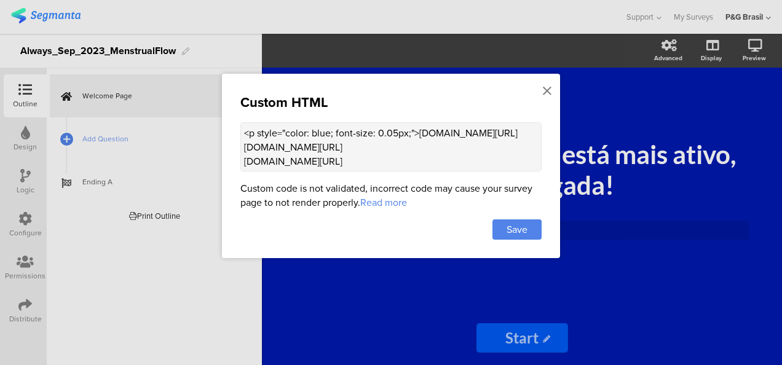
scroll to position [69, 0]
click at [548, 92] on icon at bounding box center [547, 91] width 9 height 14
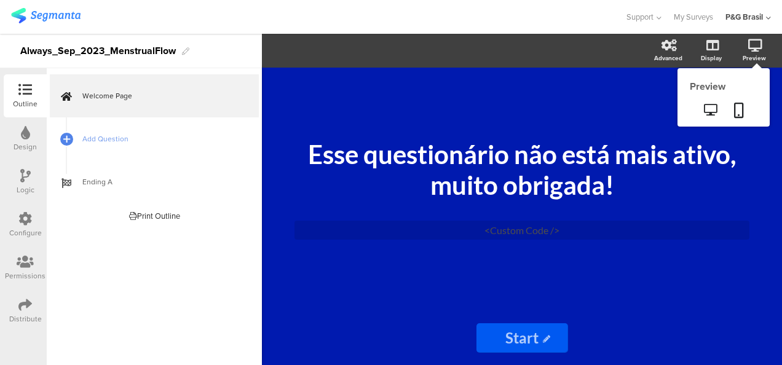
click at [750, 50] on icon at bounding box center [755, 45] width 14 height 12
click at [710, 114] on icon at bounding box center [710, 110] width 13 height 12
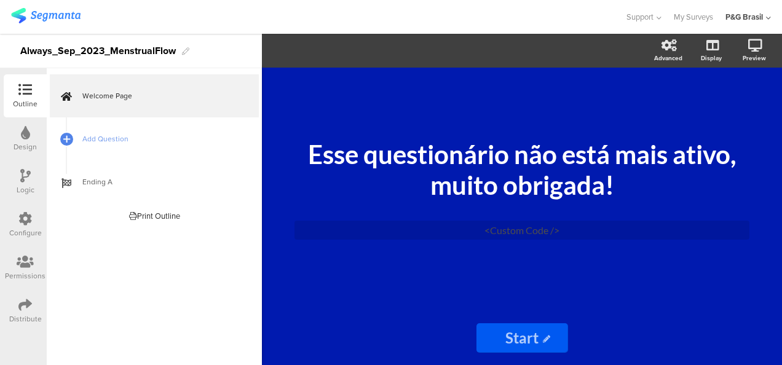
click at [403, 288] on div "Esse questionário não está mais ativo, muito obrigada! Esse questionário não es…" at bounding box center [522, 189] width 492 height 243
click at [460, 224] on div "<Custom Code />" at bounding box center [521, 230] width 455 height 19
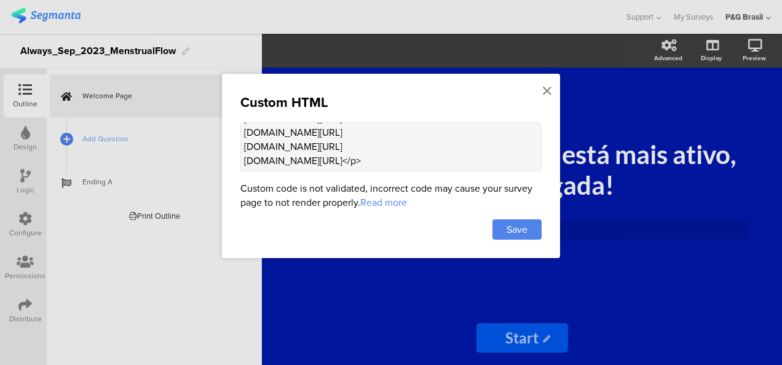
click at [503, 160] on textarea "<p style="color: blue; font-size: 0.05px;">pgsurveys.segmanta.com/preview/72f55…" at bounding box center [390, 146] width 301 height 49
type textarea "<p style="color: blue; font-size: 0.05px;">pgsurveys.segmanta.com/preview/72f55…"
click at [525, 230] on span "Save" at bounding box center [516, 229] width 21 height 14
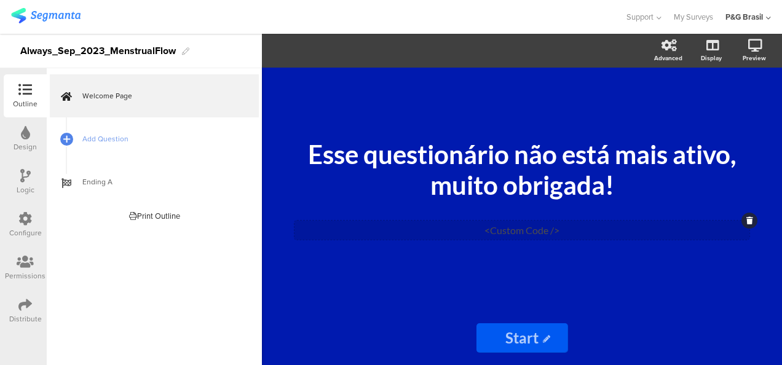
click at [526, 230] on div "<Custom Code />" at bounding box center [521, 230] width 455 height 19
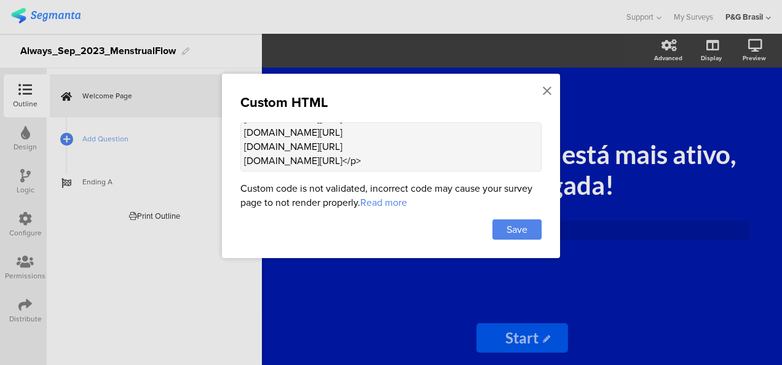
scroll to position [0, 0]
click at [495, 162] on textarea "<p style="color: blue; font-size: 0.05px;">pgsurveys.segmanta.com/preview/72f55…" at bounding box center [390, 146] width 301 height 49
click at [326, 135] on textarea "<p style="color: blue; font-size: 0.05px;">pgsurveys.segmanta.com/preview/72f55…" at bounding box center [390, 146] width 301 height 49
click at [323, 133] on textarea "<p style="color: blue; font-size: 0.05px;">pgsurveys.segmanta.com/preview/72f55…" at bounding box center [390, 146] width 301 height 49
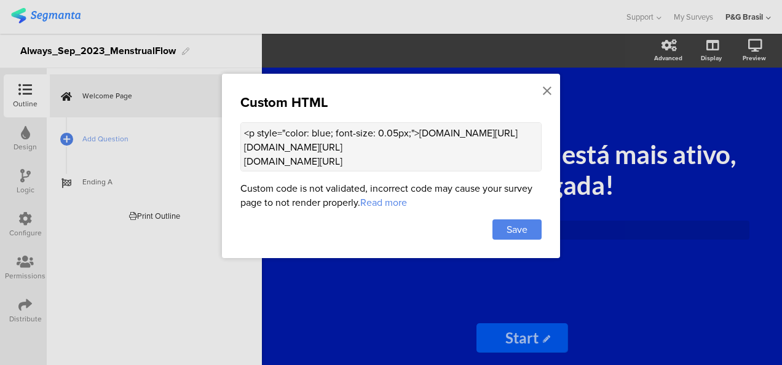
paste textarea "#001aaf"
type textarea "<p style="color: #001aaf; font-size: 0.05px;">pgsurveys.segmanta.com/preview/72…"
click at [527, 229] on span "Save" at bounding box center [516, 229] width 21 height 14
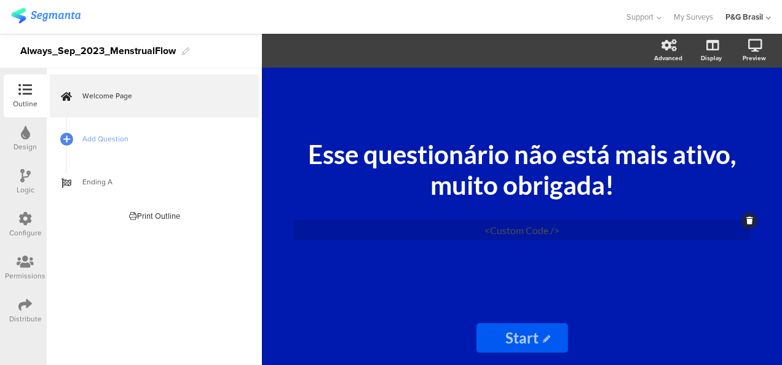
click at [503, 227] on div "<Custom Code />" at bounding box center [521, 230] width 455 height 19
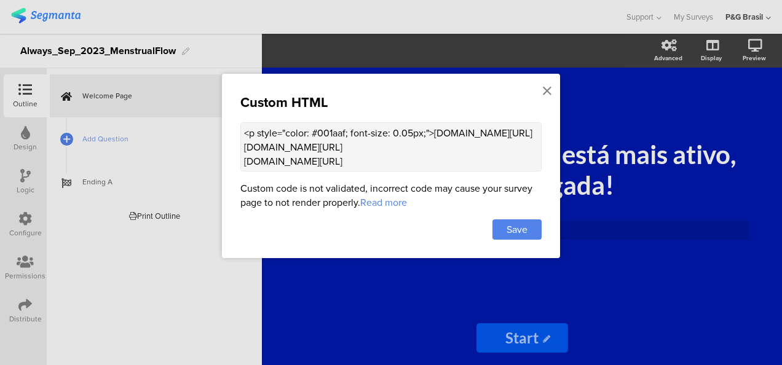
click at [511, 147] on textarea "<p style="color: #001aaf; font-size: 0.05px;">pgsurveys.segmanta.com/preview/72…" at bounding box center [390, 146] width 301 height 49
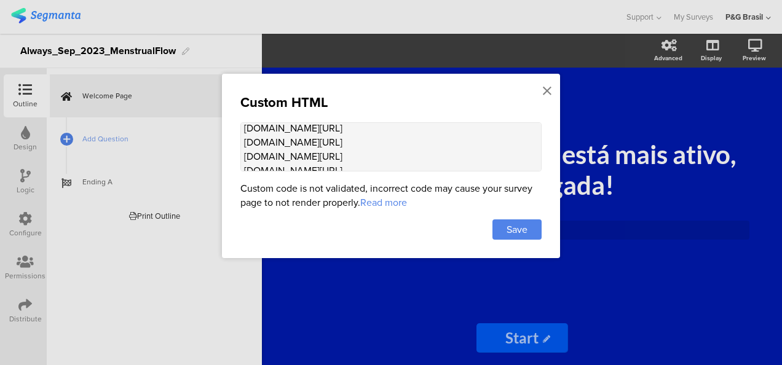
scroll to position [32, 0]
click at [470, 138] on textarea "<p style="color: #001aaf; font-size: 0.05px;">pgsurveys.segmanta.com/preview/72…" at bounding box center [390, 146] width 301 height 49
click at [476, 156] on textarea "<p style="color: #001aaf; font-size: 0.05px;">pgsurveys.segmanta.com/preview/72…" at bounding box center [390, 146] width 301 height 49
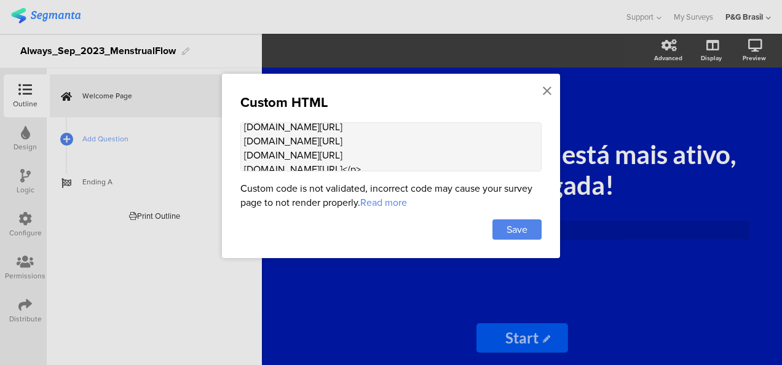
click at [472, 143] on textarea "<p style="color: #001aaf; font-size: 0.05px;">pgsurveys.segmanta.com/preview/72…" at bounding box center [390, 146] width 301 height 49
click at [477, 152] on textarea "<p style="color: #001aaf; font-size: 0.05px;">pgsurveys.segmanta.com/preview/72…" at bounding box center [390, 146] width 301 height 49
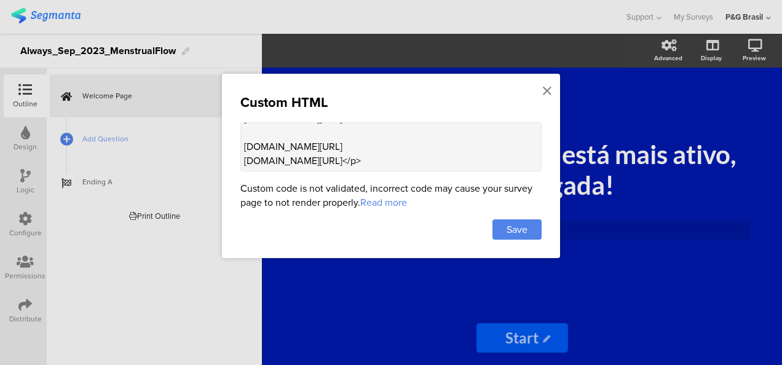
scroll to position [129, 0]
click at [479, 158] on textarea "<p style="color: #001aaf; font-size: 0.05px;">pgsurveys.segmanta.com/preview/72…" at bounding box center [390, 146] width 301 height 49
click at [465, 167] on textarea "<p style="color: #001aaf; font-size: 0.05px;">pgsurveys.segmanta.com/preview/72…" at bounding box center [390, 146] width 301 height 49
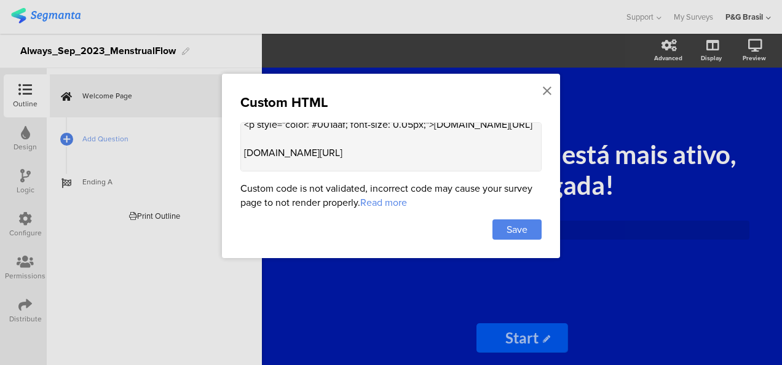
scroll to position [10, 0]
click at [284, 138] on textarea "<p style="color: #001aaf; font-size: 0.05px;">pgsurveys.segmanta.com/preview/72…" at bounding box center [390, 146] width 301 height 49
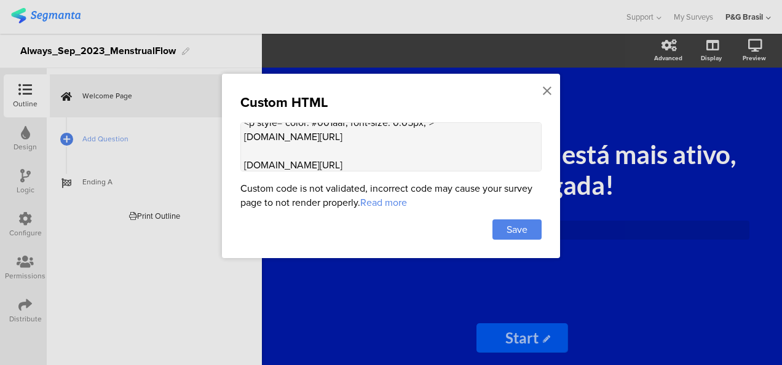
scroll to position [17, 0]
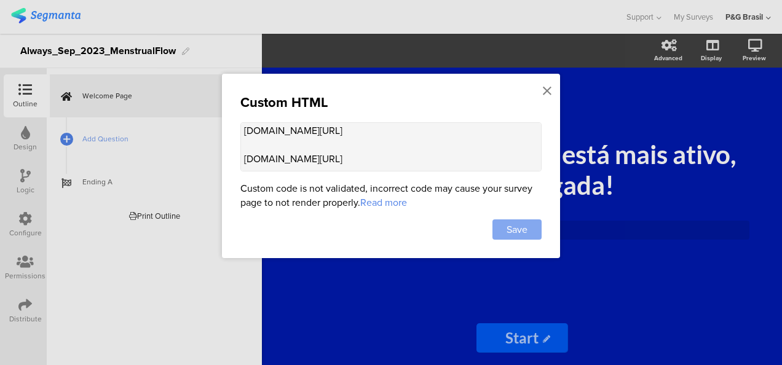
type textarea "<p style="color: #001aaf; font-size: 0.05px;"> pgsurveys.segmanta.com/preview/7…"
click at [512, 231] on span "Save" at bounding box center [516, 229] width 21 height 14
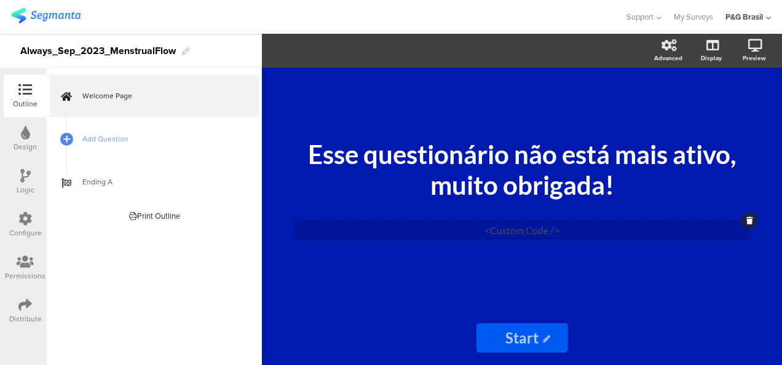
click at [517, 226] on div "<Custom Code />" at bounding box center [521, 230] width 455 height 19
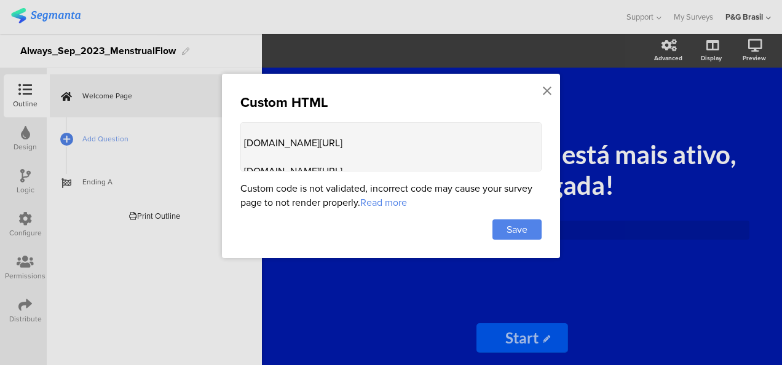
scroll to position [167, 0]
click at [402, 162] on textarea "<p style="color: #001aaf; font-size: 0.05px;"> pgsurveys.segmanta.com/preview/7…" at bounding box center [390, 146] width 301 height 49
type textarea "<p style="color: #001aaf; font-size: 0.05px;"> pgsurveys.segmanta.com/preview/7…"
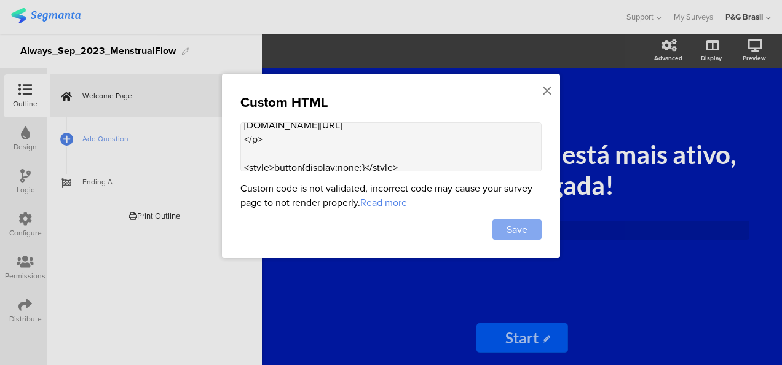
click at [508, 230] on span "Save" at bounding box center [516, 229] width 21 height 14
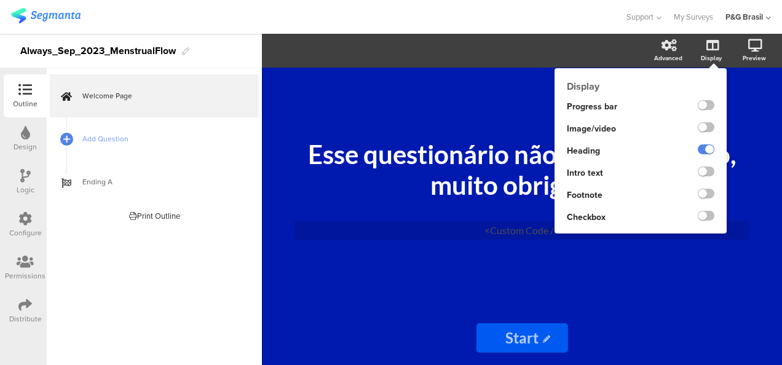
click at [704, 41] on div "Display" at bounding box center [717, 51] width 43 height 31
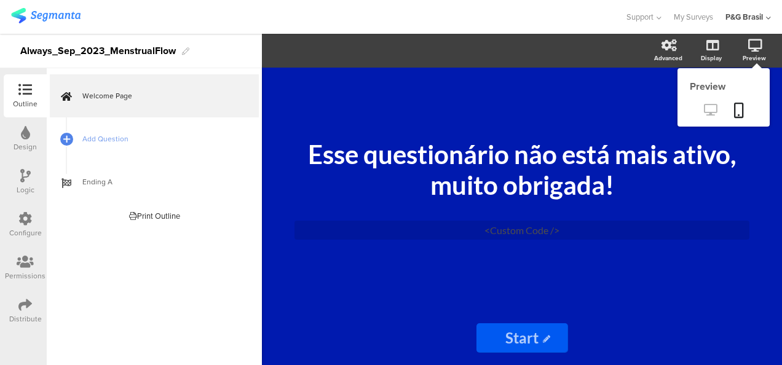
click at [712, 117] on link at bounding box center [710, 111] width 30 height 20
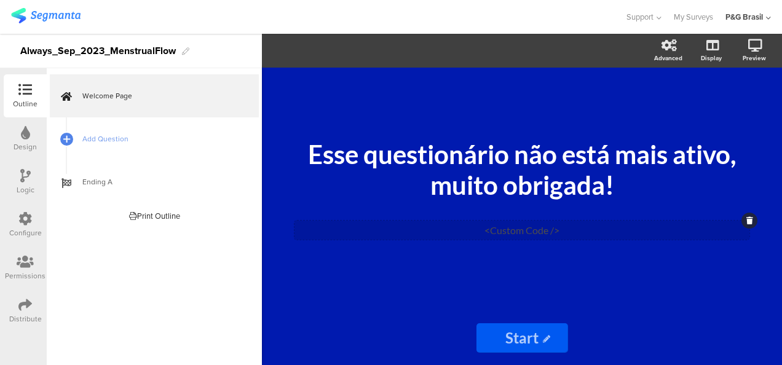
click at [405, 234] on div "<Custom Code />" at bounding box center [521, 230] width 455 height 19
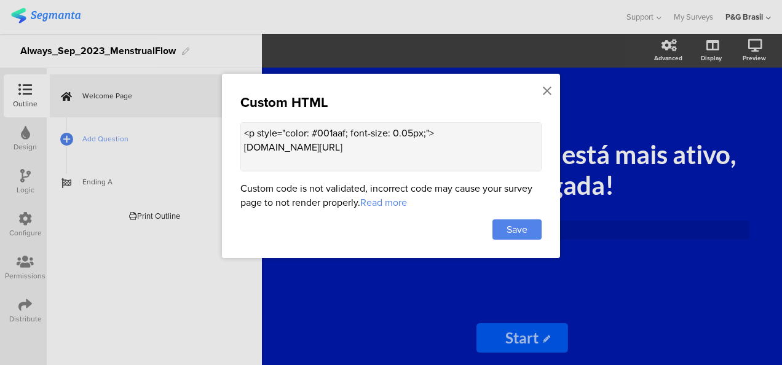
scroll to position [194, 0]
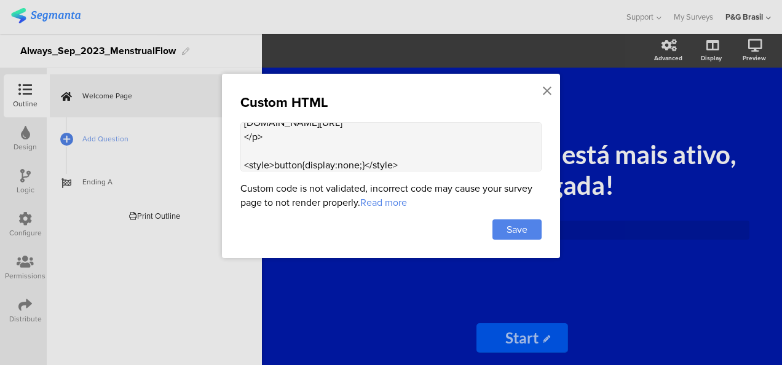
click at [415, 159] on textarea "<p style="color: #001aaf; font-size: 0.05px;"> pgsurveys.segmanta.com/preview/7…" at bounding box center [390, 146] width 301 height 49
paste textarea "class="seg-button seg-theme-button-radius footer-seg-button seg-theme-primary-c…"
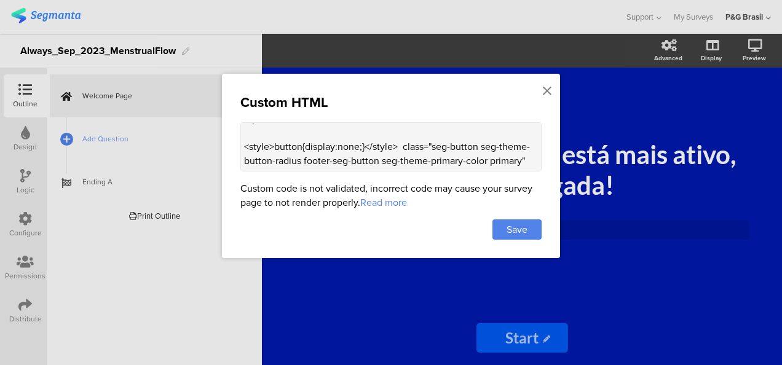
click at [364, 138] on textarea "<p style="color: #001aaf; font-size: 0.05px;"> pgsurveys.segmanta.com/preview/7…" at bounding box center [390, 146] width 301 height 49
drag, startPoint x: 435, startPoint y: 139, endPoint x: 403, endPoint y: 135, distance: 32.2
click at [403, 135] on textarea "<p style="color: #001aaf; font-size: 0.05px;"> pgsurveys.segmanta.com/preview/7…" at bounding box center [390, 146] width 301 height 49
click at [431, 133] on textarea "<p style="color: #001aaf; font-size: 0.05px;"> pgsurveys.segmanta.com/preview/7…" at bounding box center [390, 146] width 301 height 49
drag, startPoint x: 433, startPoint y: 135, endPoint x: 407, endPoint y: 135, distance: 25.8
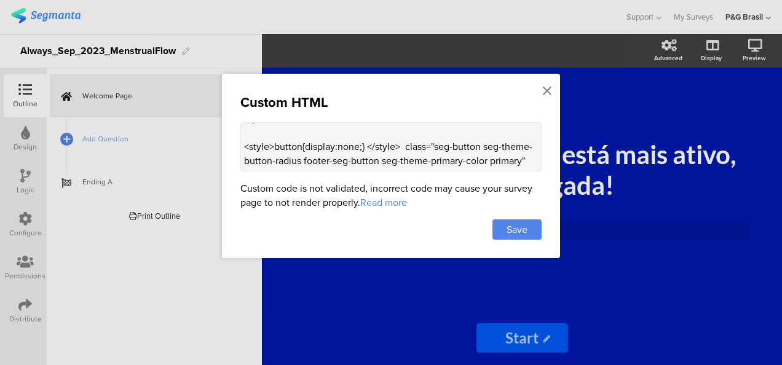
click at [407, 135] on textarea "<p style="color: #001aaf; font-size: 0.05px;"> pgsurveys.segmanta.com/preview/7…" at bounding box center [390, 146] width 301 height 49
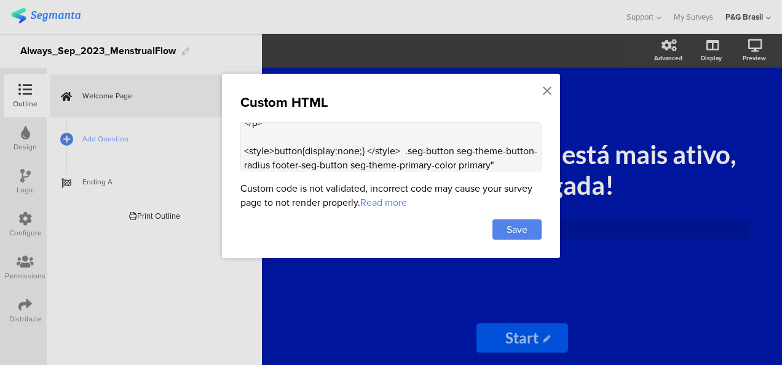
click at [528, 162] on textarea "<p style="color: #001aaf; font-size: 0.05px;"> pgsurveys.segmanta.com/preview/7…" at bounding box center [390, 146] width 301 height 49
drag, startPoint x: 528, startPoint y: 162, endPoint x: 404, endPoint y: 149, distance: 124.9
click at [404, 149] on textarea "<p style="color: #001aaf; font-size: 0.05px;"> pgsurveys.segmanta.com/preview/7…" at bounding box center [390, 146] width 301 height 49
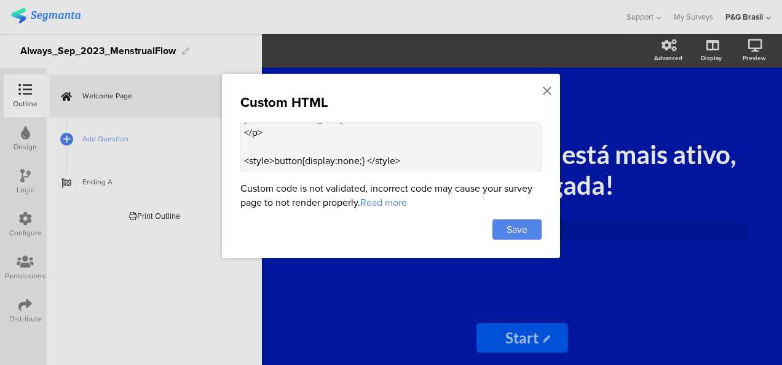
scroll to position [194, 0]
click at [365, 159] on textarea "<p style="color: #001aaf; font-size: 0.05px;"> pgsurveys.segmanta.com/preview/7…" at bounding box center [390, 146] width 301 height 49
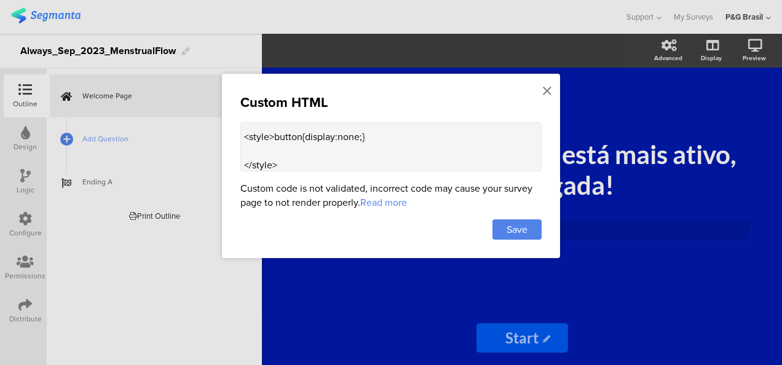
click at [274, 136] on textarea "<p style="color: #001aaf; font-size: 0.05px;"> pgsurveys.segmanta.com/preview/7…" at bounding box center [390, 146] width 301 height 49
click at [275, 161] on textarea "<p style="color: #001aaf; font-size: 0.05px;"> pgsurveys.segmanta.com/preview/7…" at bounding box center [390, 146] width 301 height 49
paste textarea ".seg-button seg-theme-button-radius footer-seg-button seg-theme-primary-color p…"
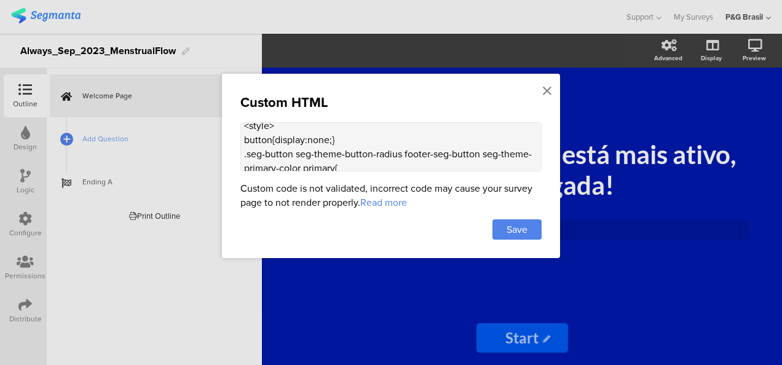
scroll to position [247, 0]
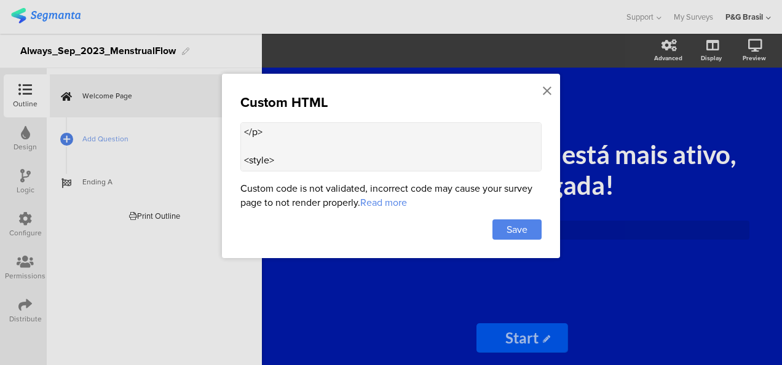
click at [309, 149] on textarea "<p style="color: #001aaf; font-size: 0.05px;"> pgsurveys.segmanta.com/preview/7…" at bounding box center [390, 146] width 301 height 49
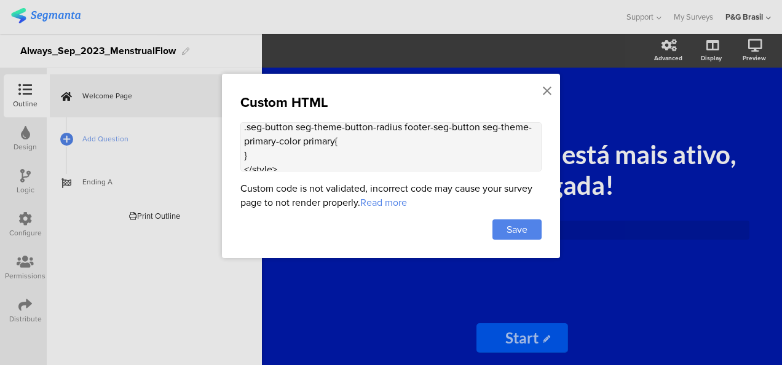
scroll to position [264, 0]
click at [345, 144] on textarea "<p style="color: #001aaf; font-size: 0.05px;"> pgsurveys.segmanta.com/preview/7…" at bounding box center [390, 146] width 301 height 49
click at [372, 138] on textarea "<p style="color: #001aaf; font-size: 0.05px;"> pgsurveys.segmanta.com/preview/7…" at bounding box center [390, 146] width 301 height 49
type textarea "<p style="color: #001aaf; font-size: 0.05px;"> pgsurveys.segmanta.com/preview/7…"
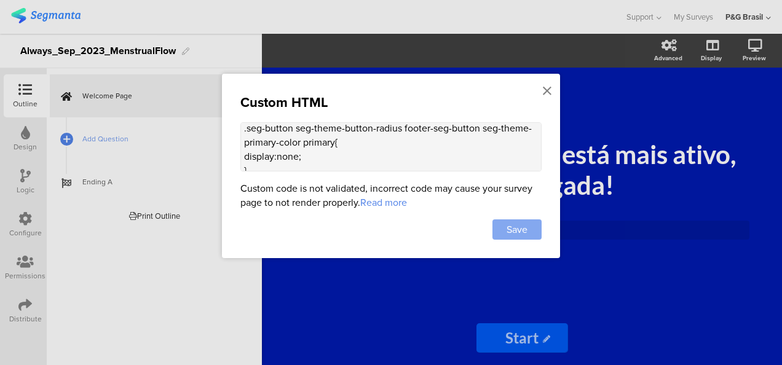
click at [519, 224] on span "Save" at bounding box center [516, 229] width 21 height 14
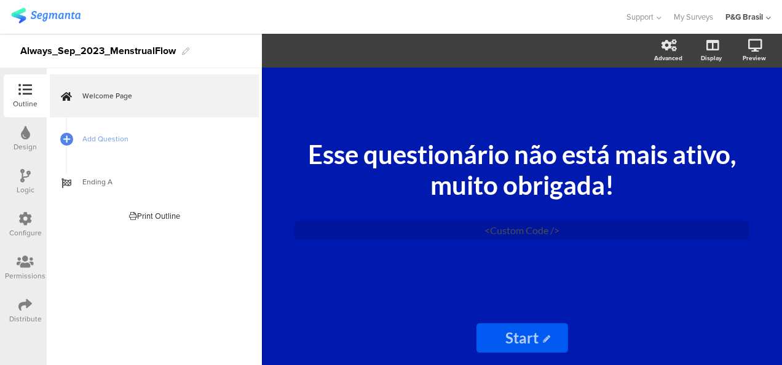
click at [540, 340] on input "text" at bounding box center [522, 337] width 92 height 29
click at [557, 326] on input "text" at bounding box center [522, 337] width 92 height 29
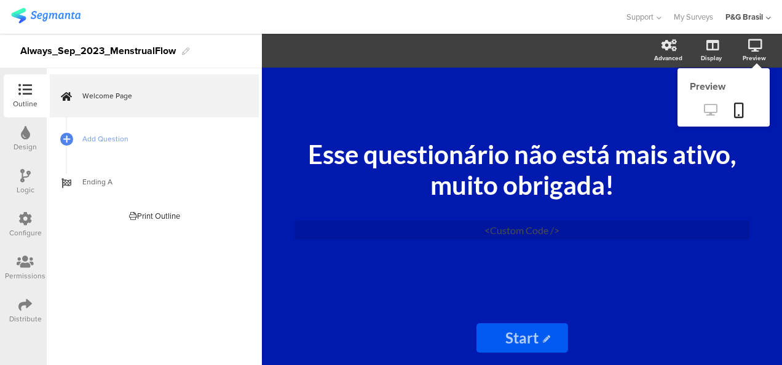
click at [707, 113] on icon at bounding box center [710, 110] width 13 height 12
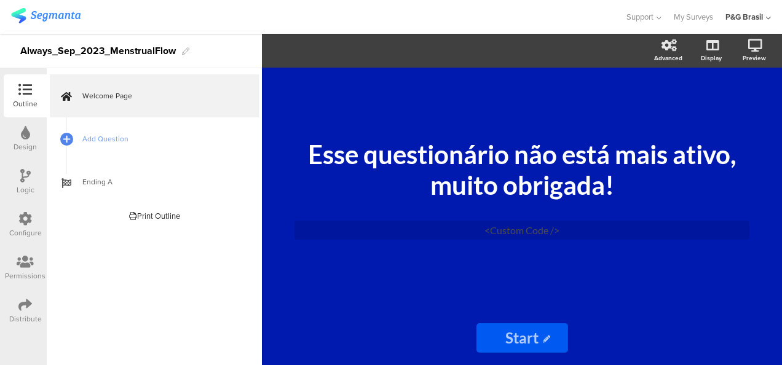
drag, startPoint x: 129, startPoint y: 186, endPoint x: 18, endPoint y: 313, distance: 169.4
click at [18, 313] on div "Distribute" at bounding box center [25, 318] width 33 height 11
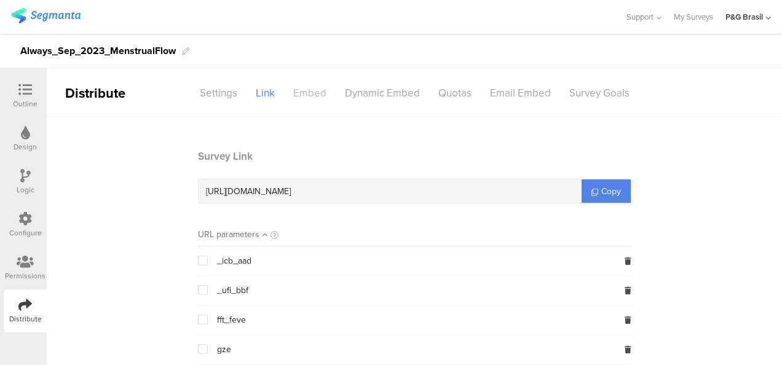
click at [316, 82] on div "Embed" at bounding box center [310, 93] width 52 height 22
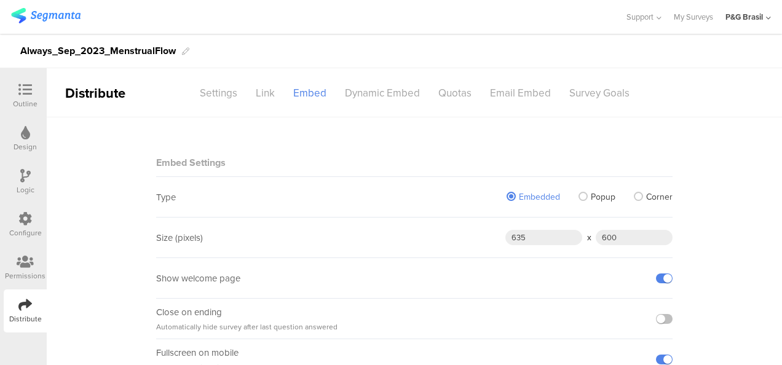
scroll to position [1, 0]
click at [11, 225] on div "Configure" at bounding box center [25, 224] width 43 height 43
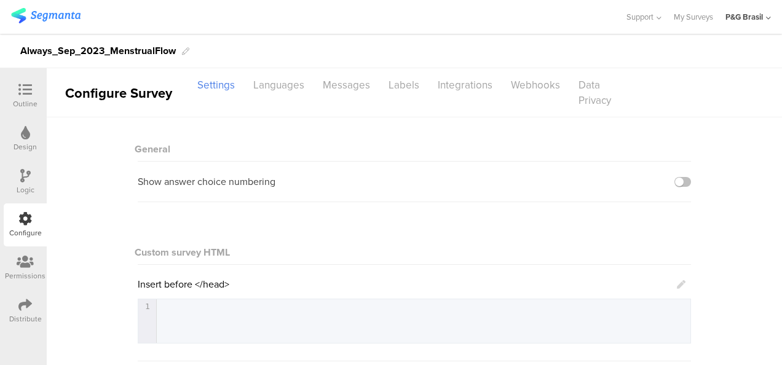
click at [179, 298] on div "Insert before </head> 1 1 ​" at bounding box center [414, 310] width 553 height 66
click at [27, 91] on icon at bounding box center [25, 90] width 14 height 14
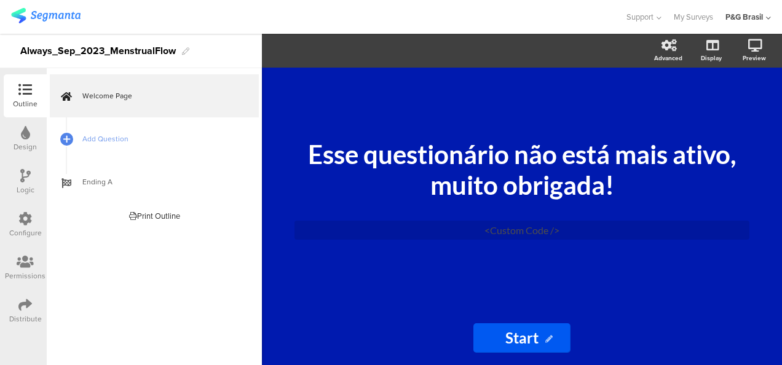
click at [24, 136] on icon at bounding box center [25, 133] width 9 height 14
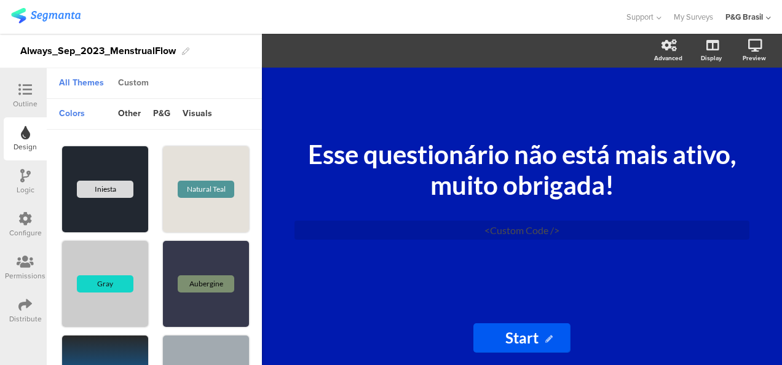
click at [140, 84] on div "Custom" at bounding box center [133, 83] width 43 height 21
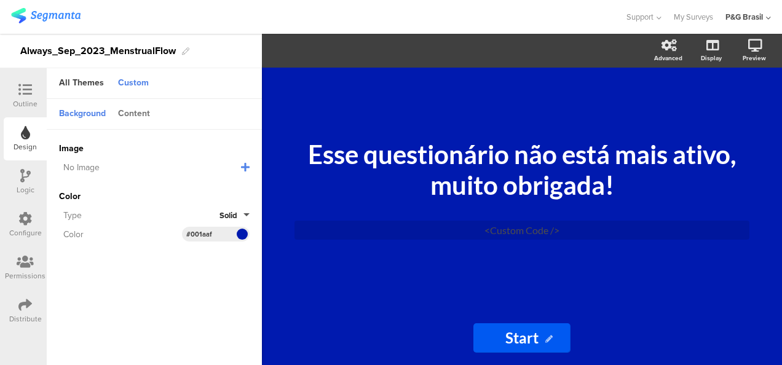
click at [120, 116] on div "Content" at bounding box center [134, 114] width 44 height 21
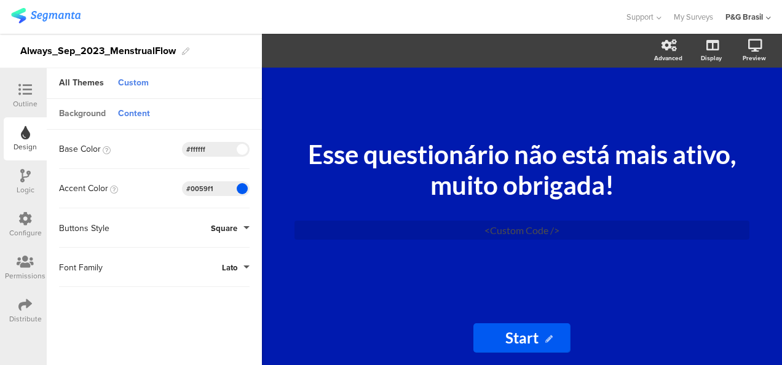
click at [91, 115] on div "Background" at bounding box center [82, 114] width 59 height 21
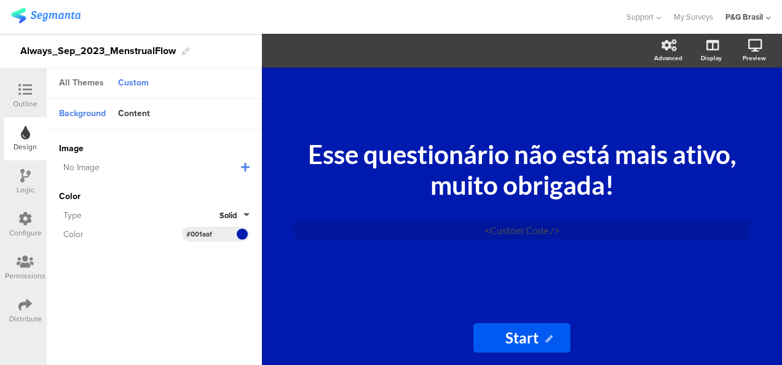
click at [75, 75] on div "All Themes" at bounding box center [81, 83] width 57 height 21
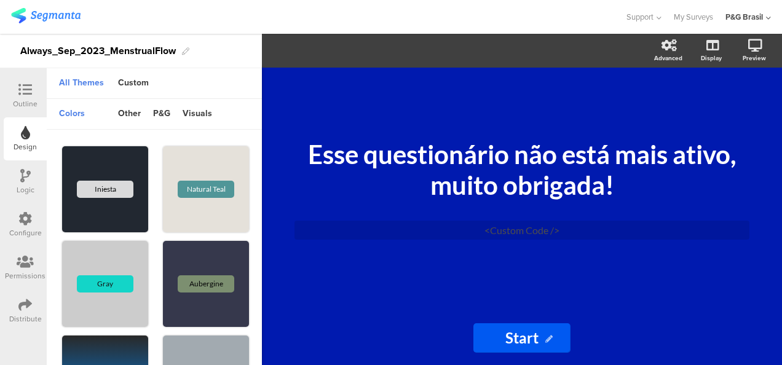
click at [23, 93] on icon at bounding box center [25, 90] width 14 height 14
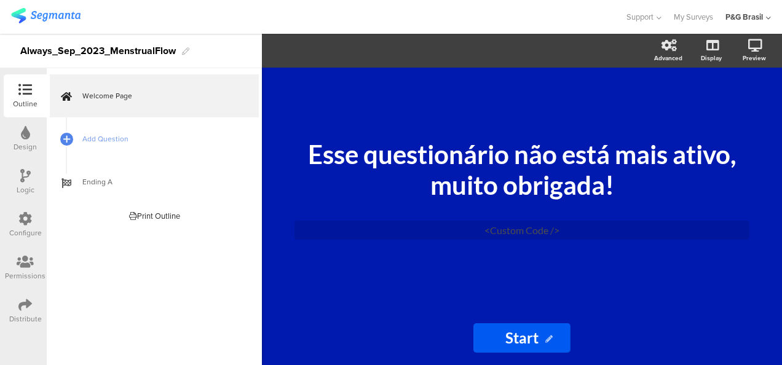
click at [27, 307] on icon at bounding box center [25, 305] width 14 height 14
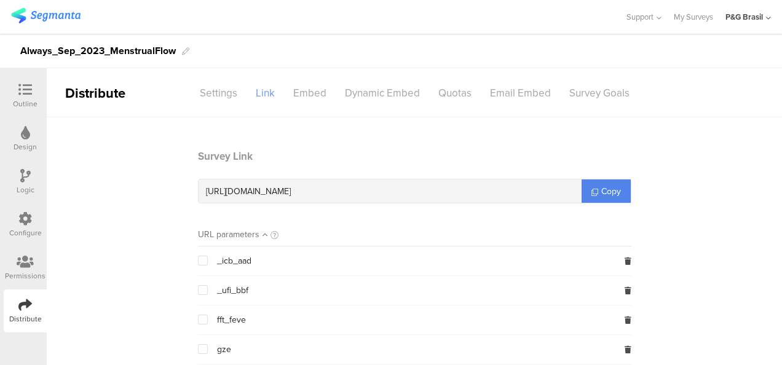
click at [270, 90] on div "Link" at bounding box center [264, 93] width 37 height 22
click at [296, 93] on div "Embed" at bounding box center [310, 93] width 52 height 22
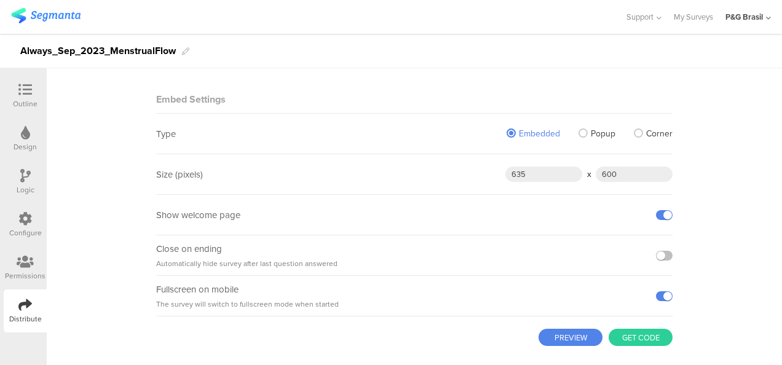
scroll to position [82, 0]
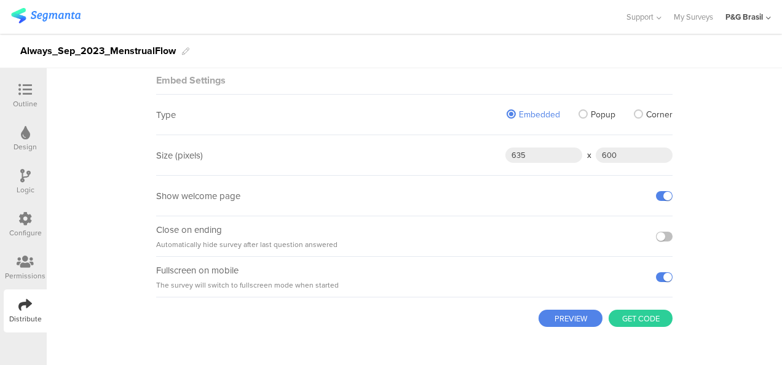
click at [28, 90] on icon at bounding box center [25, 90] width 14 height 14
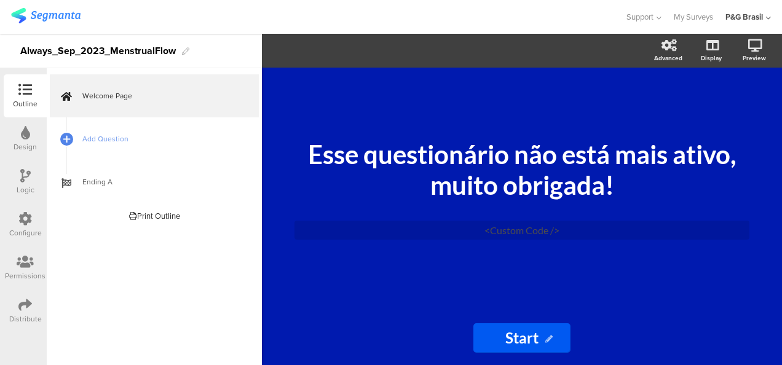
click at [21, 309] on icon at bounding box center [25, 305] width 14 height 14
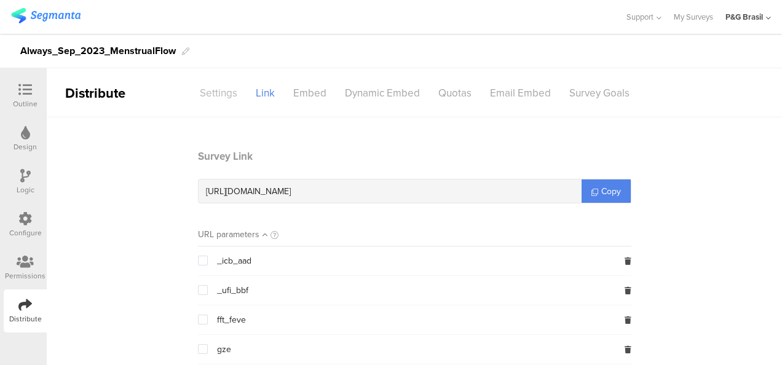
click at [236, 90] on div "Settings" at bounding box center [219, 93] width 56 height 22
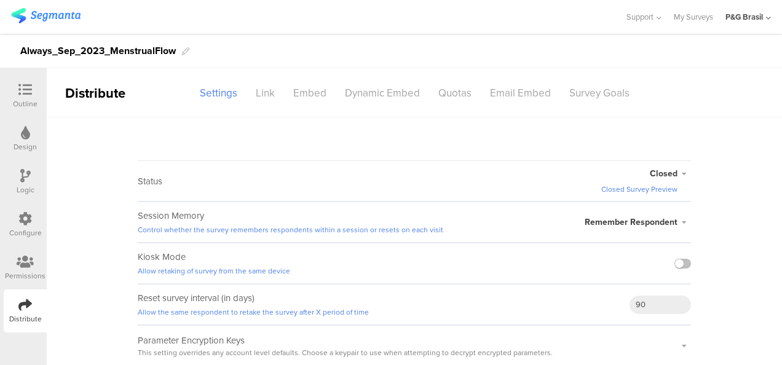
click at [660, 171] on span "Closed" at bounding box center [664, 173] width 28 height 13
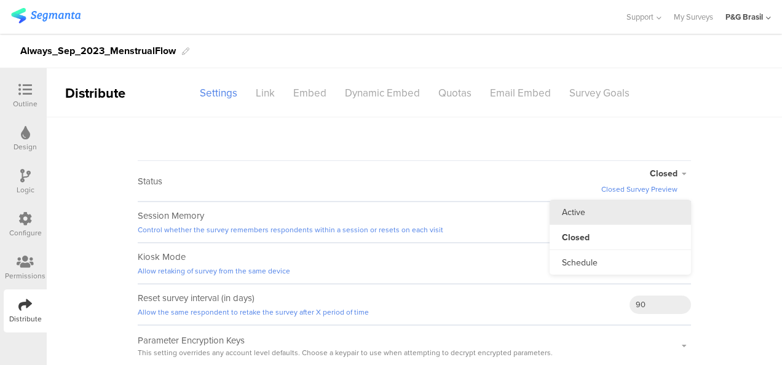
click at [600, 214] on li "Active" at bounding box center [619, 212] width 141 height 25
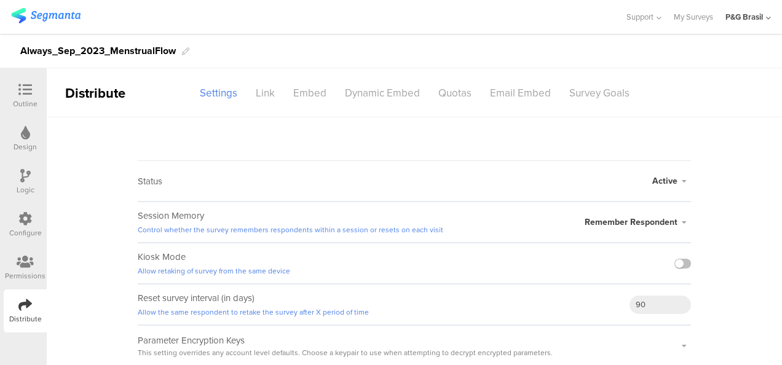
click at [20, 102] on div "Outline" at bounding box center [25, 103] width 25 height 11
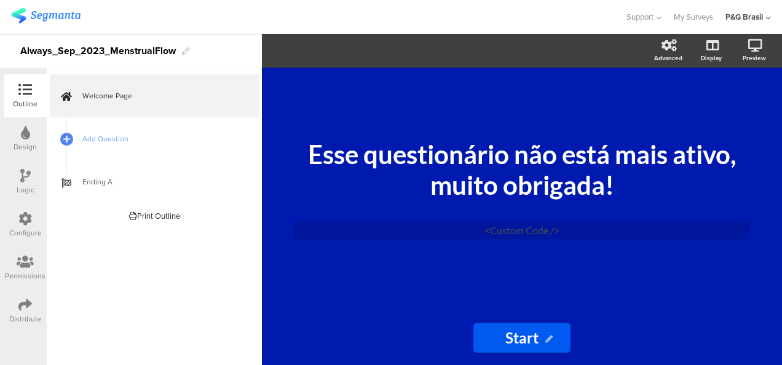
click at [31, 306] on icon at bounding box center [25, 305] width 14 height 14
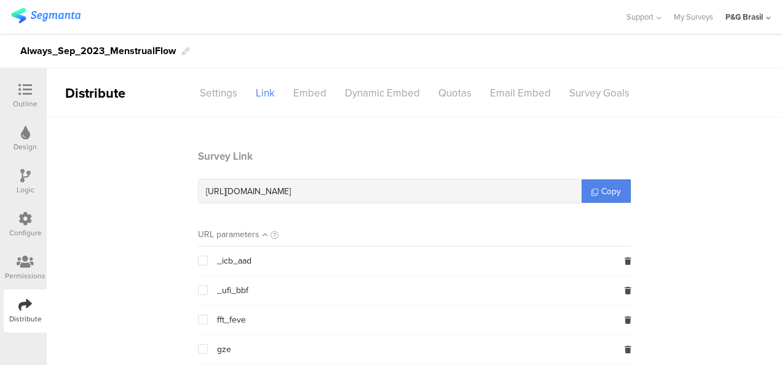
click at [324, 202] on div "https://pgsurveys.segmanta.com/e60ds8" at bounding box center [390, 190] width 383 height 23
click at [591, 193] on icon at bounding box center [594, 192] width 7 height 7
click at [31, 133] on div "Design" at bounding box center [25, 138] width 43 height 43
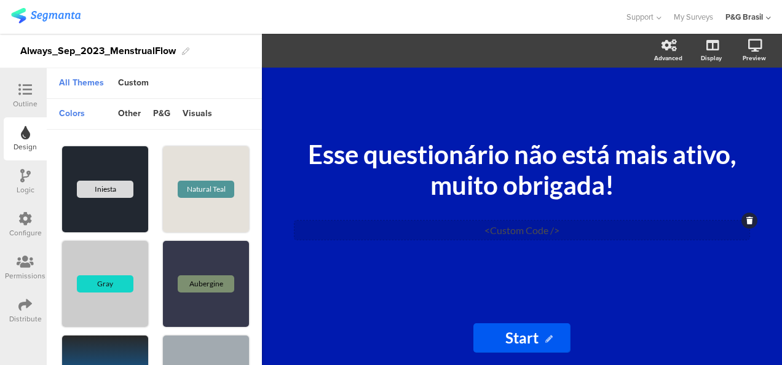
click at [515, 229] on div "<Custom Code />" at bounding box center [521, 230] width 455 height 19
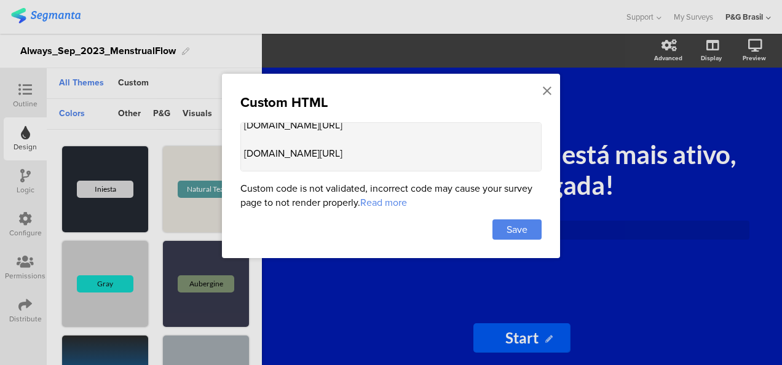
scroll to position [103, 0]
drag, startPoint x: 245, startPoint y: 146, endPoint x: 493, endPoint y: 163, distance: 248.9
click at [493, 163] on textarea "<p style="color: #001aaf; font-size: 0.05px;"> pgsurveys.segmanta.com/preview/7…" at bounding box center [390, 146] width 301 height 49
drag, startPoint x: 473, startPoint y: 132, endPoint x: 238, endPoint y: 146, distance: 235.2
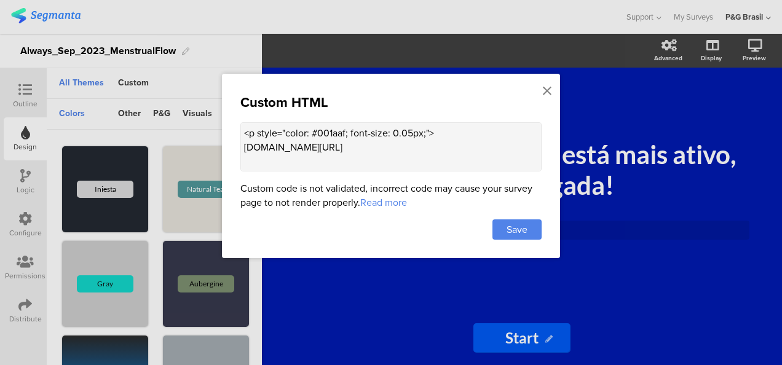
click at [238, 146] on div "Custom HTML <p style="color: #001aaf; font-size: 0.05px;"> pgsurveys.segmanta.c…" at bounding box center [391, 166] width 338 height 184
click at [546, 92] on icon at bounding box center [547, 91] width 9 height 14
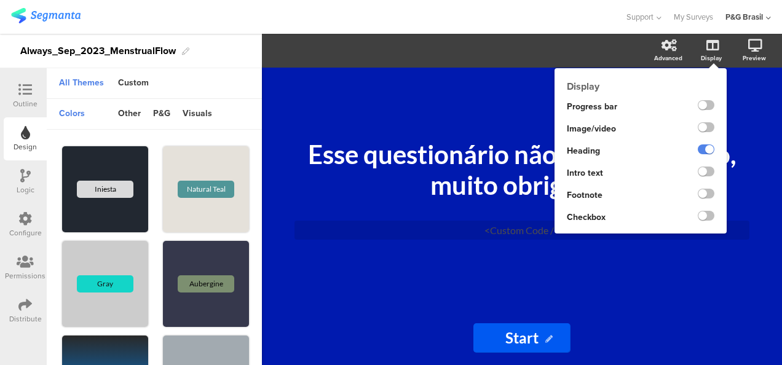
click at [708, 52] on div "Display" at bounding box center [717, 51] width 43 height 31
click at [701, 168] on label at bounding box center [706, 172] width 17 height 10
click at [0, 0] on input "checkbox" at bounding box center [0, 0] width 0 height 0
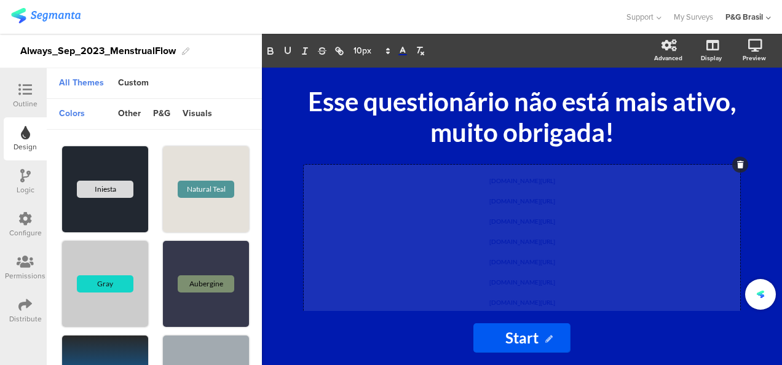
click at [456, 188] on div "pgsurveys.segmanta.com/preview/72f559_50774-5 pgsurveys.segmanta.com/preview/75…" at bounding box center [522, 239] width 436 height 148
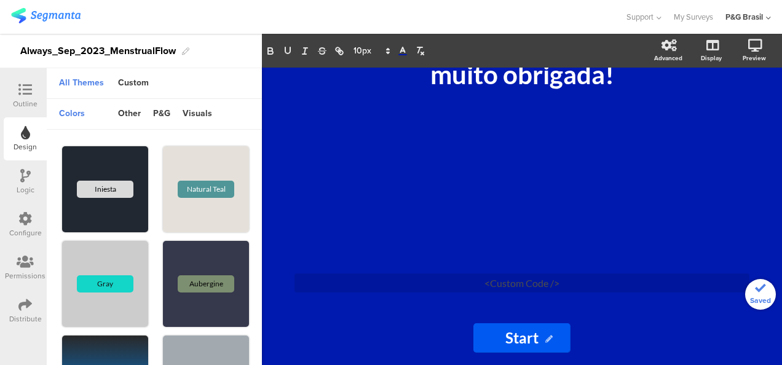
click at [446, 305] on div "Esse questionário não está mais ativo, muito obrigada! Esse questionário não es…" at bounding box center [522, 189] width 492 height 243
click at [483, 288] on div "<Custom Code />" at bounding box center [521, 282] width 455 height 19
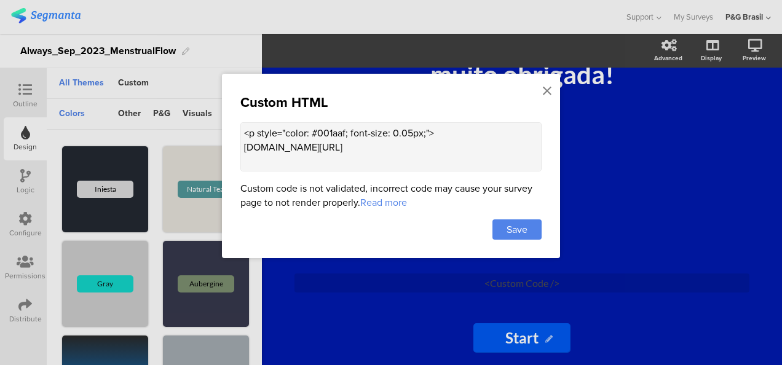
click at [351, 194] on div "Custom code is not validated, incorrect code may cause your survey page to not …" at bounding box center [390, 195] width 301 height 28
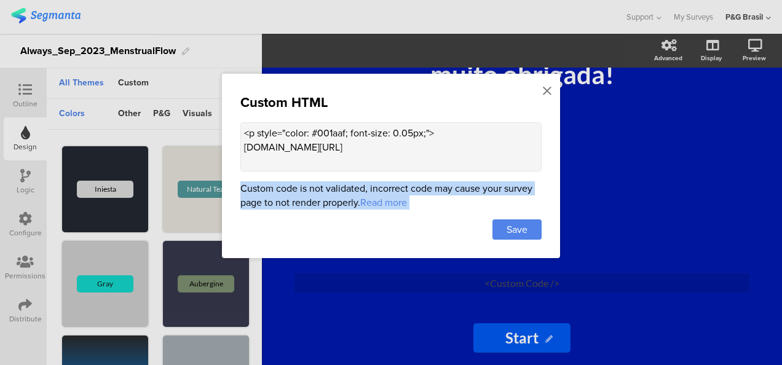
click at [351, 194] on div "Custom code is not validated, incorrect code may cause your survey page to not …" at bounding box center [390, 195] width 301 height 28
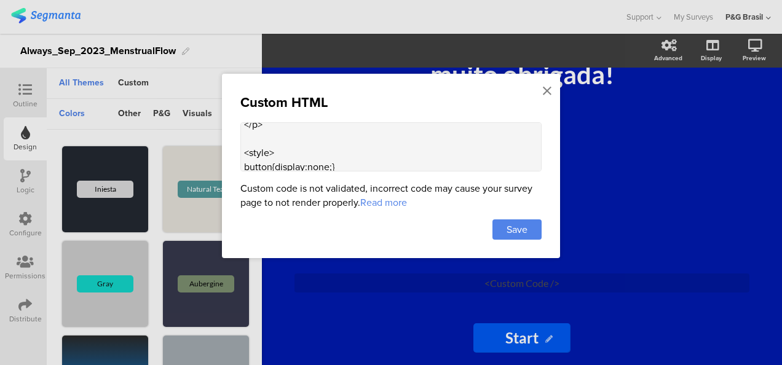
scroll to position [213, 0]
click at [307, 122] on textarea "<p style="color: #001aaf; font-size: 0.05px;"> pgsurveys.segmanta.com/preview/7…" at bounding box center [390, 146] width 301 height 49
click at [544, 89] on icon at bounding box center [547, 91] width 9 height 14
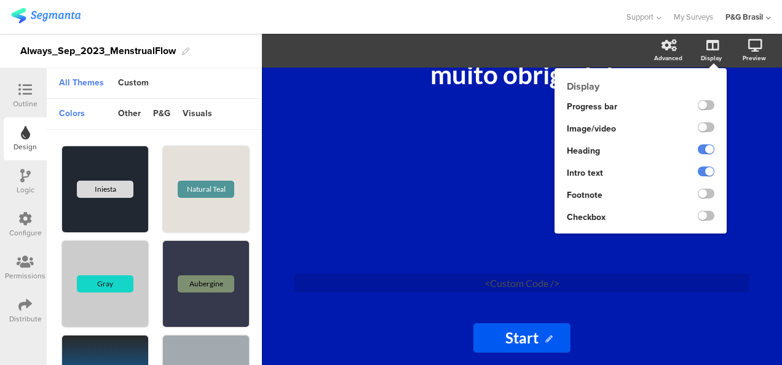
click at [706, 44] on icon at bounding box center [712, 45] width 12 height 12
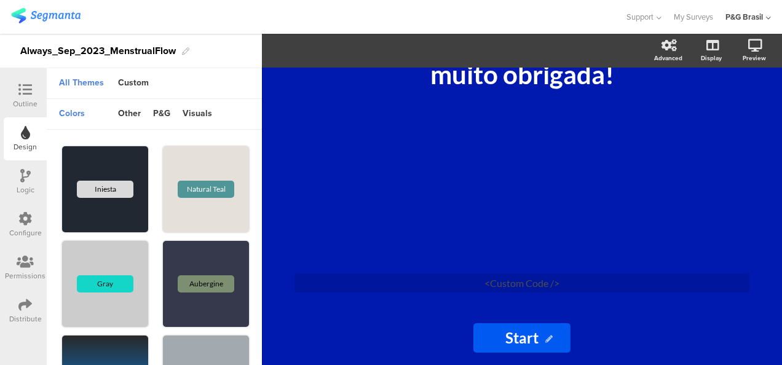
click at [18, 175] on div "Logic" at bounding box center [25, 181] width 43 height 43
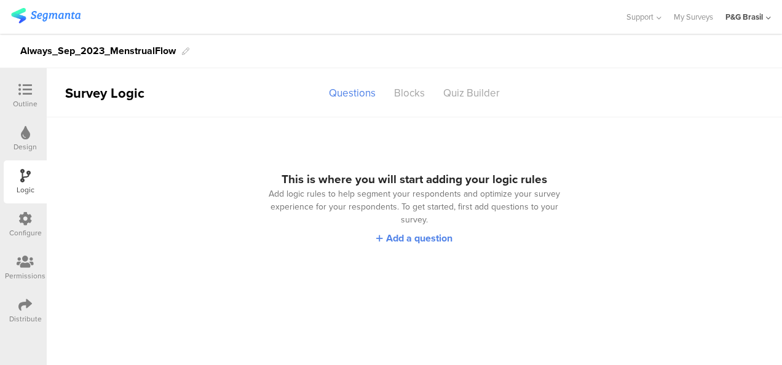
click at [15, 106] on div "Outline" at bounding box center [25, 103] width 25 height 11
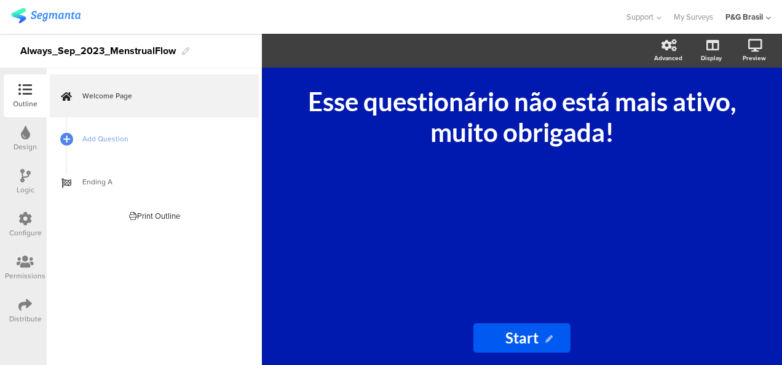
click at [10, 242] on div "Configure" at bounding box center [25, 224] width 43 height 43
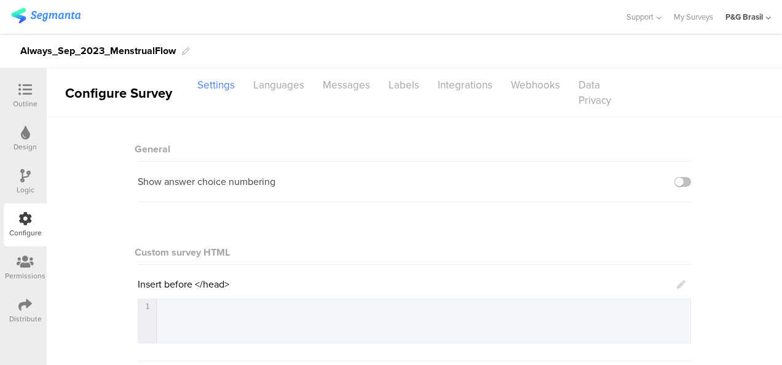
click at [18, 259] on icon at bounding box center [25, 262] width 17 height 14
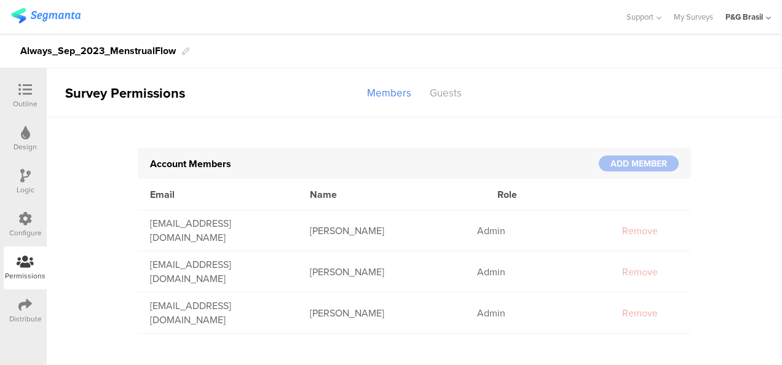
click at [15, 221] on div "Configure" at bounding box center [25, 224] width 43 height 43
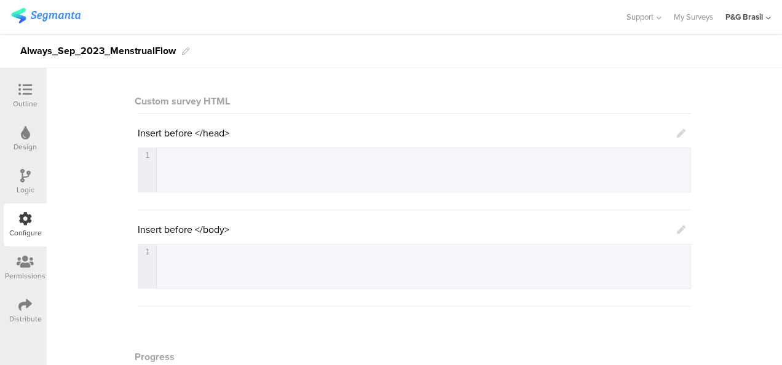
scroll to position [153, 0]
click at [227, 178] on div "1 1 ​" at bounding box center [429, 183] width 583 height 74
click at [26, 102] on div "Outline" at bounding box center [25, 103] width 25 height 11
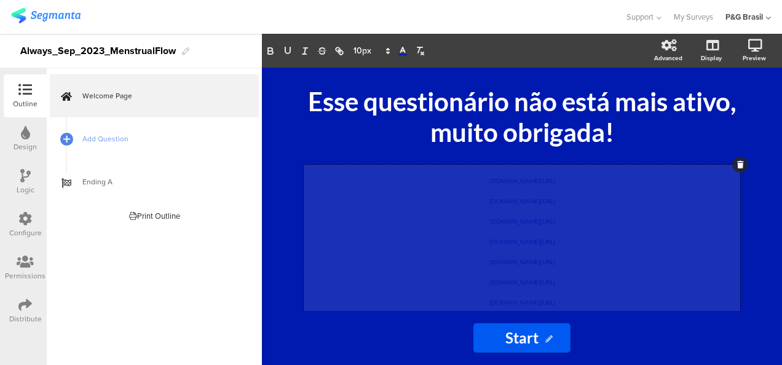
click at [517, 294] on div "pgsurveys.segmanta.com/preview/72f559_50774-5 pgsurveys.segmanta.com/preview/75…" at bounding box center [522, 239] width 436 height 148
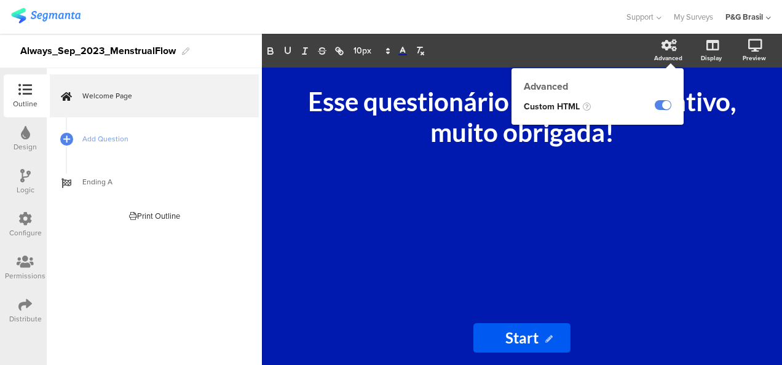
click at [672, 49] on icon at bounding box center [668, 45] width 15 height 12
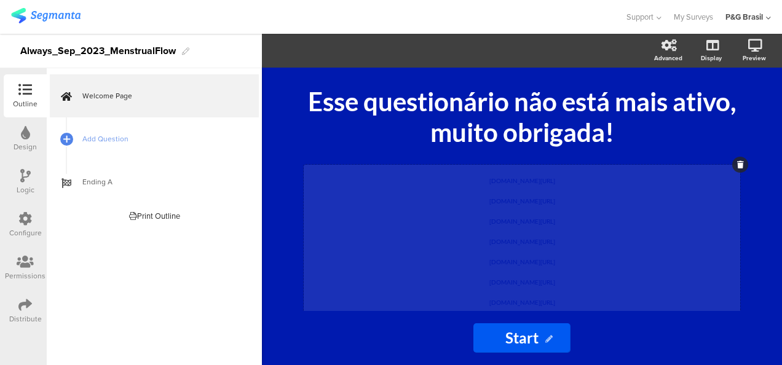
scroll to position [58, 0]
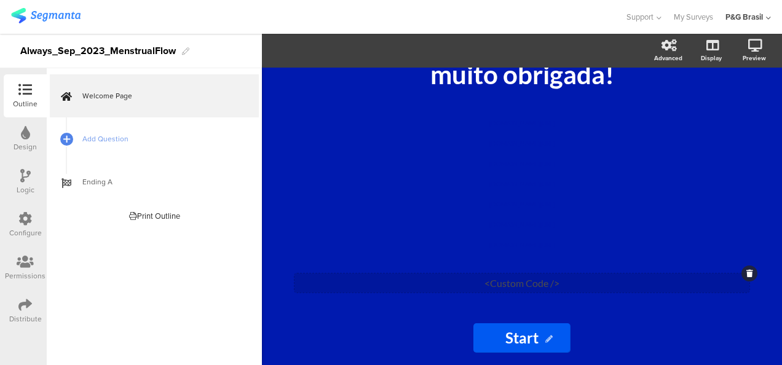
click at [576, 281] on div "<Custom Code />" at bounding box center [521, 282] width 455 height 19
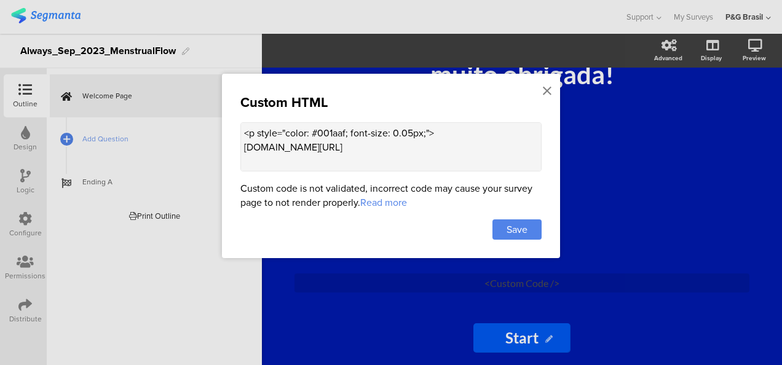
click at [401, 162] on textarea "<p style="color: #001aaf; font-size: 0.05px;"> pgsurveys.segmanta.com/preview/7…" at bounding box center [390, 146] width 301 height 49
click at [310, 151] on textarea "<p style="color: #001aaf; font-size: 0.05px;"> pgsurveys.segmanta.com/preview/7…" at bounding box center [390, 146] width 301 height 49
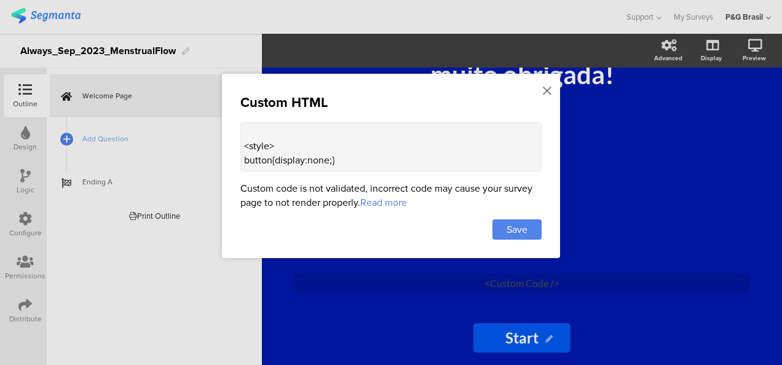
scroll to position [194, 0]
drag, startPoint x: 301, startPoint y: 162, endPoint x: 240, endPoint y: 155, distance: 61.8
click at [240, 155] on div "Custom HTML <p style="color: #001aaf; font-size: 0.05px;"> pgsurveys.segmanta.c…" at bounding box center [391, 166] width 338 height 184
click at [533, 229] on div "Save" at bounding box center [516, 229] width 49 height 20
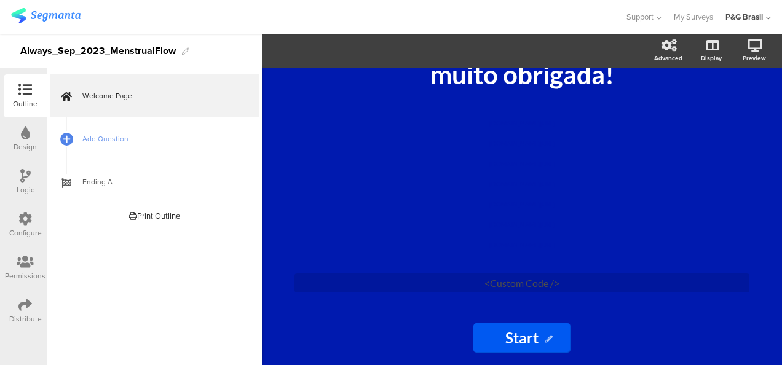
click at [37, 221] on div "Configure" at bounding box center [25, 224] width 43 height 43
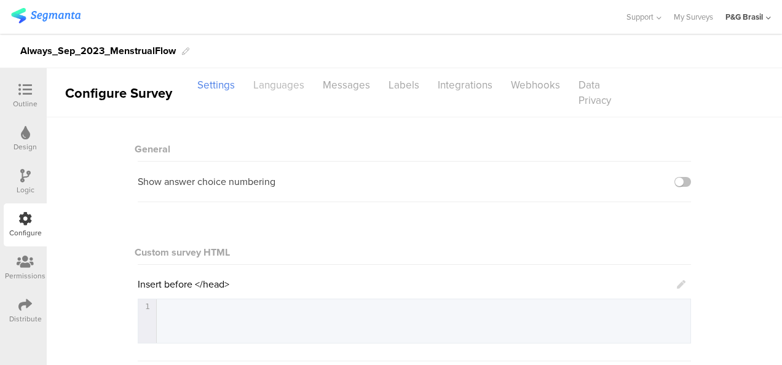
click at [277, 85] on div "Languages" at bounding box center [278, 85] width 69 height 22
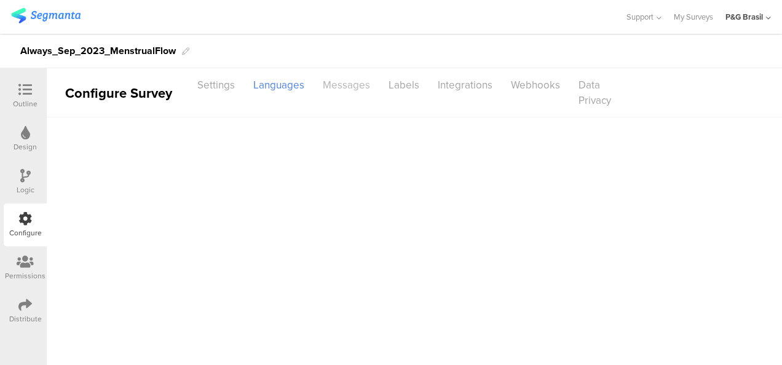
click at [345, 87] on div "Messages" at bounding box center [346, 85] width 66 height 22
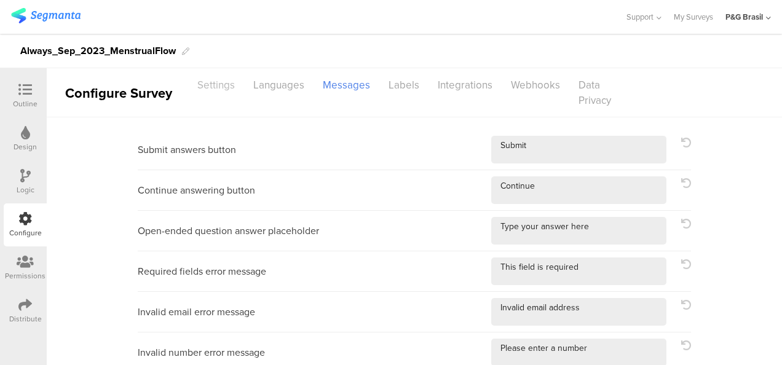
click at [227, 88] on div "Settings" at bounding box center [216, 85] width 56 height 22
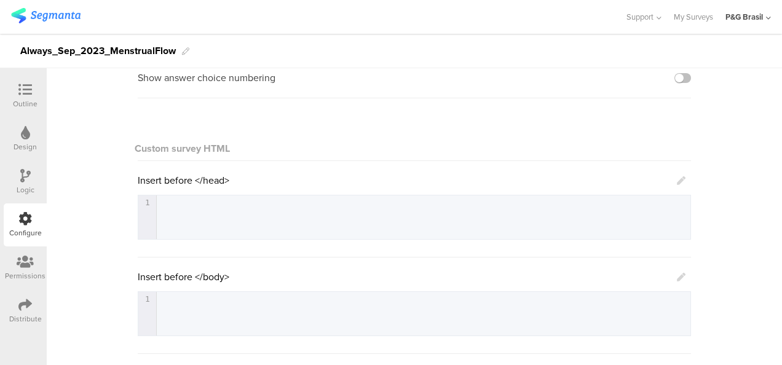
scroll to position [109, 0]
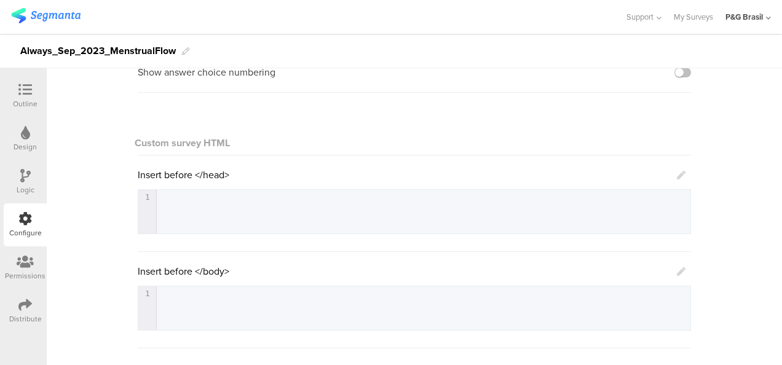
click at [281, 207] on div "1 1 ​" at bounding box center [429, 227] width 583 height 74
click at [670, 175] on div "Insert before </head>" at bounding box center [412, 175] width 548 height 14
click at [677, 173] on icon at bounding box center [681, 175] width 9 height 9
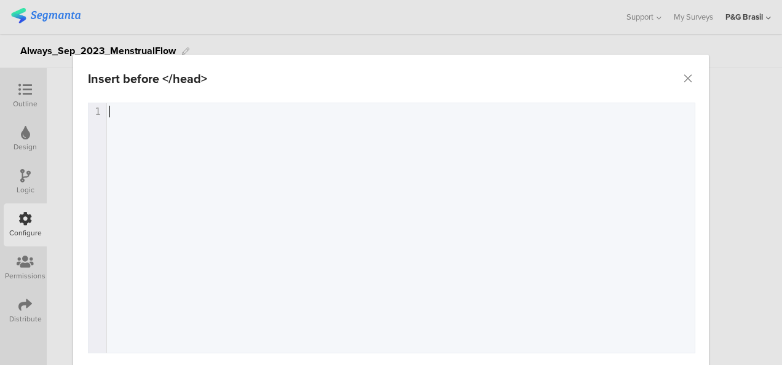
click at [398, 183] on div "1 1 ​" at bounding box center [406, 243] width 637 height 280
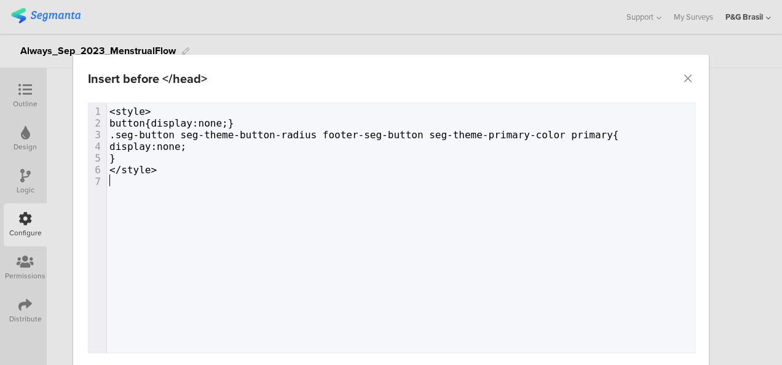
click at [551, 211] on div "xxxxxxxxxx 1 <style> 2 button{display:none;} 3 .seg-button seg-theme-button-rad…" at bounding box center [406, 243] width 637 height 280
click at [686, 80] on icon "Close" at bounding box center [688, 79] width 12 height 12
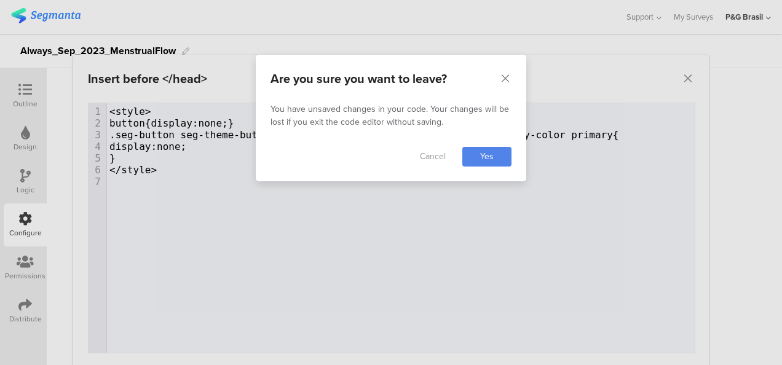
click at [436, 165] on div "Cancel Yes" at bounding box center [391, 156] width 270 height 49
click at [435, 155] on link "Cancel" at bounding box center [432, 157] width 49 height 20
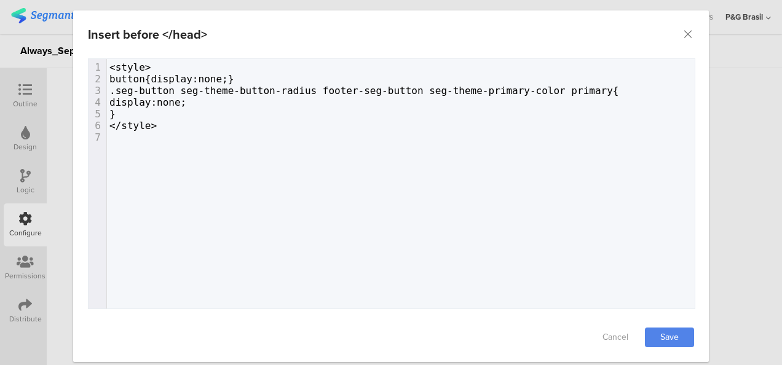
scroll to position [71, 0]
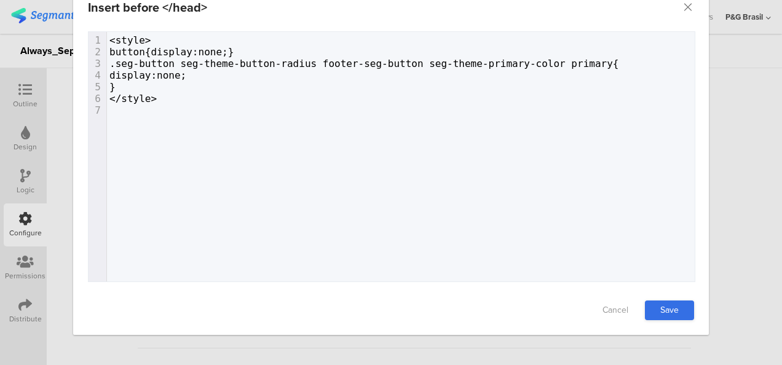
click at [659, 309] on link "Save" at bounding box center [669, 311] width 49 height 20
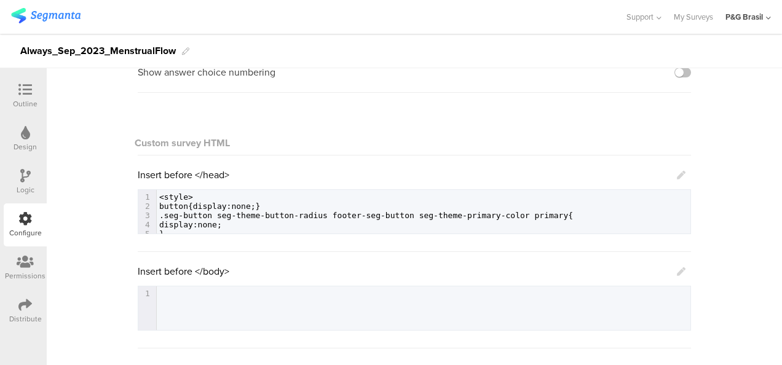
click at [16, 106] on div "Outline" at bounding box center [25, 103] width 25 height 11
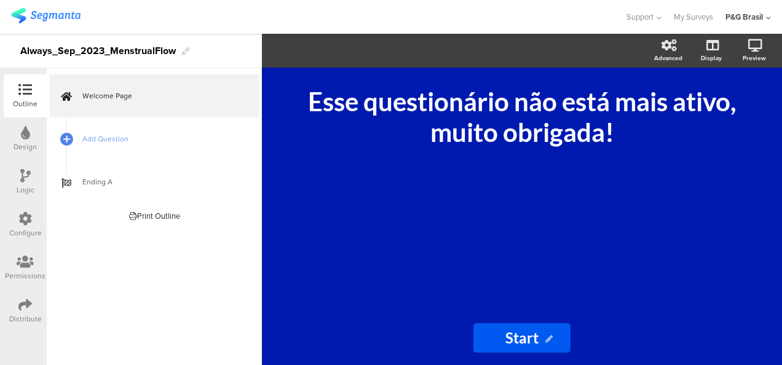
click at [21, 145] on div "Design" at bounding box center [25, 146] width 23 height 11
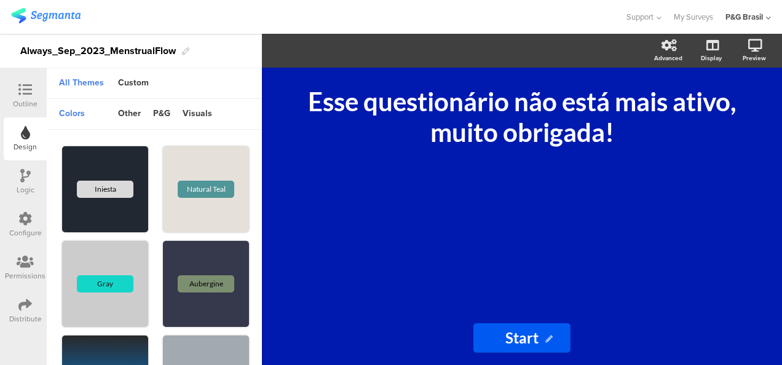
click at [18, 92] on icon at bounding box center [25, 90] width 14 height 14
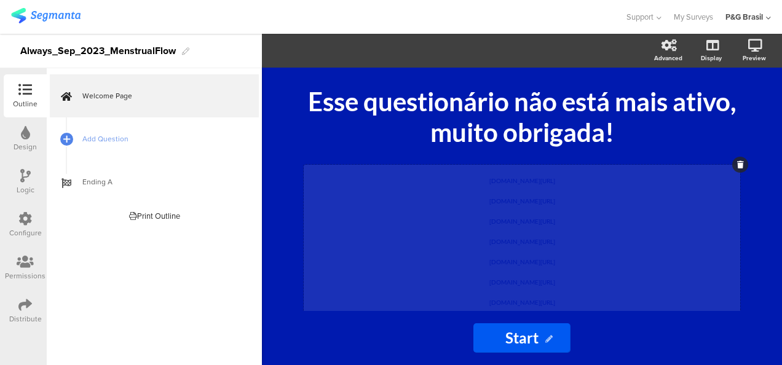
click at [433, 220] on div "pgsurveys.segmanta.com/preview/72f559_50774-5 pgsurveys.segmanta.com/preview/75…" at bounding box center [522, 239] width 436 height 148
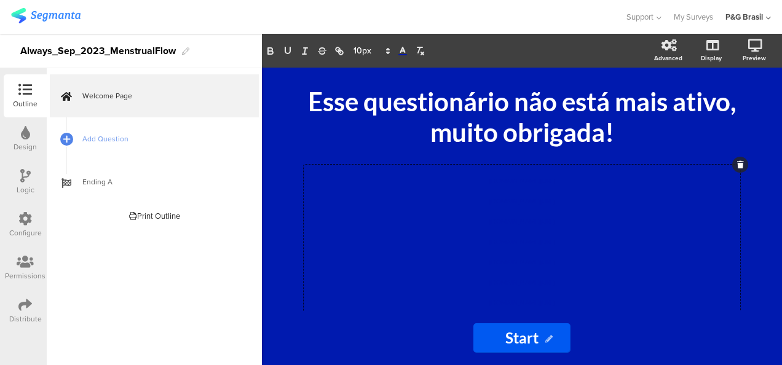
click at [404, 47] on icon at bounding box center [402, 50] width 11 height 11
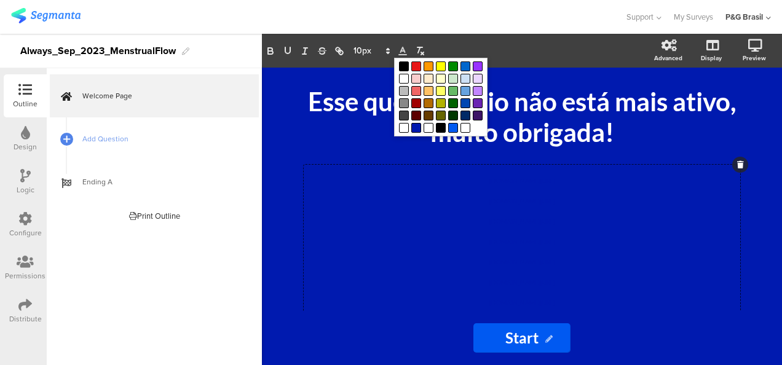
click at [415, 63] on span at bounding box center [416, 66] width 10 height 10
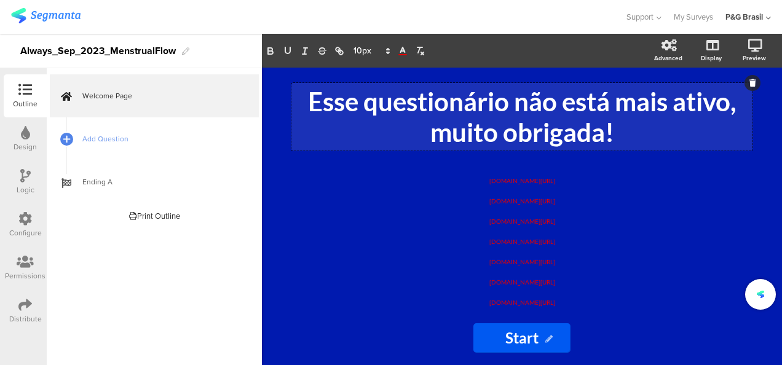
click at [309, 124] on div "Esse questionário não está mais ativo, muito obrigada! Esse questionário não es…" at bounding box center [521, 117] width 461 height 68
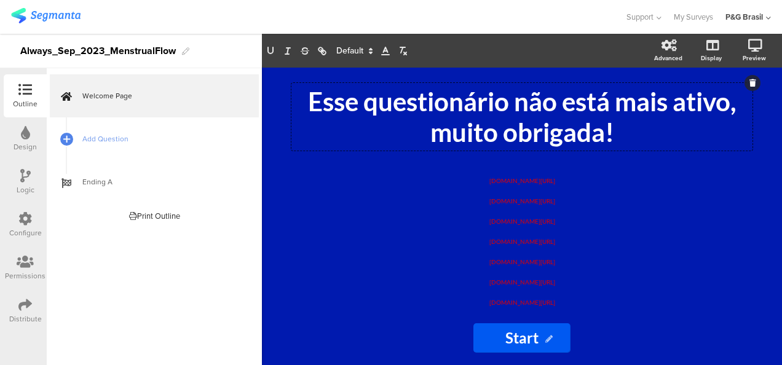
click at [484, 340] on input "Start" at bounding box center [521, 337] width 97 height 29
click at [543, 349] on input "Start" at bounding box center [521, 337] width 97 height 29
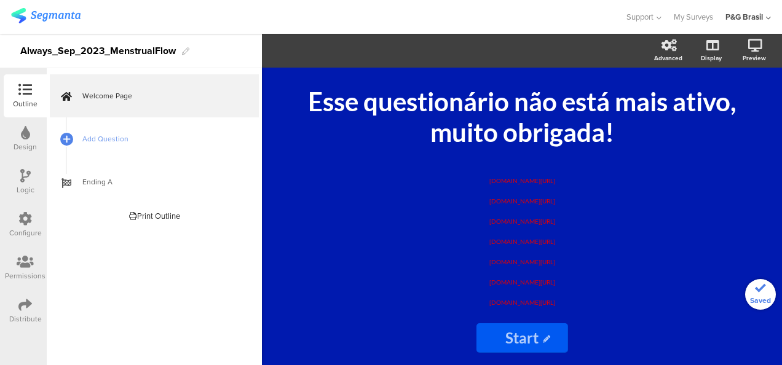
click at [544, 339] on icon at bounding box center [546, 339] width 7 height 7
click at [552, 338] on input "text" at bounding box center [522, 337] width 92 height 29
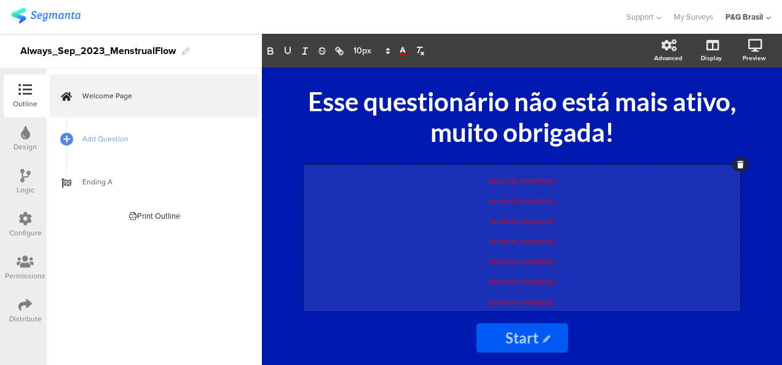
click at [687, 210] on div "pgsurveys.segmanta.com/preview/72f559_50774-5 pgsurveys.segmanta.com/preview/75…" at bounding box center [522, 239] width 436 height 148
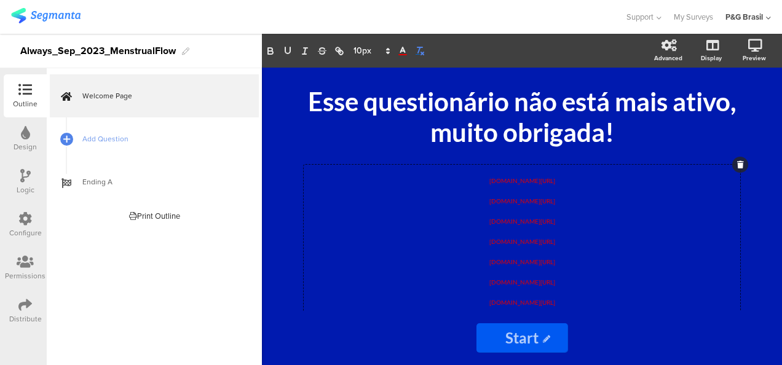
click at [420, 49] on icon "button" at bounding box center [419, 50] width 11 height 11
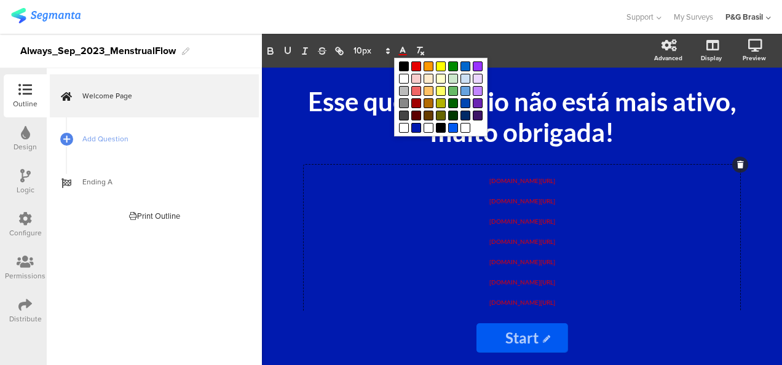
click at [400, 50] on icon at bounding box center [402, 50] width 11 height 11
click at [414, 128] on span at bounding box center [416, 128] width 10 height 10
click at [407, 54] on icon at bounding box center [402, 50] width 11 height 11
click at [33, 301] on div "Distribute" at bounding box center [25, 310] width 43 height 43
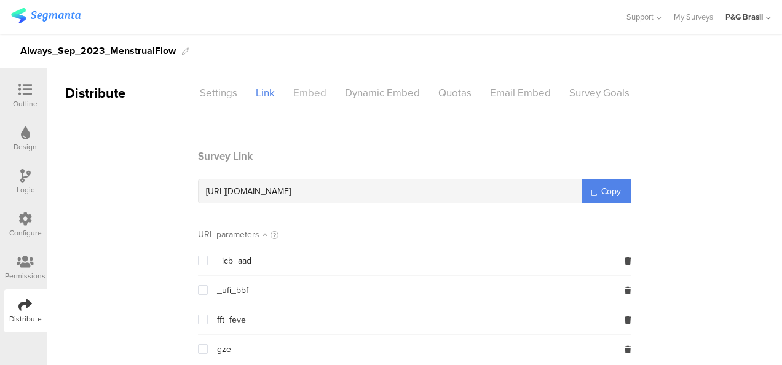
click at [310, 89] on div "Embed" at bounding box center [310, 93] width 52 height 22
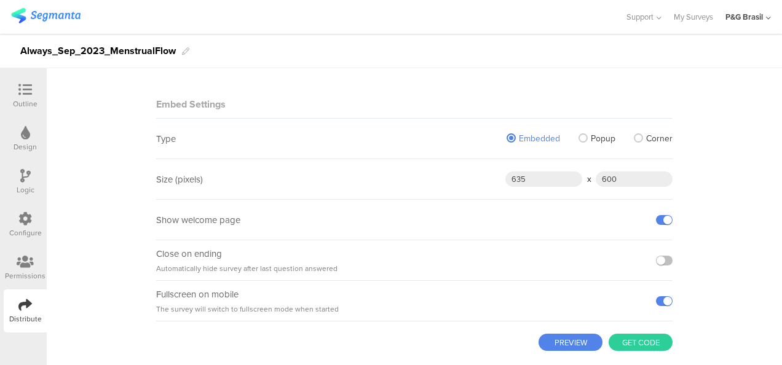
scroll to position [82, 0]
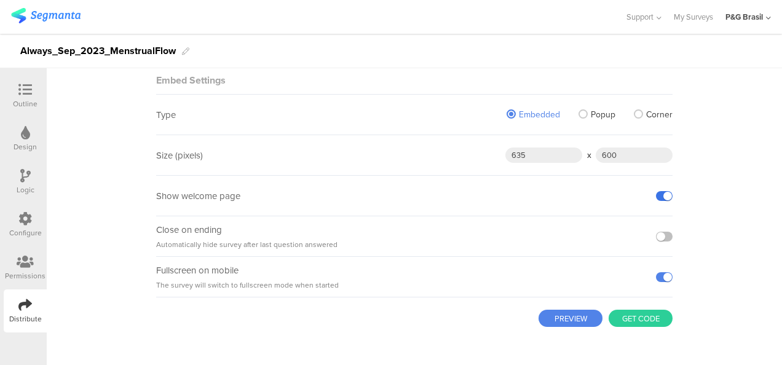
click at [661, 191] on label at bounding box center [664, 196] width 17 height 10
click at [0, 0] on input "checkbox" at bounding box center [0, 0] width 0 height 0
click at [29, 139] on icon at bounding box center [25, 133] width 9 height 14
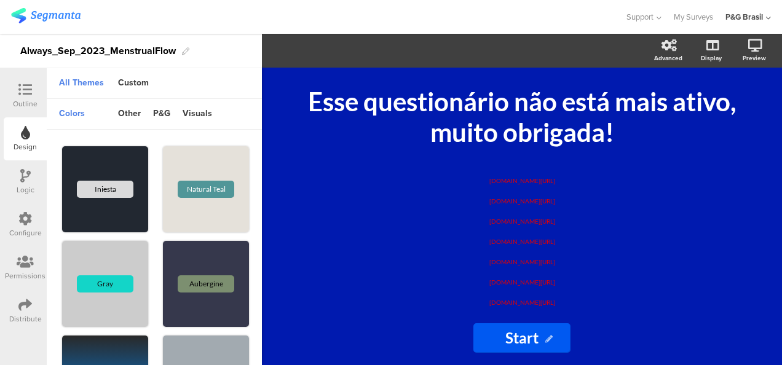
click at [37, 128] on div "Design" at bounding box center [25, 138] width 43 height 43
click at [23, 96] on icon at bounding box center [25, 90] width 14 height 14
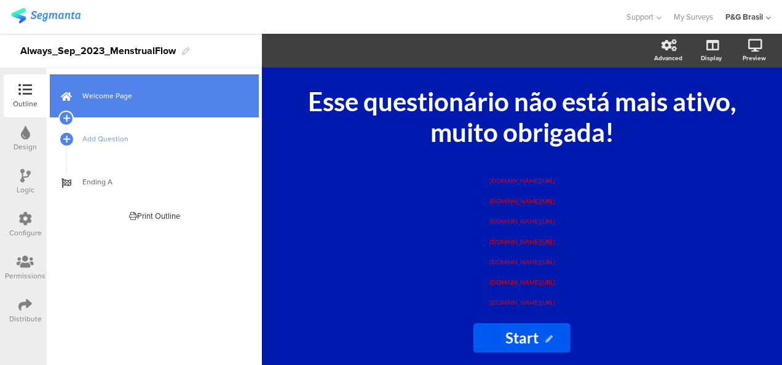
click at [150, 92] on span "Welcome Page" at bounding box center [160, 96] width 157 height 12
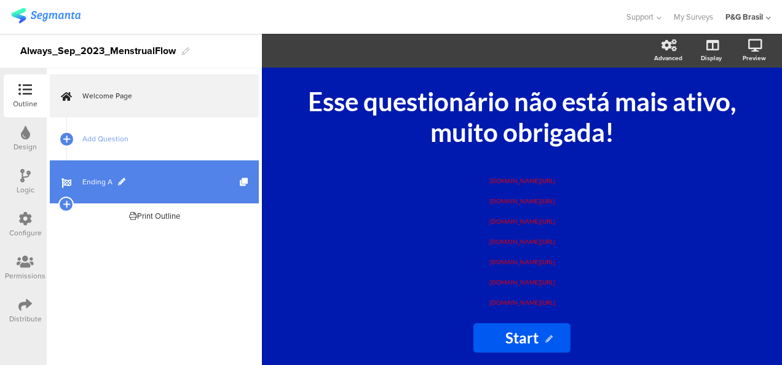
click at [84, 171] on link "Ending A" at bounding box center [154, 181] width 209 height 43
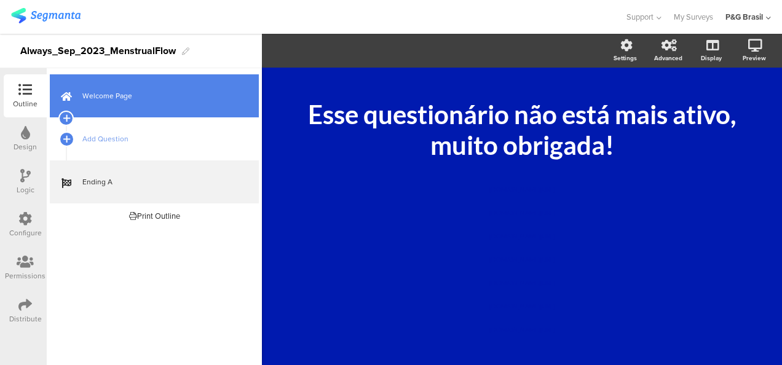
click at [162, 95] on span "Welcome Page" at bounding box center [160, 96] width 157 height 12
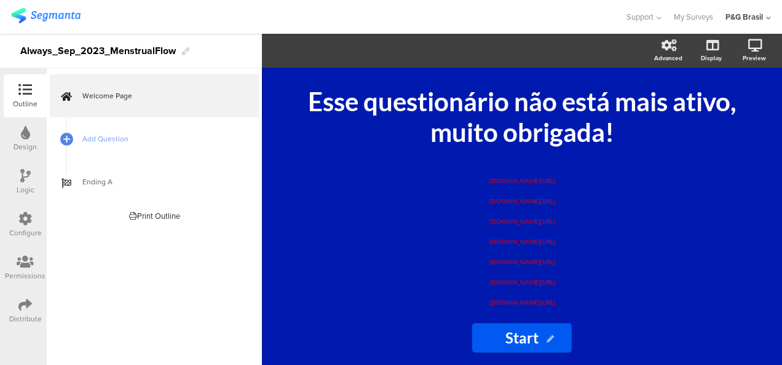
click at [16, 309] on div "Distribute" at bounding box center [25, 310] width 43 height 43
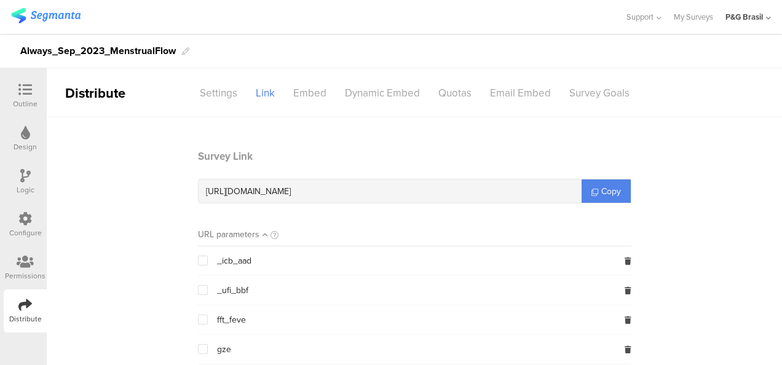
click at [330, 96] on sg-header-nav-item "Embed" at bounding box center [310, 93] width 52 height 22
click at [366, 99] on div "Dynamic Embed" at bounding box center [382, 93] width 93 height 22
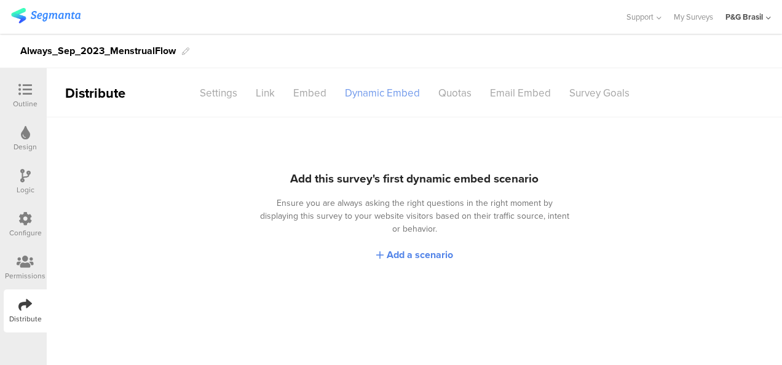
click at [337, 95] on div "Dynamic Embed" at bounding box center [382, 93] width 93 height 22
click at [332, 95] on div "Embed" at bounding box center [310, 93] width 52 height 22
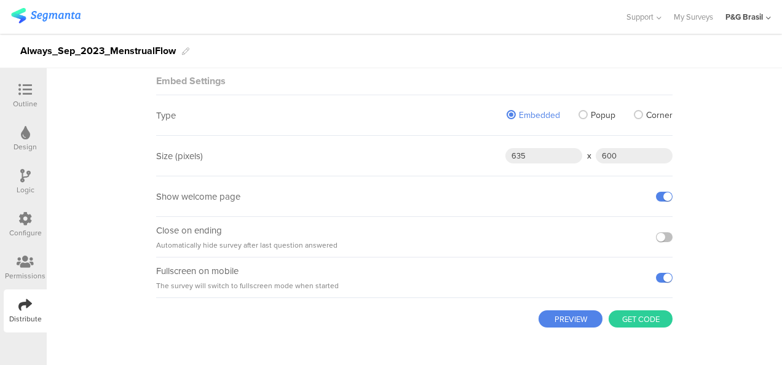
scroll to position [82, 0]
click at [662, 191] on label at bounding box center [664, 196] width 17 height 10
click at [0, 0] on input "checkbox" at bounding box center [0, 0] width 0 height 0
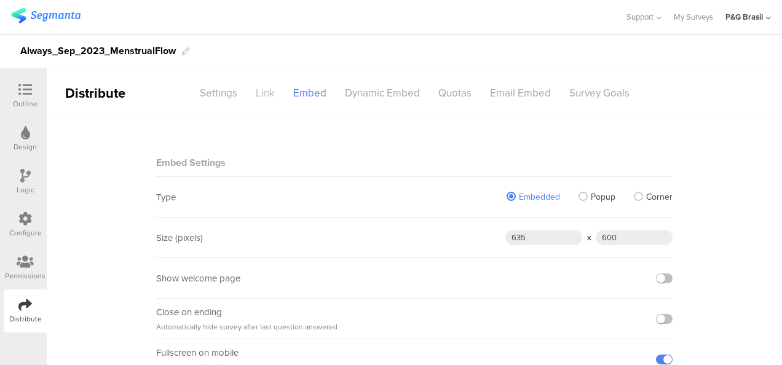
click at [271, 86] on div "Link" at bounding box center [264, 93] width 37 height 22
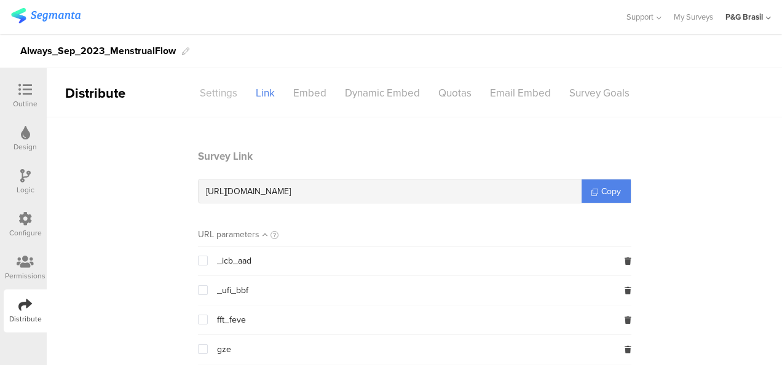
click at [232, 84] on div "Settings" at bounding box center [219, 93] width 56 height 22
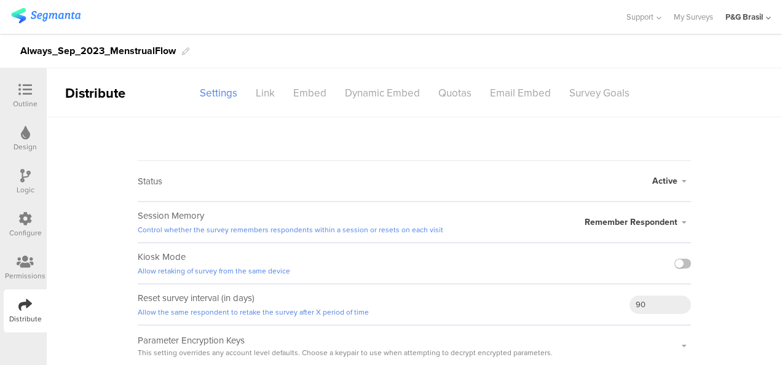
click at [28, 127] on icon at bounding box center [25, 133] width 9 height 14
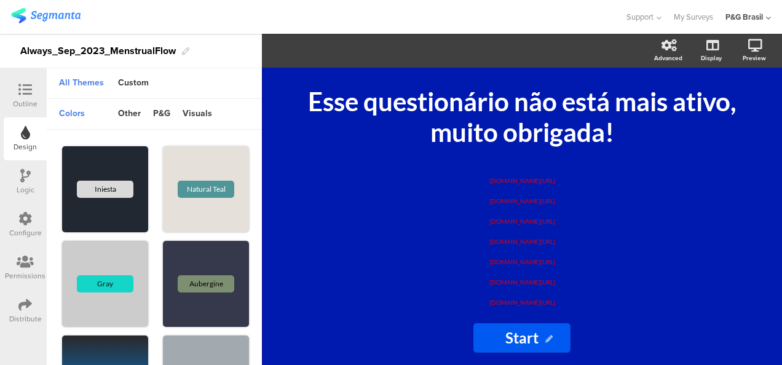
click at [23, 81] on div "Outline" at bounding box center [25, 95] width 43 height 43
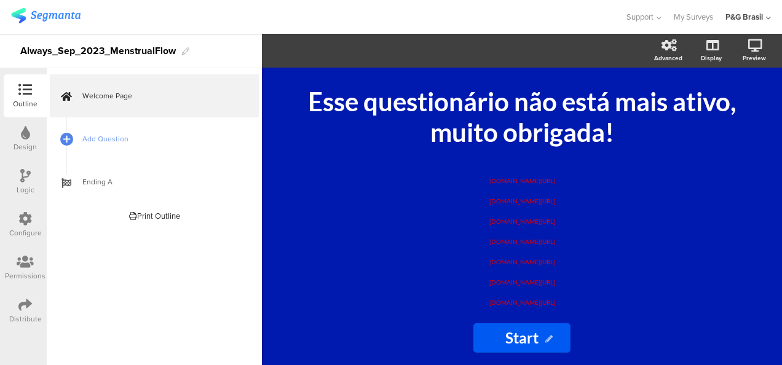
click at [18, 311] on icon at bounding box center [25, 305] width 14 height 14
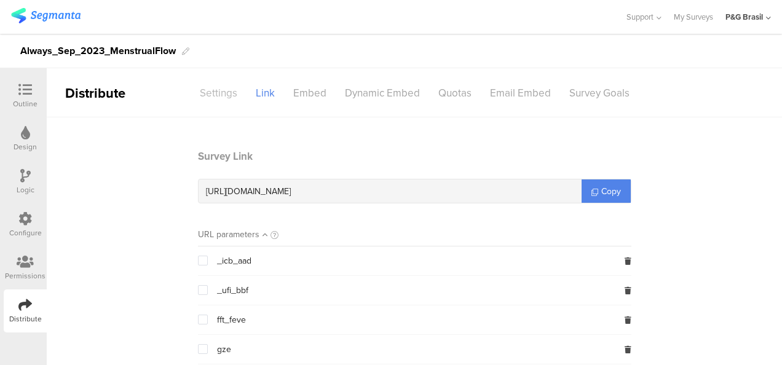
click at [209, 87] on div "Settings" at bounding box center [219, 93] width 56 height 22
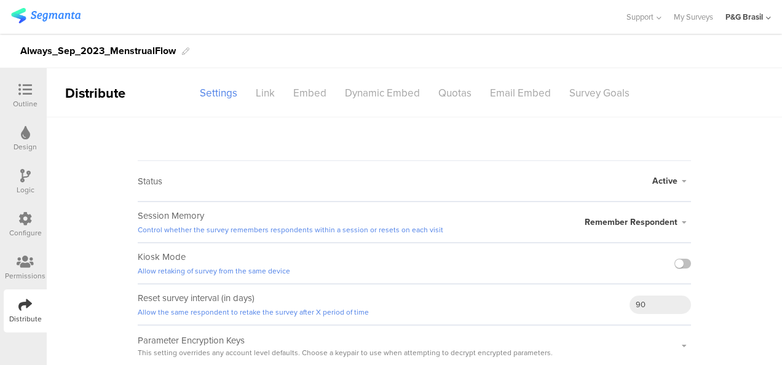
click at [679, 185] on div "Active" at bounding box center [671, 181] width 39 height 13
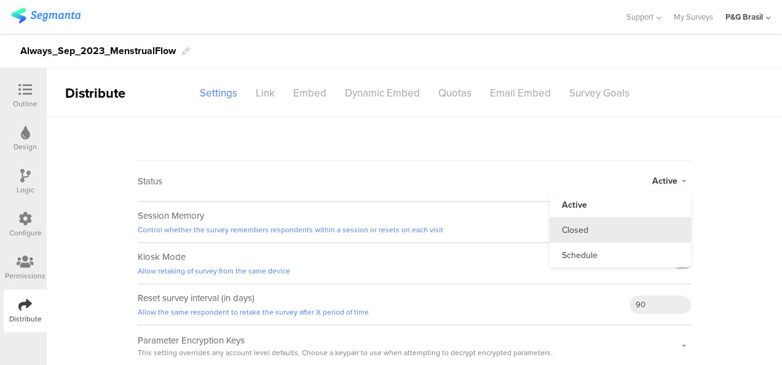
click at [631, 229] on li "Closed" at bounding box center [619, 230] width 141 height 25
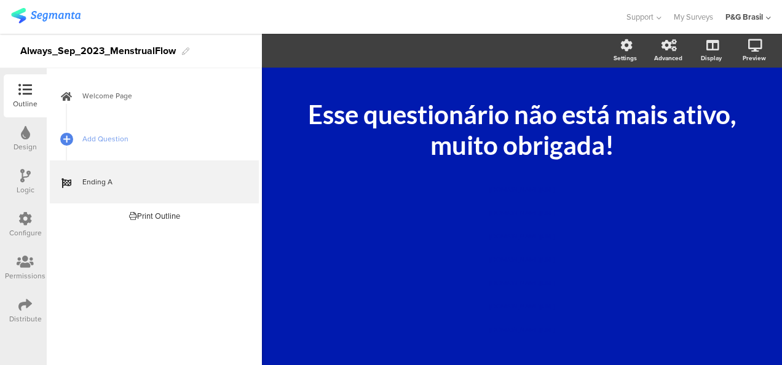
click at [29, 264] on icon at bounding box center [25, 262] width 17 height 14
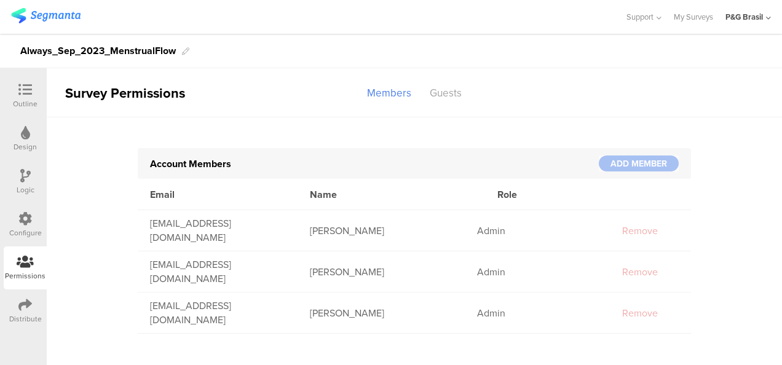
click at [21, 309] on icon at bounding box center [25, 305] width 14 height 14
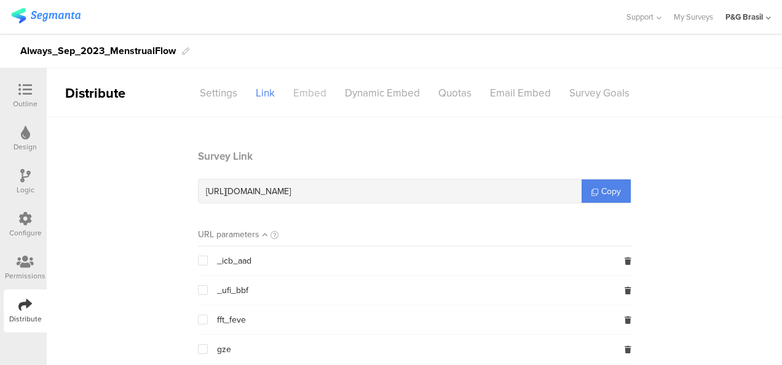
click at [307, 84] on div "Embed" at bounding box center [310, 93] width 52 height 22
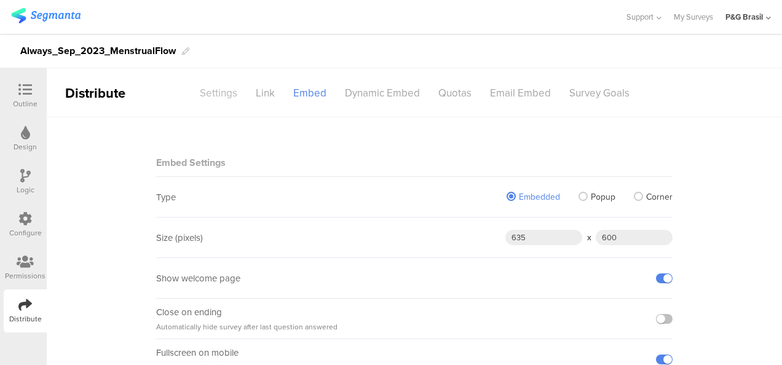
click at [232, 82] on div "Settings" at bounding box center [219, 93] width 56 height 22
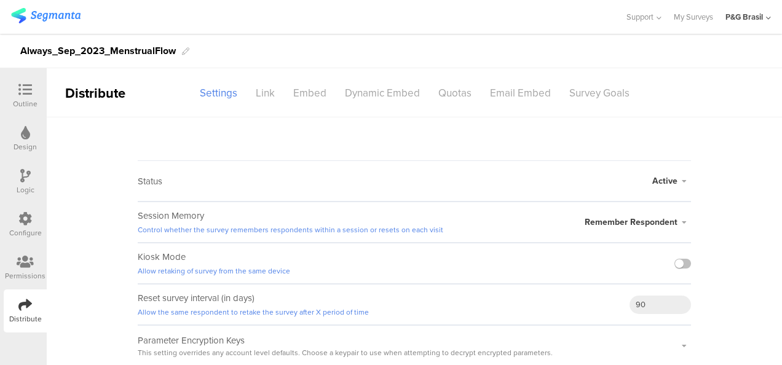
click at [672, 171] on div "Active Active Closed Schedule Start Date: End Date: Save Cancel" at bounding box center [671, 181] width 39 height 40
click at [672, 178] on span "Active" at bounding box center [664, 181] width 25 height 13
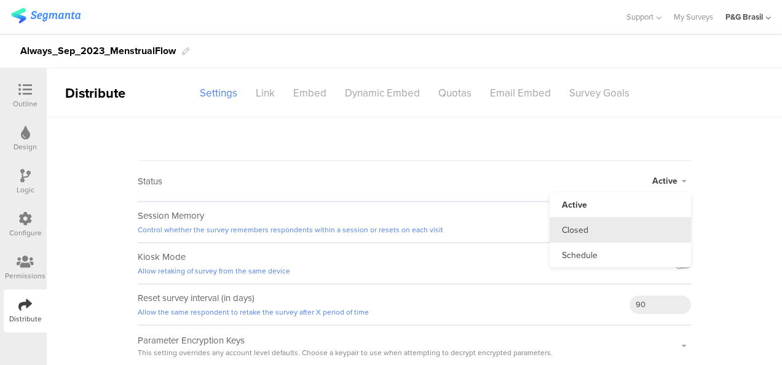
click at [613, 229] on li "Closed" at bounding box center [619, 230] width 141 height 25
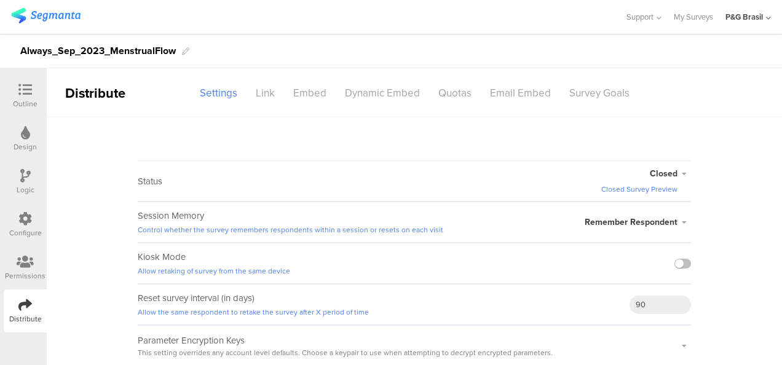
click at [13, 230] on div "Configure" at bounding box center [25, 232] width 33 height 11
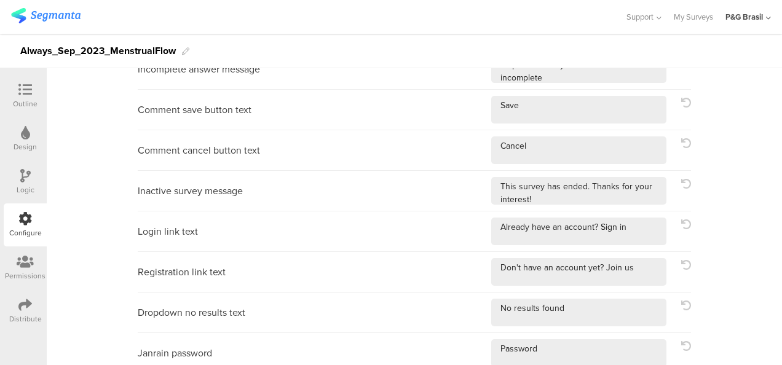
scroll to position [572, 0]
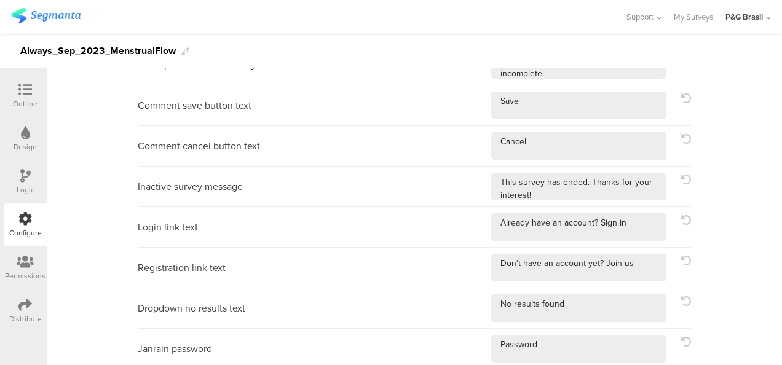
click at [211, 181] on div "Inactive survey message" at bounding box center [190, 186] width 105 height 13
drag, startPoint x: 211, startPoint y: 181, endPoint x: 206, endPoint y: 240, distance: 58.6
click at [206, 240] on div "Login link text" at bounding box center [414, 227] width 553 height 41
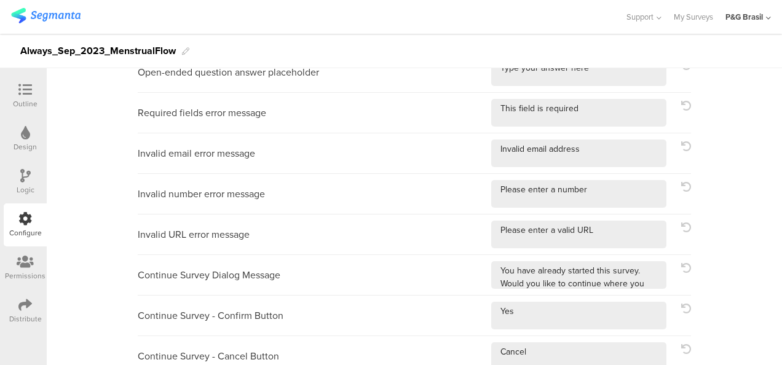
scroll to position [0, 0]
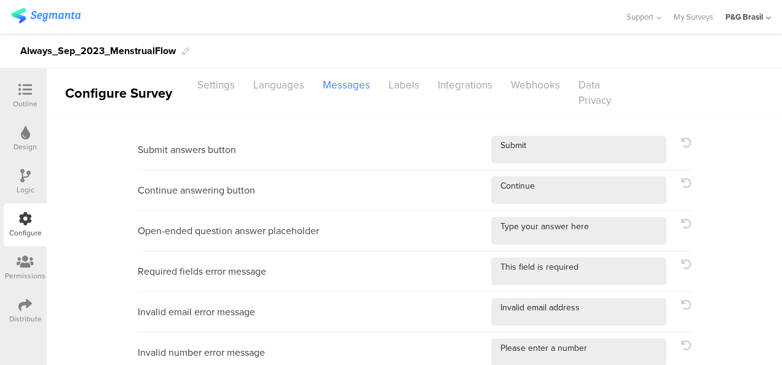
click at [159, 170] on div "Continue answering button" at bounding box center [414, 190] width 553 height 41
click at [9, 100] on div "Outline" at bounding box center [25, 95] width 43 height 43
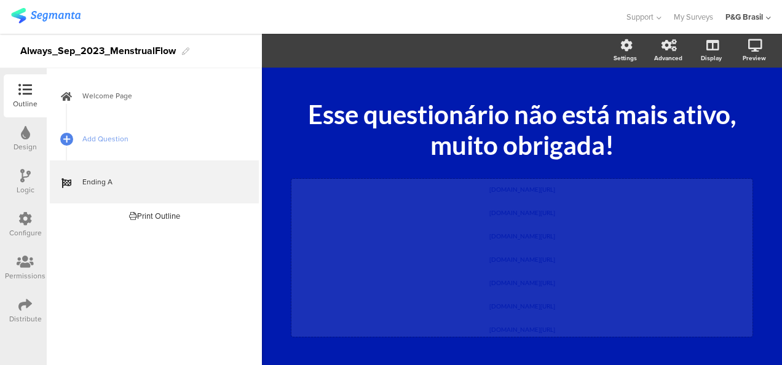
click at [514, 270] on div "pgsurveys.segmanta.com/preview/72f559_50774-5 pgsurveys.segmanta.com/preview/75…" at bounding box center [521, 258] width 461 height 158
click at [580, 273] on p at bounding box center [521, 270] width 455 height 12
click at [581, 275] on p at bounding box center [521, 270] width 455 height 12
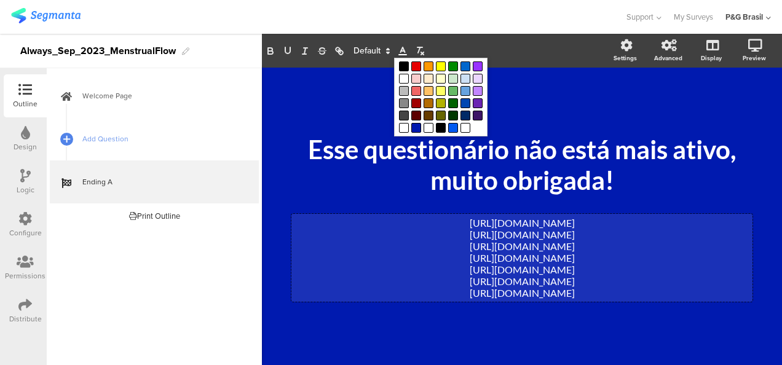
click at [401, 48] on icon at bounding box center [402, 50] width 11 height 11
click at [412, 124] on span at bounding box center [416, 128] width 10 height 10
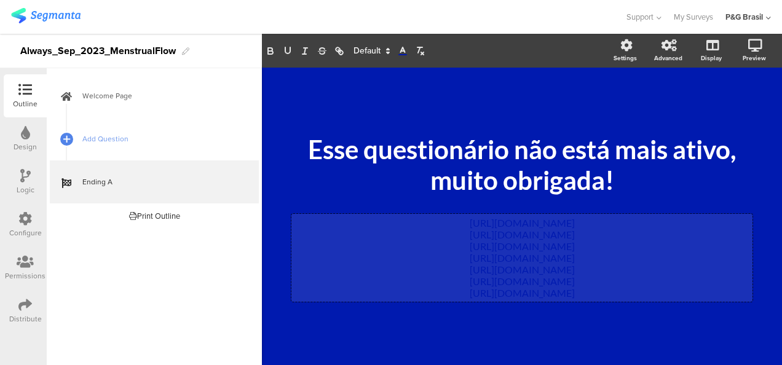
click at [532, 278] on span "https://pgsurveys.segmanta.com/q55222" at bounding box center [522, 281] width 105 height 12
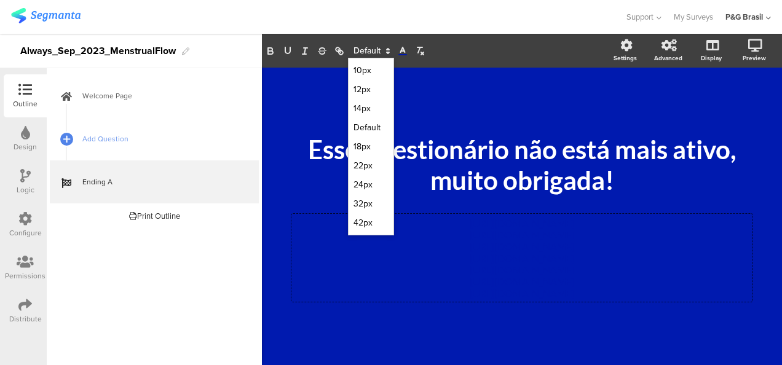
click at [383, 45] on icon at bounding box center [387, 50] width 11 height 11
click at [366, 65] on span at bounding box center [370, 70] width 35 height 19
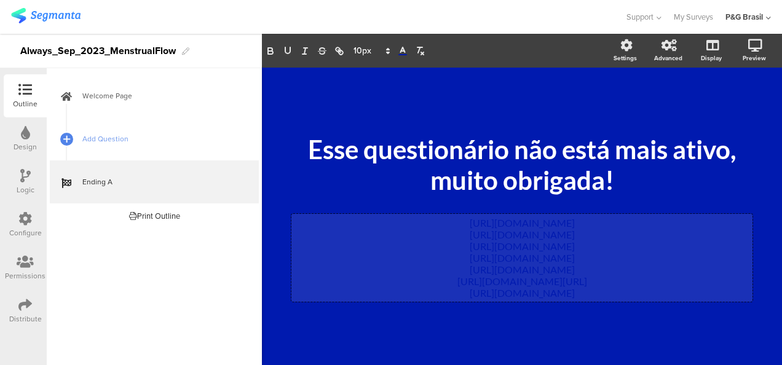
click at [482, 286] on span "https://pgsurveys.segm" at bounding box center [469, 281] width 25 height 12
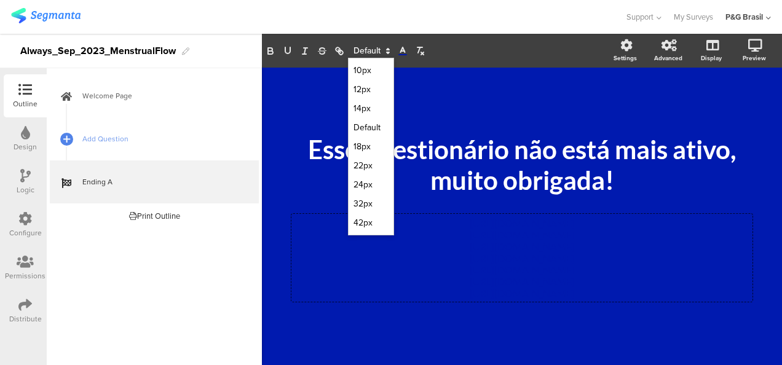
click at [362, 49] on span at bounding box center [371, 51] width 46 height 15
click at [367, 71] on span at bounding box center [370, 70] width 35 height 19
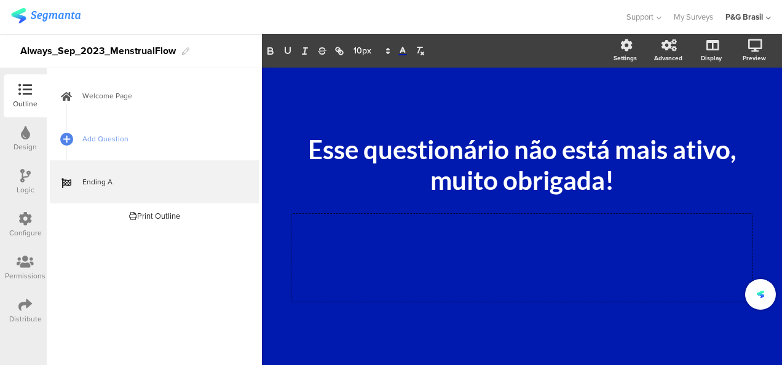
click at [531, 356] on div "/ Esse questionário não está mais ativo, muito obrigada! Esse questionário não …" at bounding box center [522, 216] width 520 height 297
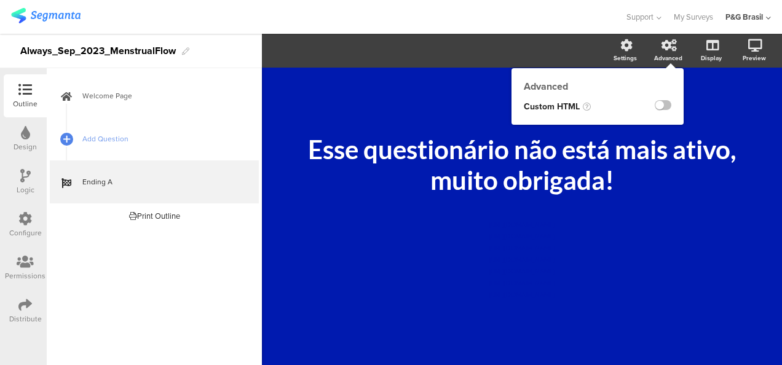
click at [658, 100] on ng-transclude at bounding box center [663, 107] width 17 height 14
click at [659, 104] on label at bounding box center [663, 105] width 17 height 10
click at [0, 0] on input "checkbox" at bounding box center [0, 0] width 0 height 0
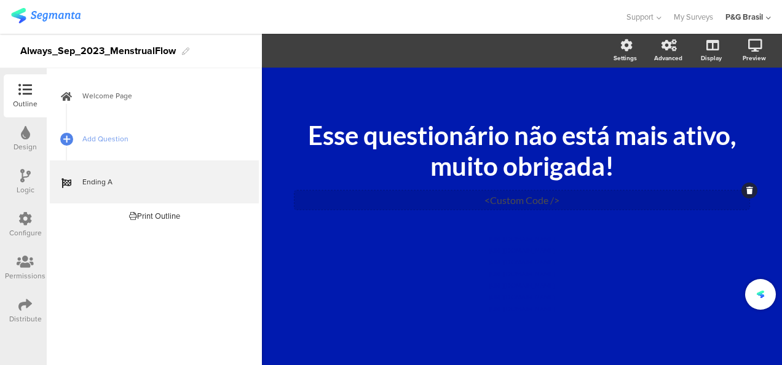
click at [575, 200] on div "<Custom Code />" at bounding box center [521, 200] width 455 height 19
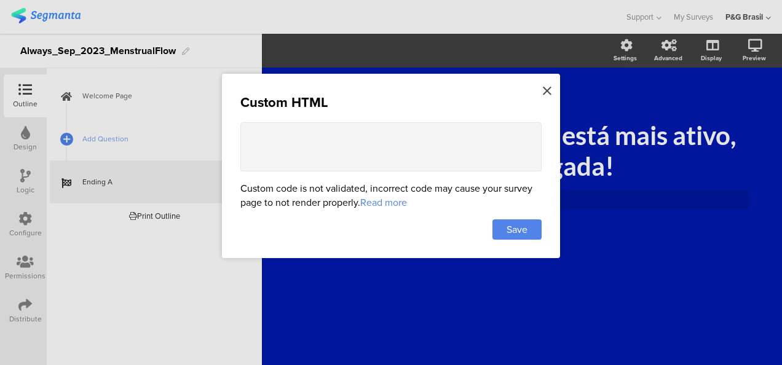
click at [545, 89] on icon at bounding box center [547, 91] width 9 height 14
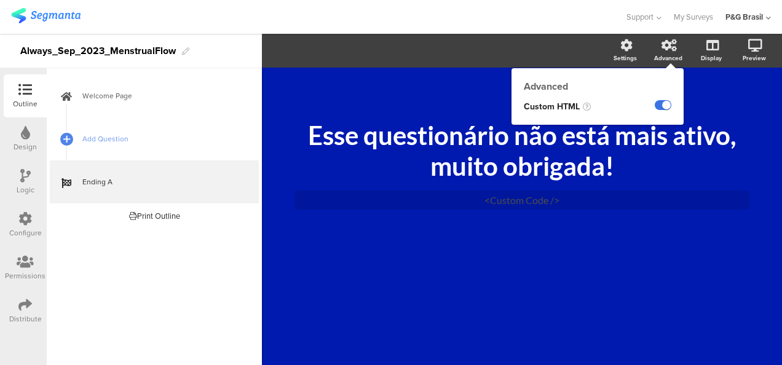
click at [662, 106] on label at bounding box center [663, 105] width 17 height 10
click at [0, 0] on input "checkbox" at bounding box center [0, 0] width 0 height 0
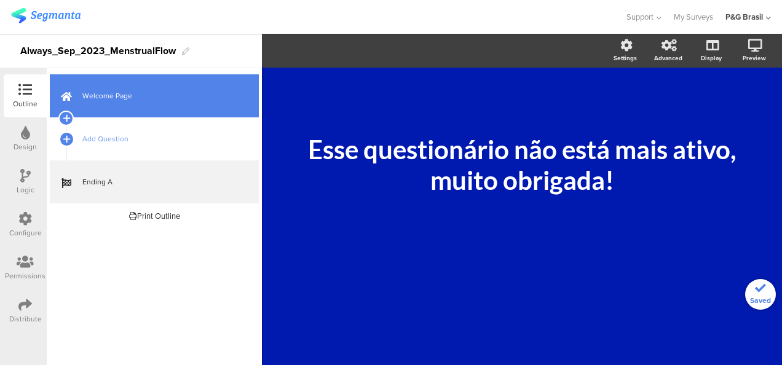
click at [182, 85] on link "Welcome Page" at bounding box center [154, 95] width 209 height 43
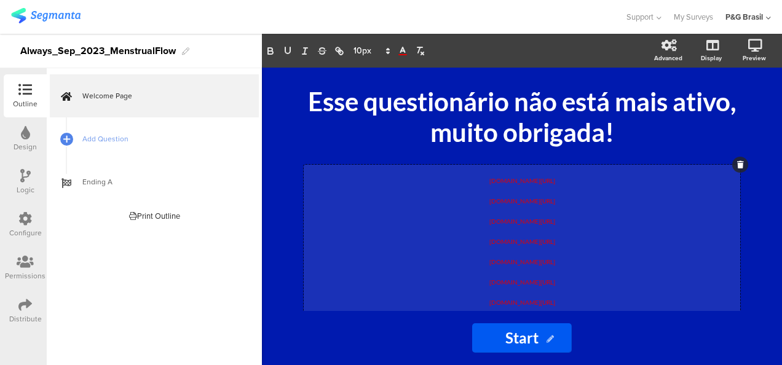
click at [551, 223] on div "pgsurveys.segmanta.com/preview/72f559_50774-5 pgsurveys.segmanta.com/preview/75…" at bounding box center [522, 239] width 436 height 148
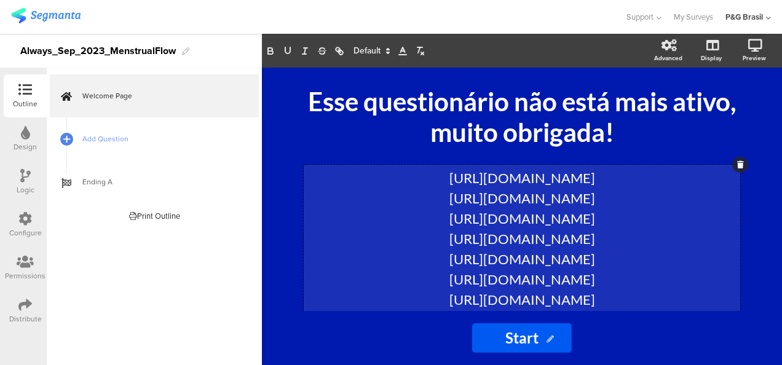
click at [368, 45] on span at bounding box center [371, 51] width 46 height 15
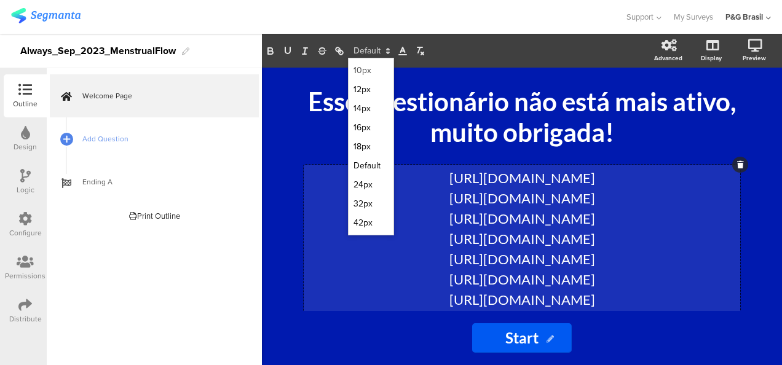
click at [366, 68] on span at bounding box center [370, 70] width 35 height 19
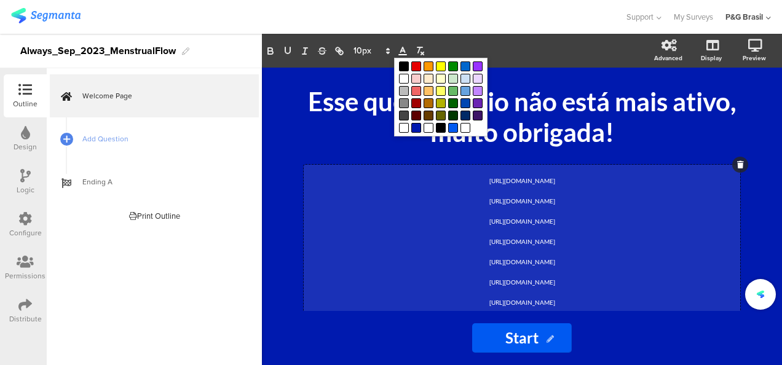
click at [404, 47] on icon at bounding box center [402, 50] width 11 height 11
click at [415, 127] on span at bounding box center [416, 128] width 10 height 10
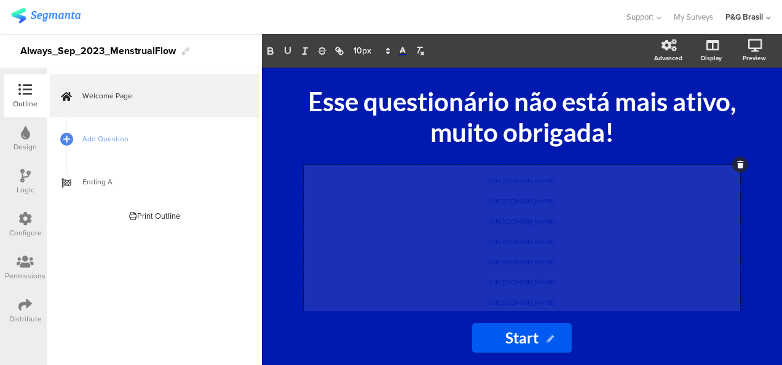
scroll to position [58, 0]
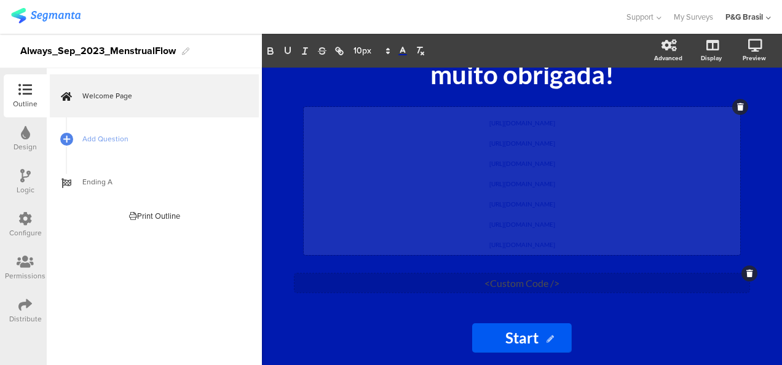
click at [582, 277] on div "<Custom Code />" at bounding box center [521, 282] width 455 height 19
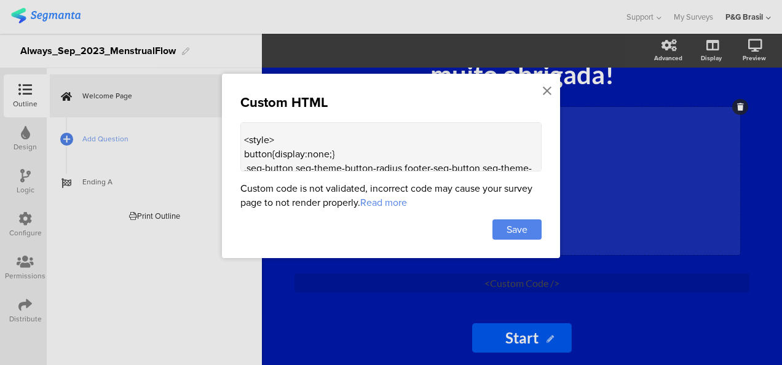
click at [472, 145] on textarea "<p style="color: #001aaf; font-size: 0.05px;"> pgsurveys.segmanta.com/preview/7…" at bounding box center [390, 146] width 301 height 49
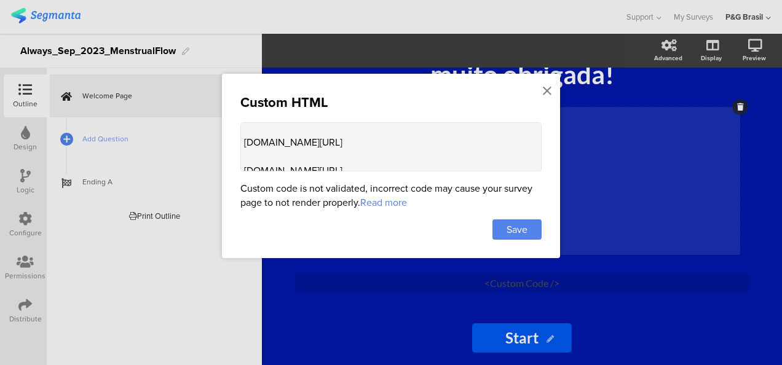
scroll to position [0, 0]
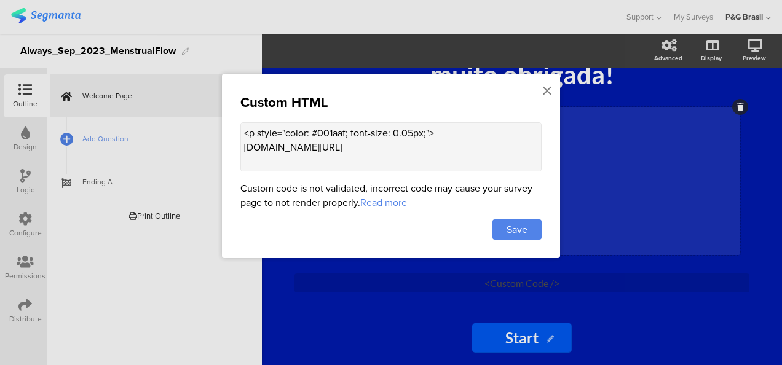
drag, startPoint x: 477, startPoint y: 136, endPoint x: 238, endPoint y: 140, distance: 239.1
click at [238, 140] on div "Custom HTML <p style="color: #001aaf; font-size: 0.05px;"> pgsurveys.segmanta.c…" at bounding box center [391, 166] width 338 height 184
paste textarea "https://pgsurveys.segmanta.com/preview/72f559 https://pgsurveys.segmanta.com/75…"
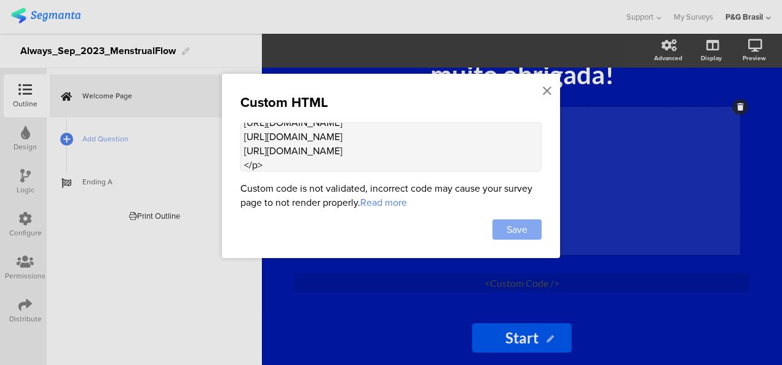
type textarea "<p style="color: #001aaf; font-size: 0.05px;"> https://pgsurveys.segmanta.com/p…"
click at [515, 230] on span "Save" at bounding box center [516, 229] width 21 height 14
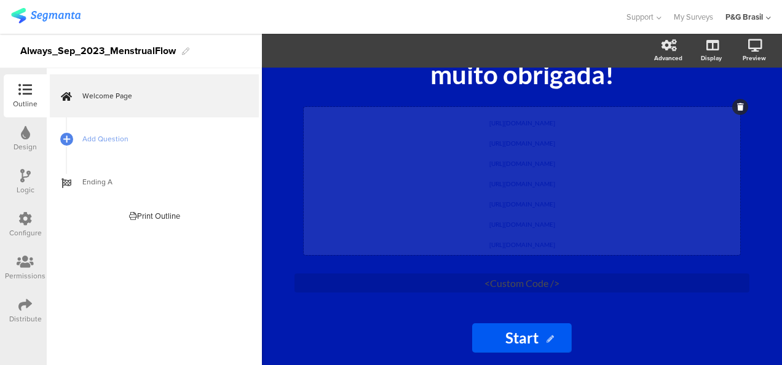
scroll to position [0, 0]
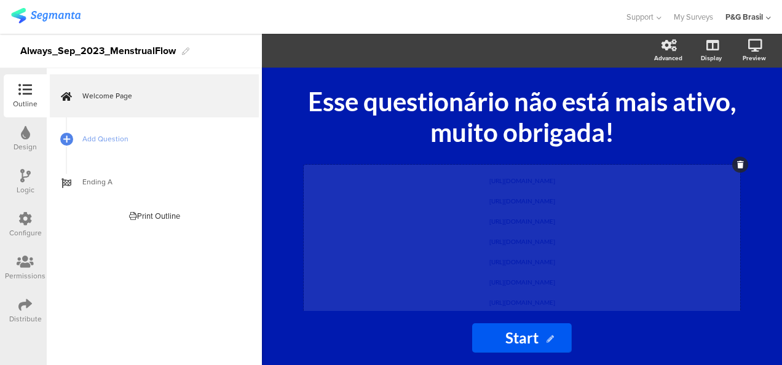
click at [547, 215] on div "https://pgsurveys.segmanta.com/preview/72f559 https://pgsurveys.segmanta.com/75…" at bounding box center [522, 239] width 436 height 148
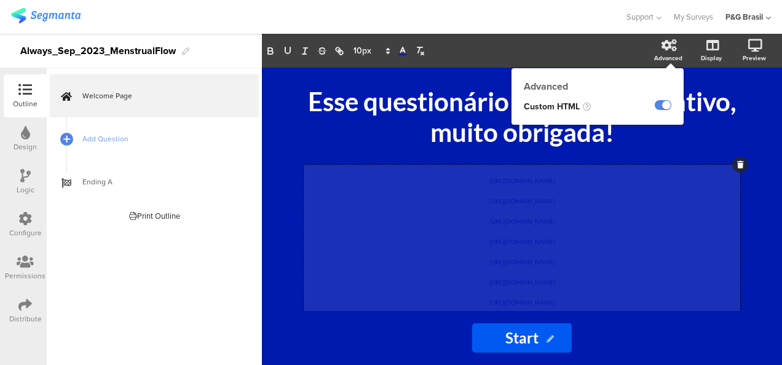
click at [661, 50] on icon at bounding box center [668, 45] width 15 height 12
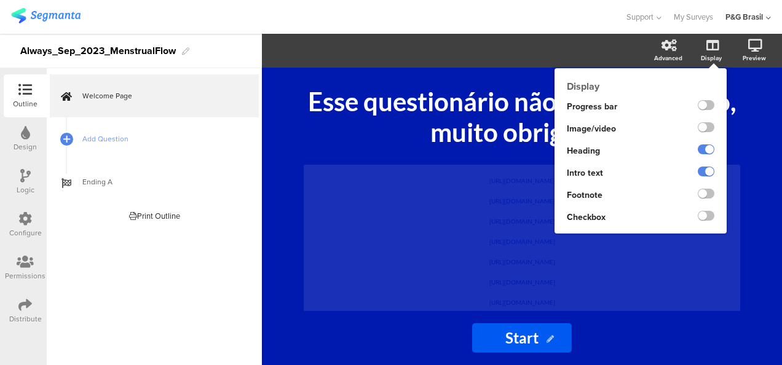
click at [706, 178] on ng-transclude at bounding box center [706, 173] width 17 height 14
click at [705, 171] on label at bounding box center [706, 172] width 17 height 10
click at [0, 0] on input "checkbox" at bounding box center [0, 0] width 0 height 0
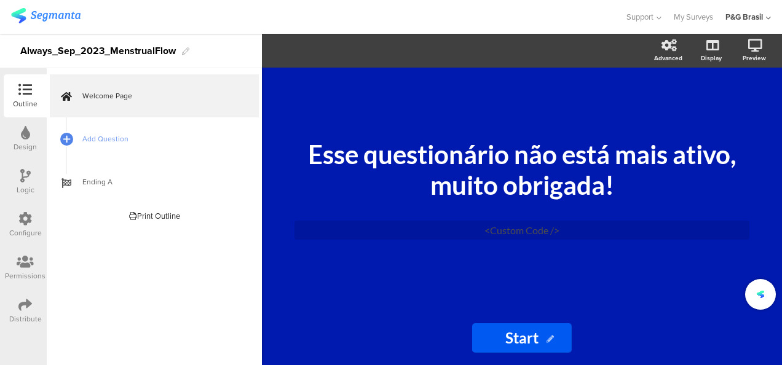
click at [18, 308] on icon at bounding box center [25, 305] width 14 height 14
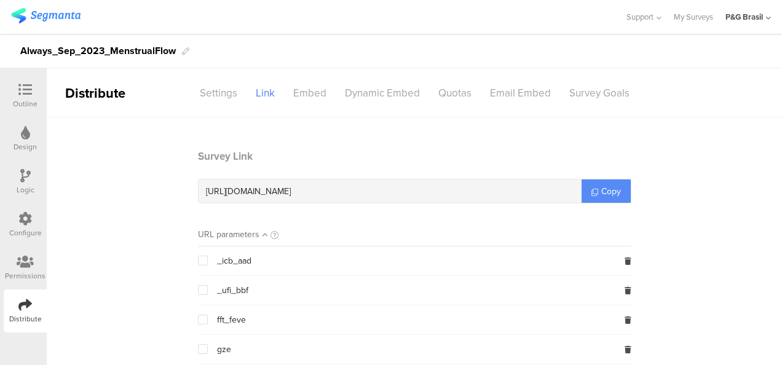
click at [601, 189] on span "Copy" at bounding box center [611, 191] width 20 height 13
click at [234, 82] on div "Settings" at bounding box center [219, 93] width 56 height 22
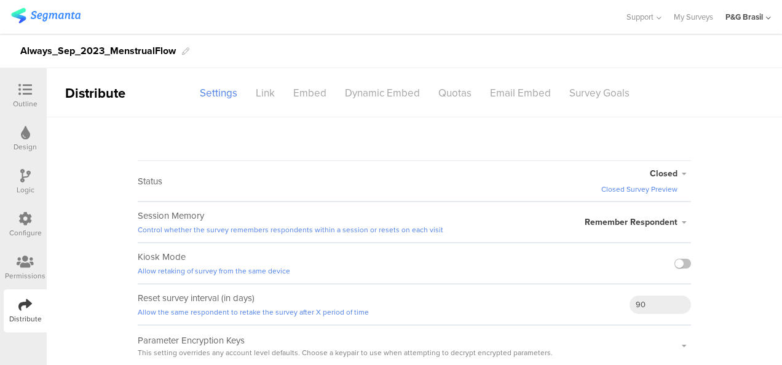
click at [676, 169] on span "Closed" at bounding box center [664, 173] width 28 height 13
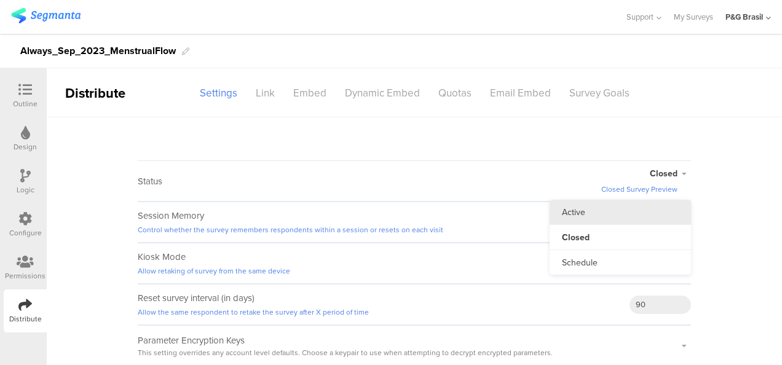
click at [607, 209] on li "Active" at bounding box center [619, 212] width 141 height 25
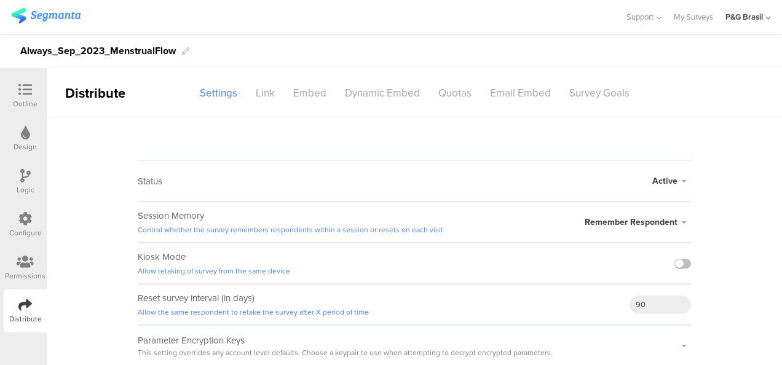
click at [41, 99] on div "Outline" at bounding box center [25, 95] width 43 height 43
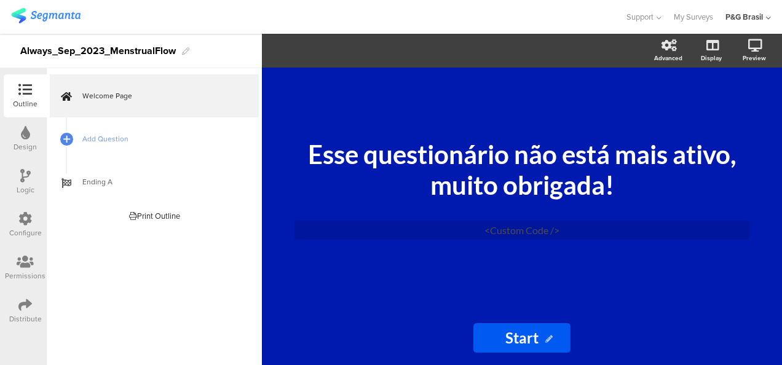
click at [501, 248] on div "Esse questionário não está mais ativo, muito obrigada! Esse questionário não es…" at bounding box center [522, 189] width 492 height 243
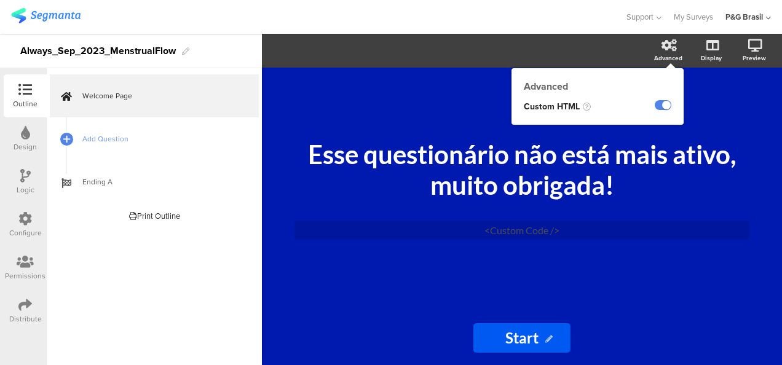
click at [658, 43] on div "Advanced" at bounding box center [674, 51] width 43 height 31
click at [662, 108] on label at bounding box center [663, 105] width 17 height 10
click at [0, 0] on input "checkbox" at bounding box center [0, 0] width 0 height 0
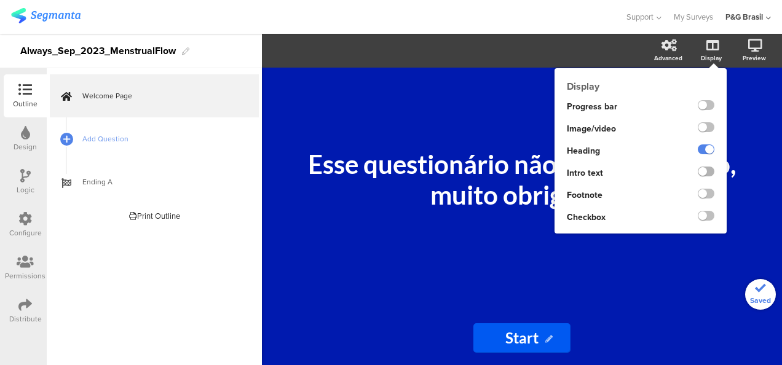
click at [708, 173] on label at bounding box center [706, 172] width 17 height 10
click at [0, 0] on input "checkbox" at bounding box center [0, 0] width 0 height 0
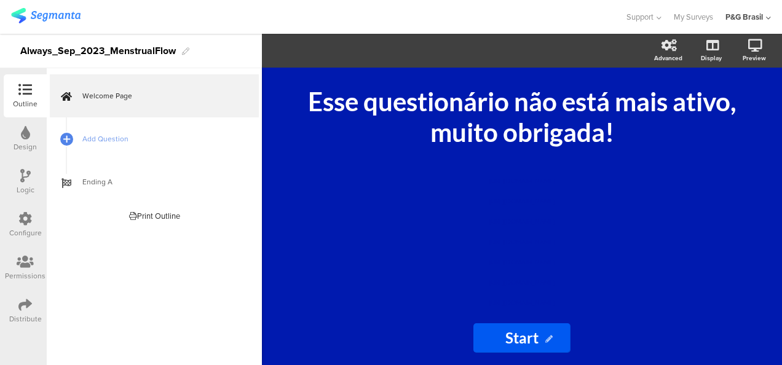
click at [20, 306] on icon at bounding box center [25, 305] width 14 height 14
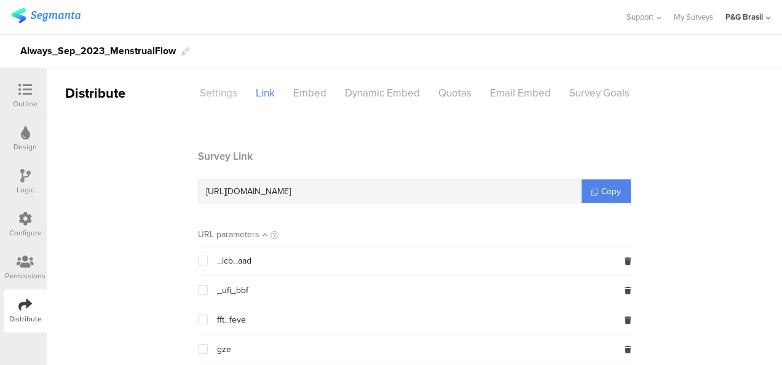
click at [232, 87] on div "Settings" at bounding box center [219, 93] width 56 height 22
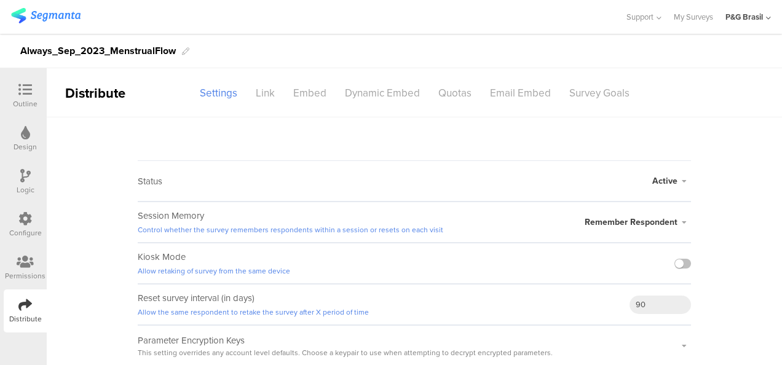
click at [672, 182] on span "Active" at bounding box center [664, 181] width 25 height 13
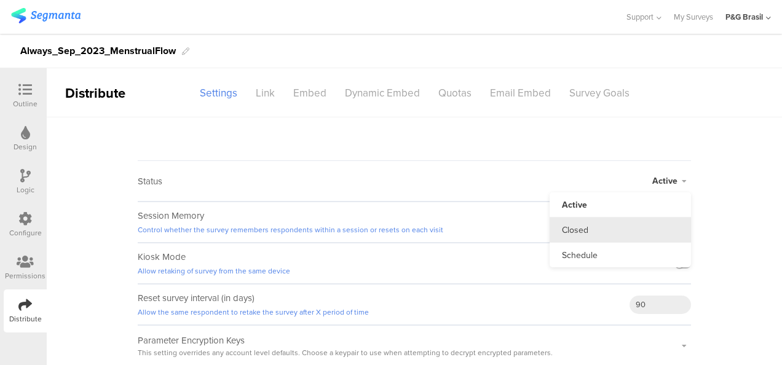
click at [619, 221] on li "Closed" at bounding box center [619, 230] width 141 height 25
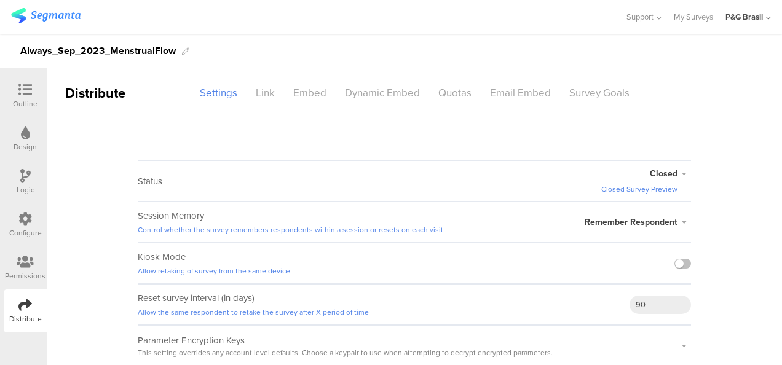
click at [45, 264] on div "Permissions" at bounding box center [25, 267] width 43 height 43
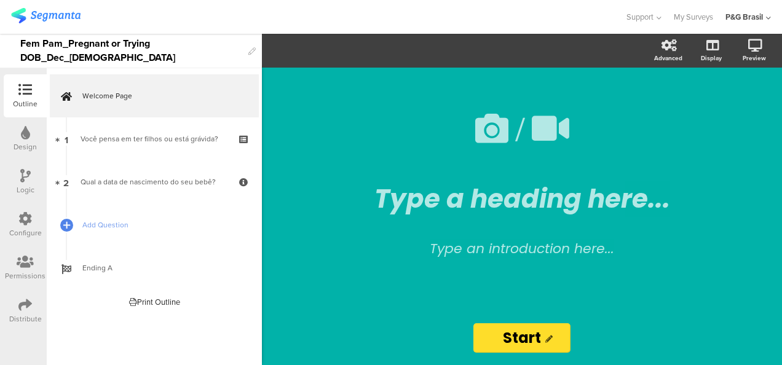
click at [26, 265] on icon at bounding box center [25, 262] width 17 height 14
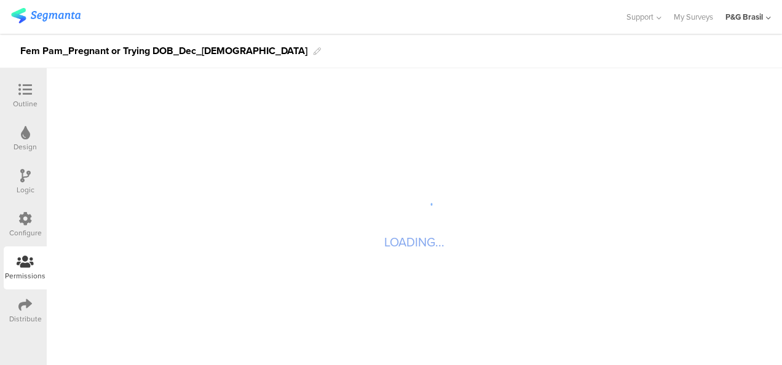
click at [27, 306] on icon at bounding box center [25, 305] width 14 height 14
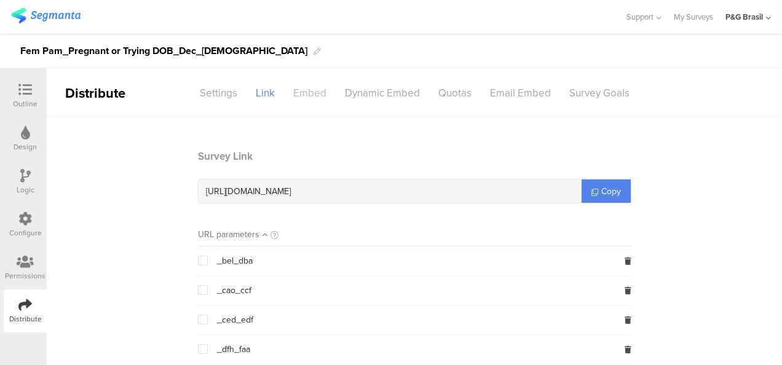
click at [318, 86] on div "Embed" at bounding box center [310, 93] width 52 height 22
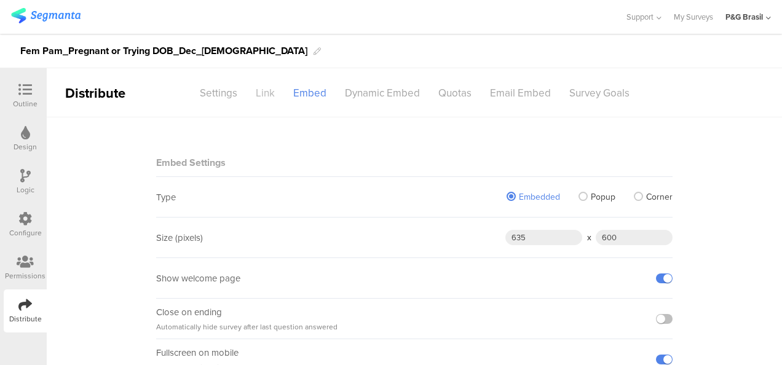
click at [262, 84] on div "Link" at bounding box center [264, 93] width 37 height 22
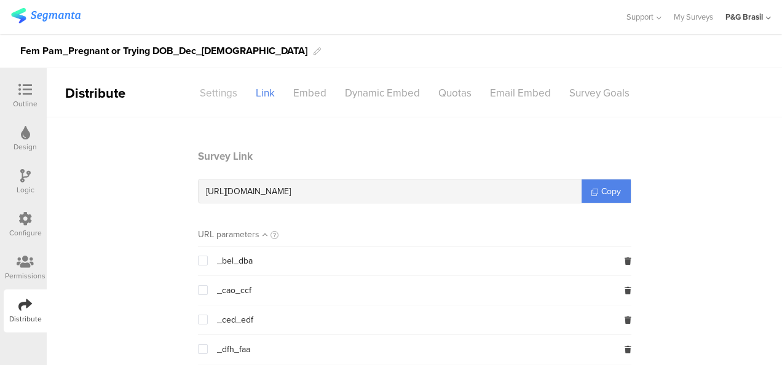
click at [216, 82] on div "Settings" at bounding box center [219, 93] width 56 height 22
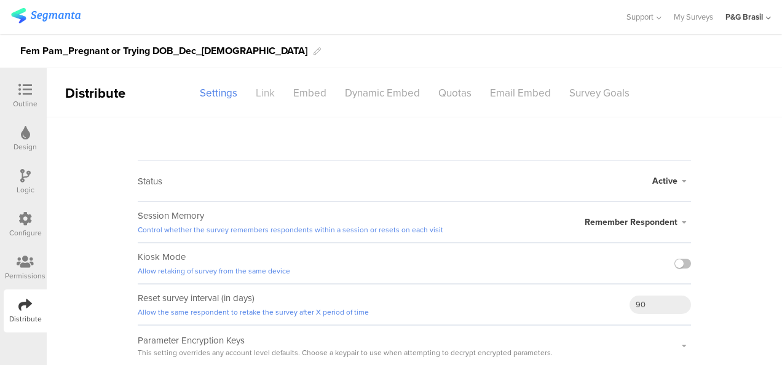
click at [252, 92] on div "Link" at bounding box center [264, 93] width 37 height 22
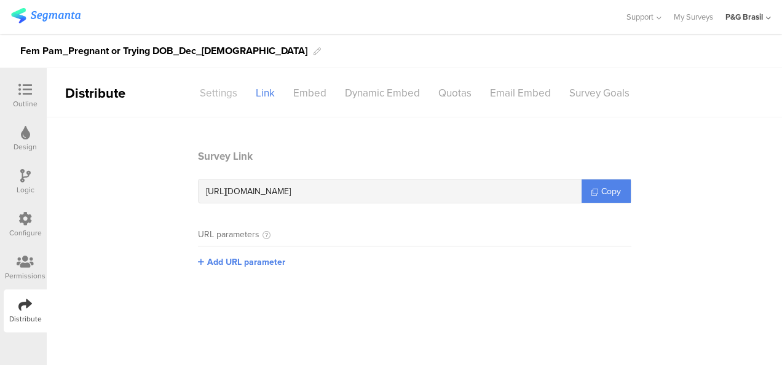
click at [215, 90] on div "Settings" at bounding box center [219, 93] width 56 height 22
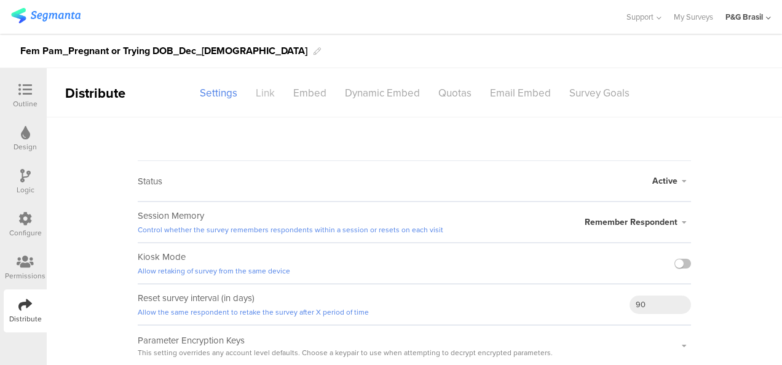
click at [257, 88] on div "Link" at bounding box center [264, 93] width 37 height 22
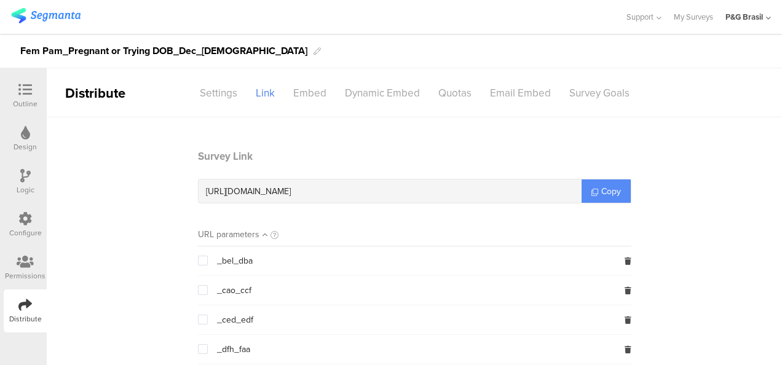
click at [610, 197] on span "Copy" at bounding box center [611, 191] width 20 height 13
click at [230, 84] on div "Settings" at bounding box center [219, 93] width 56 height 22
click at [219, 82] on div "Settings" at bounding box center [219, 93] width 56 height 22
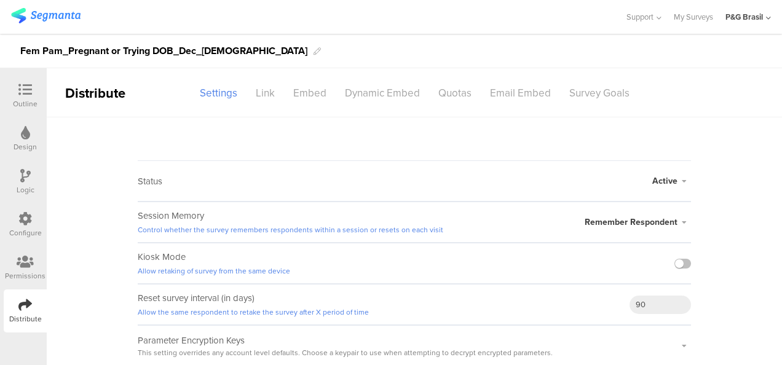
click at [675, 182] on span "Active" at bounding box center [664, 181] width 25 height 13
